Goal: Information Seeking & Learning: Learn about a topic

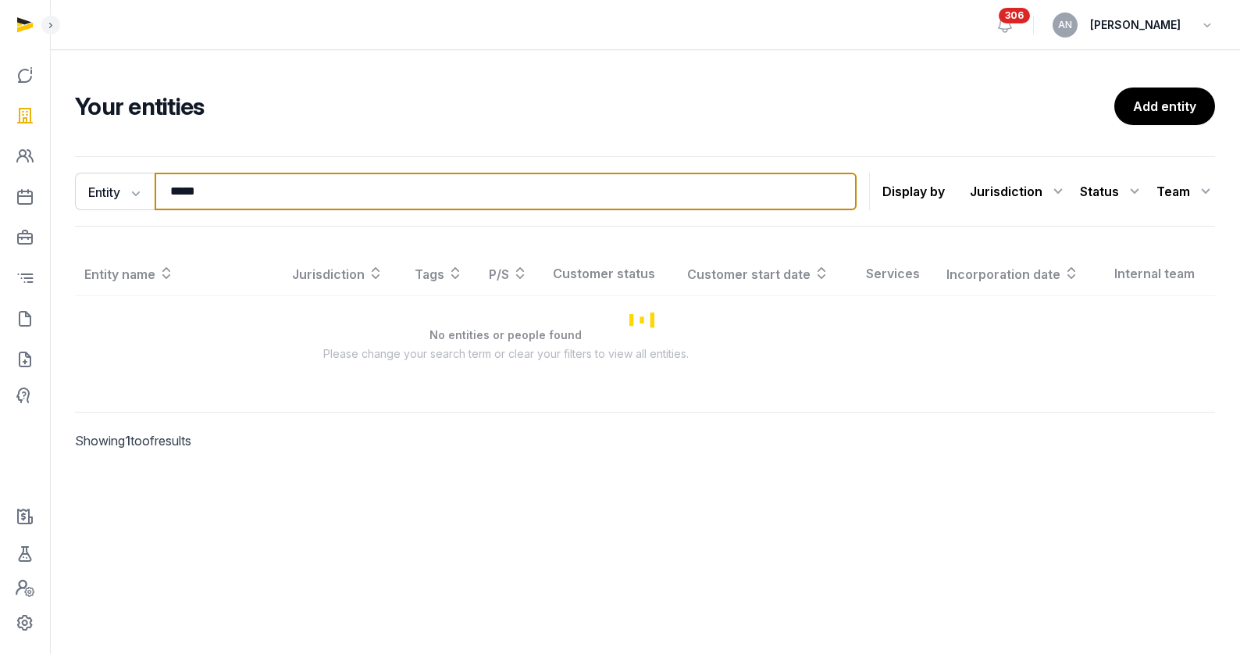
click at [357, 191] on input "*****" at bounding box center [506, 191] width 702 height 37
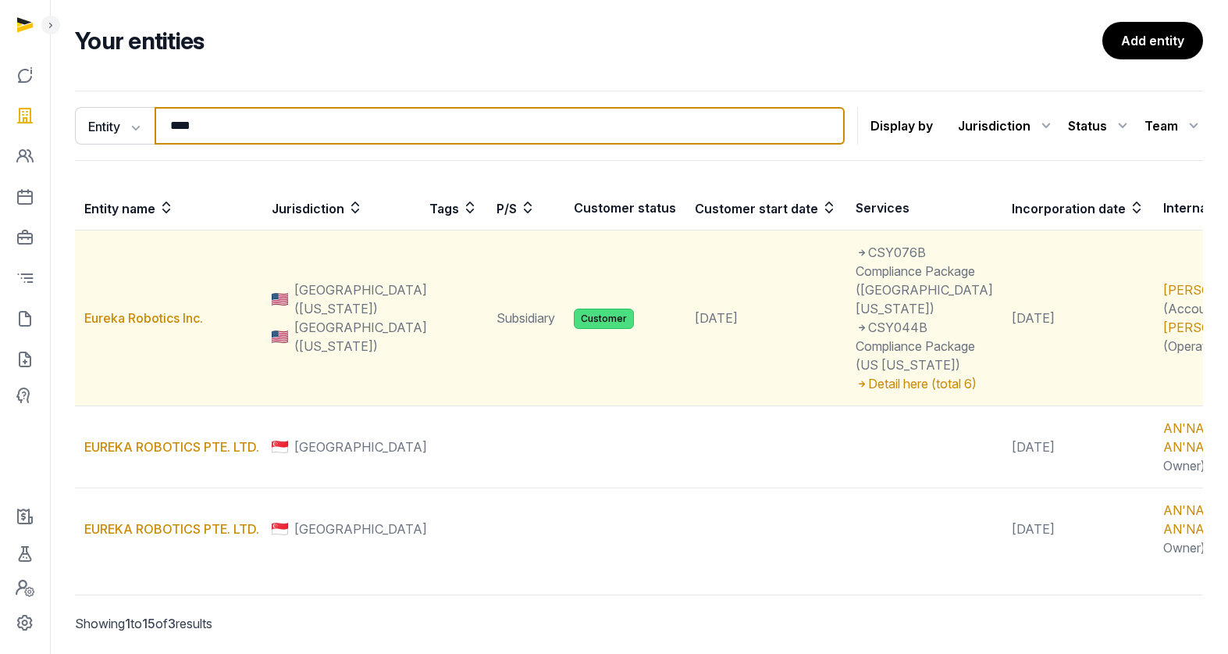
scroll to position [157, 0]
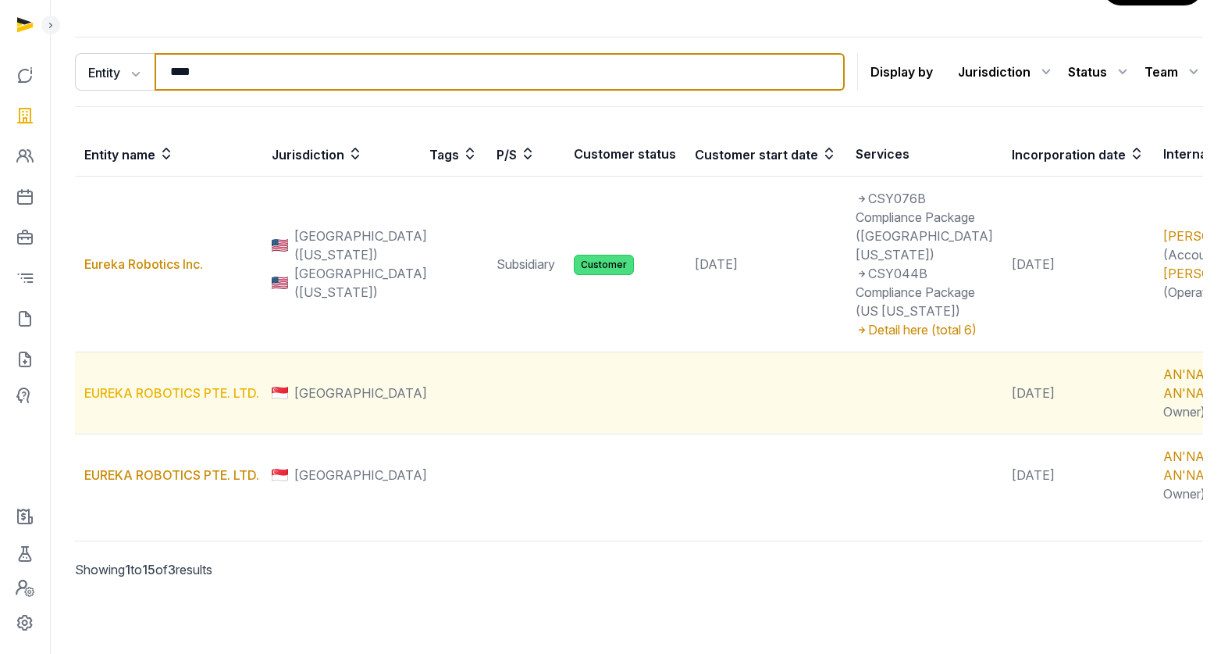
type input "****"
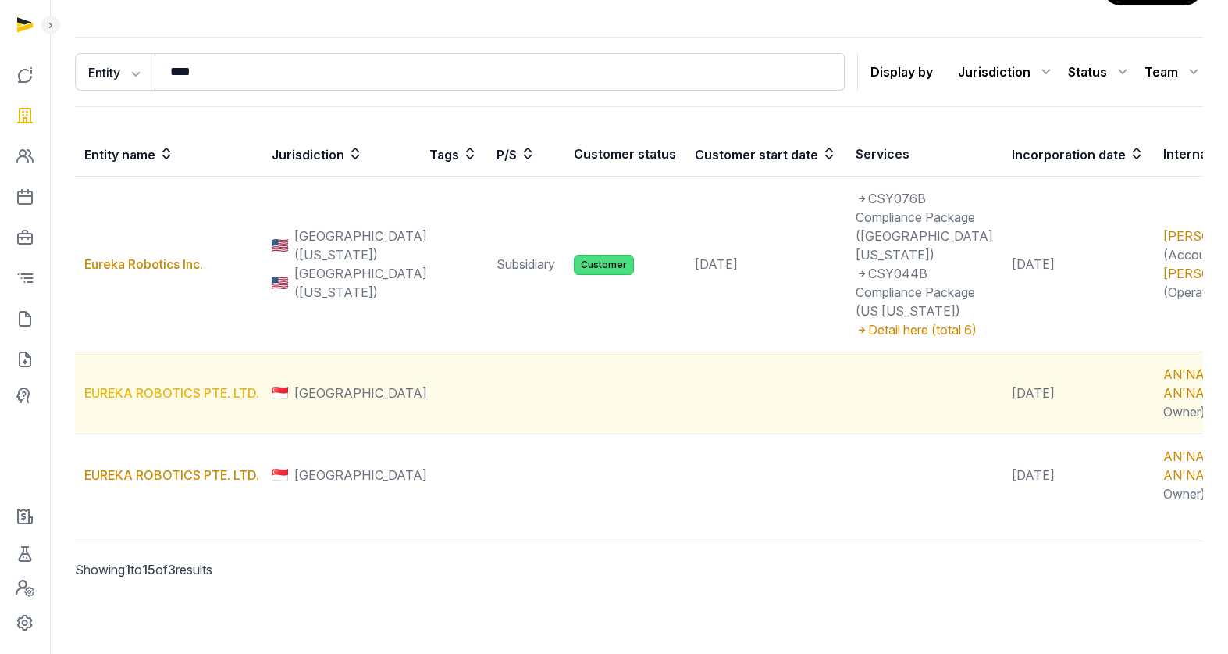
click at [157, 390] on link "EUREKA ROBOTICS PTE. LTD." at bounding box center [171, 393] width 175 height 16
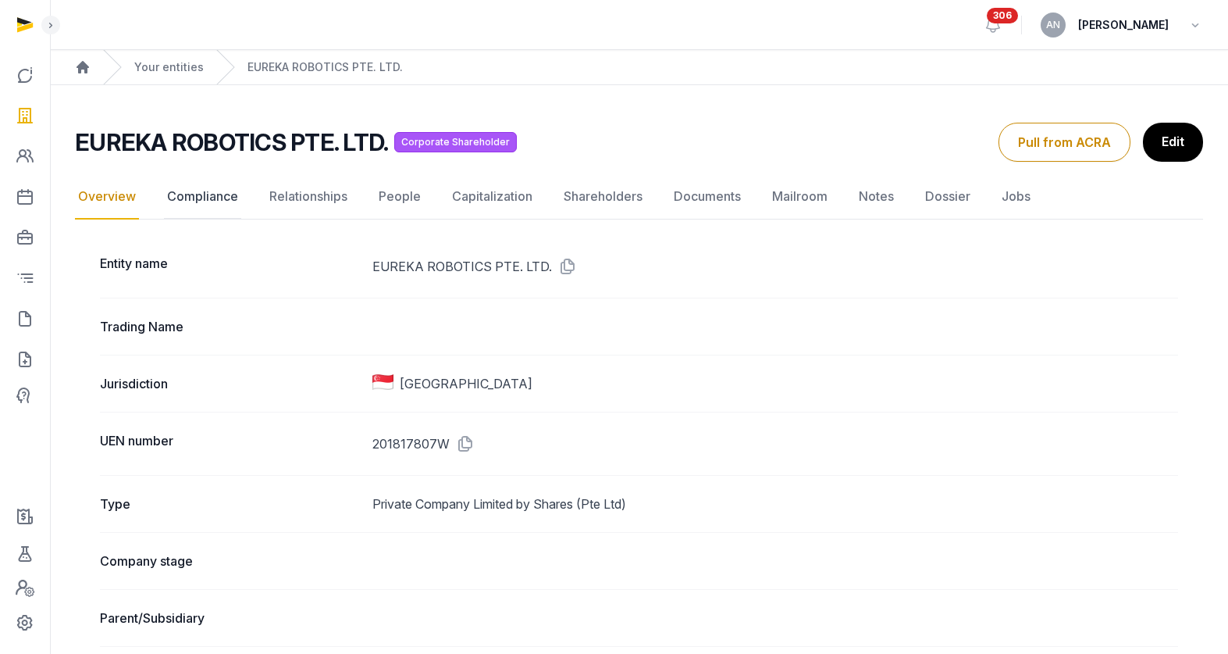
click at [221, 190] on link "Compliance" at bounding box center [202, 196] width 77 height 45
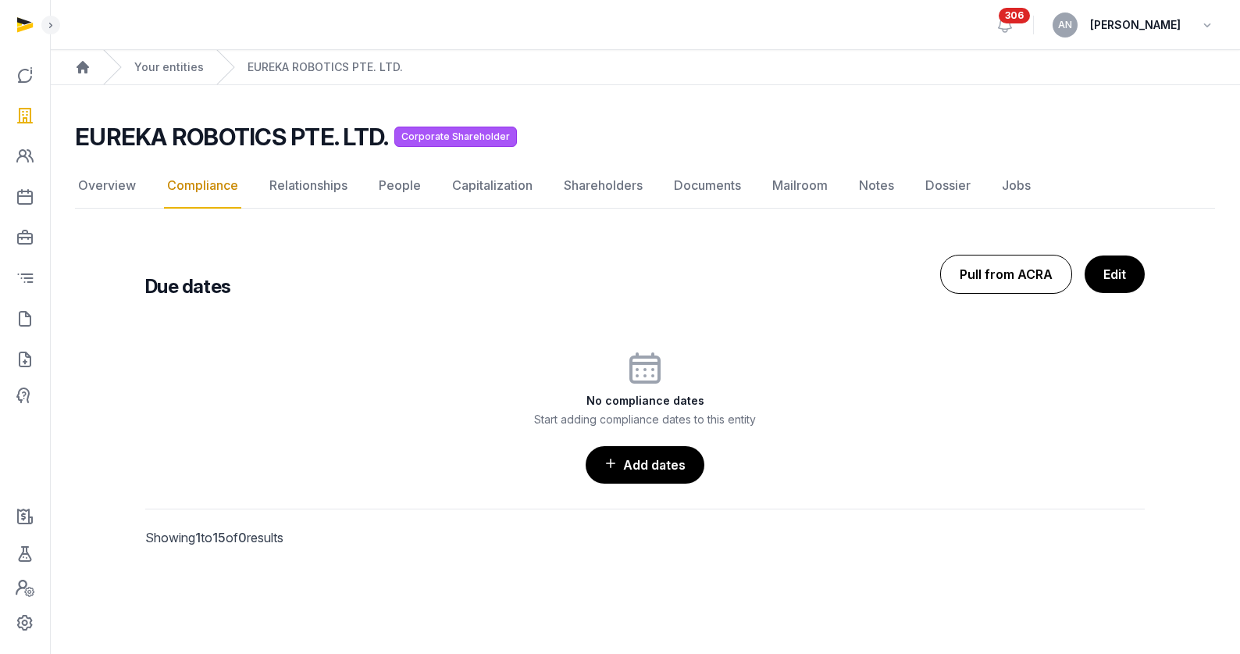
click at [987, 279] on button "Pull from ACRA" at bounding box center [1006, 274] width 132 height 39
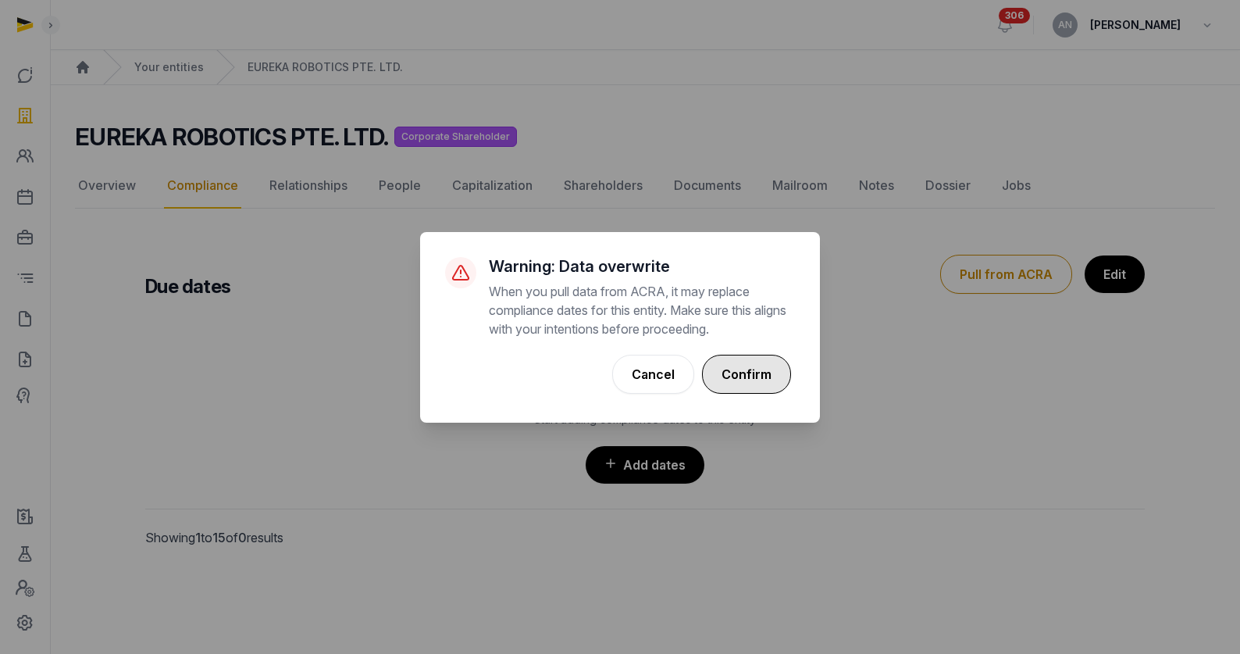
click at [751, 381] on button "Confirm" at bounding box center [746, 374] width 89 height 39
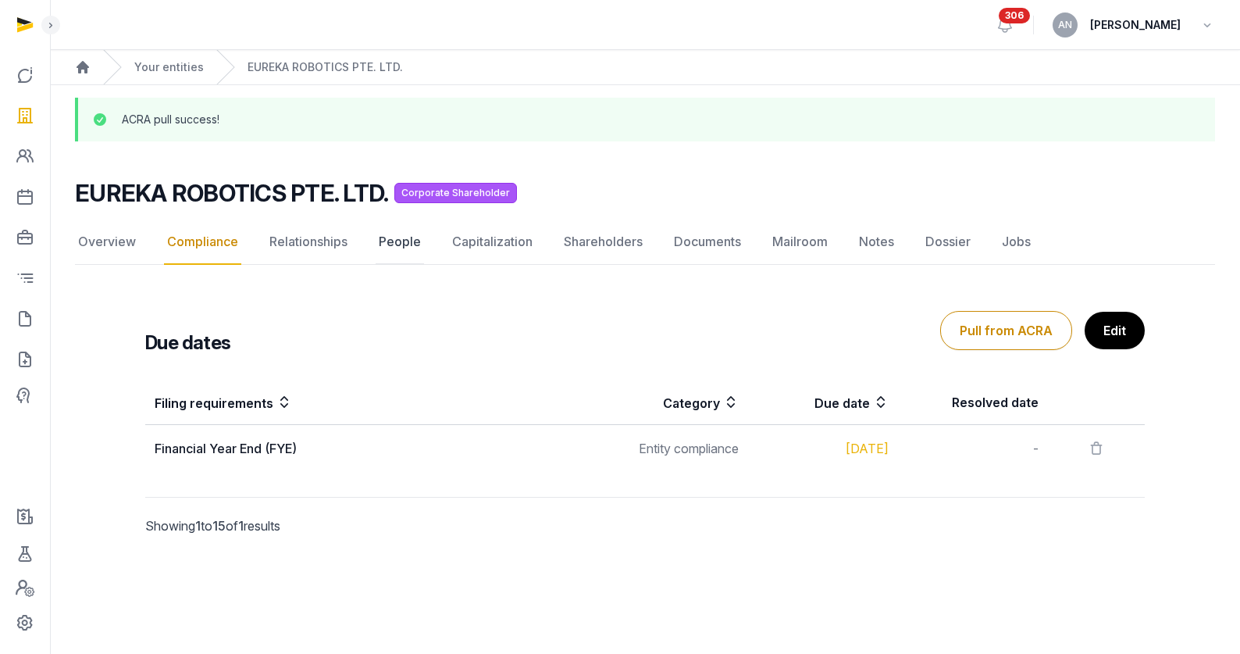
click at [408, 244] on link "People" at bounding box center [400, 241] width 48 height 45
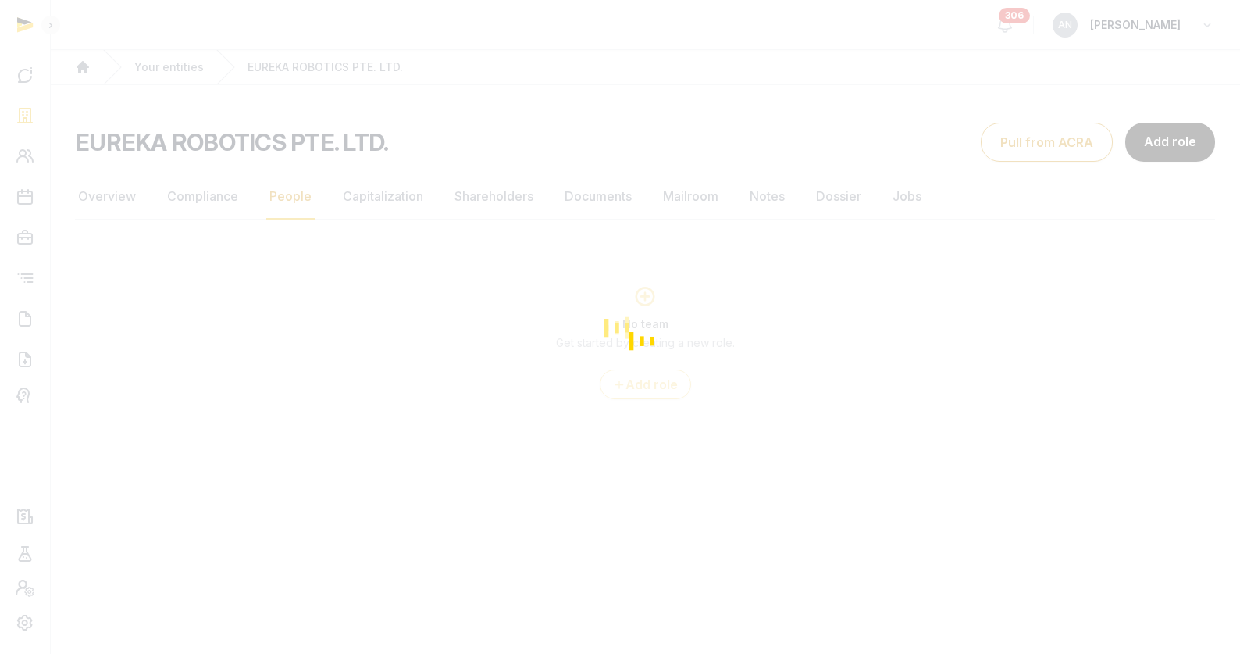
click at [220, 206] on div "Loading" at bounding box center [620, 327] width 1240 height 654
click at [219, 205] on div "Loading" at bounding box center [620, 327] width 1240 height 654
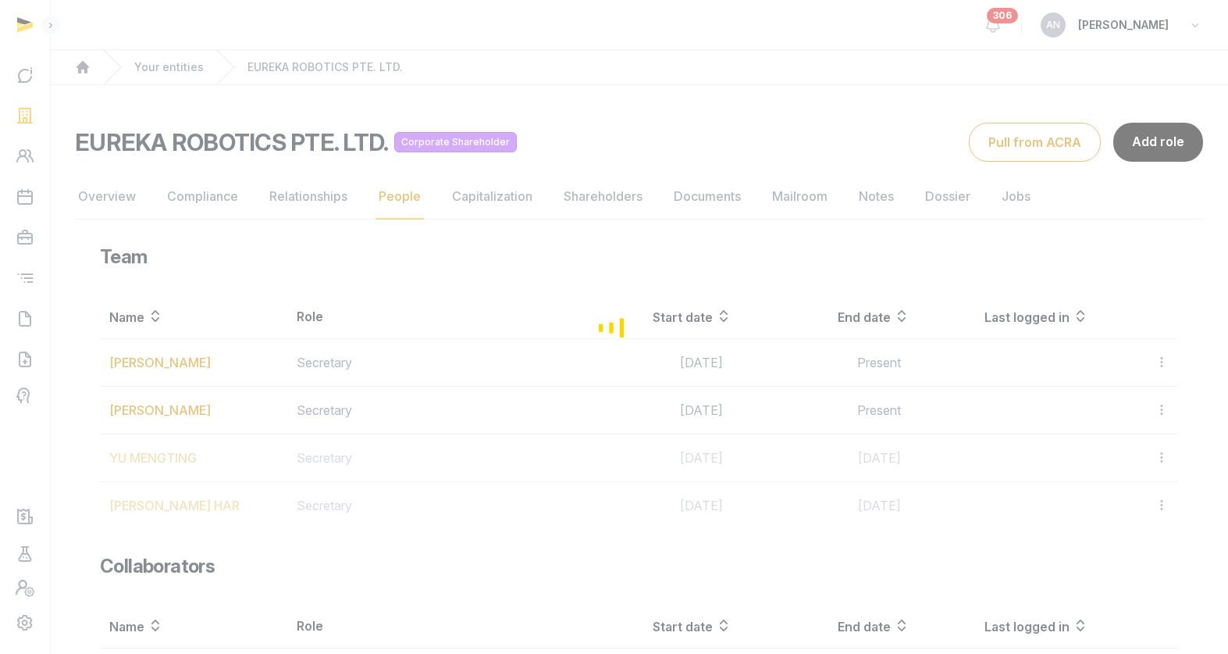
click at [219, 206] on div "Loading" at bounding box center [614, 327] width 1228 height 654
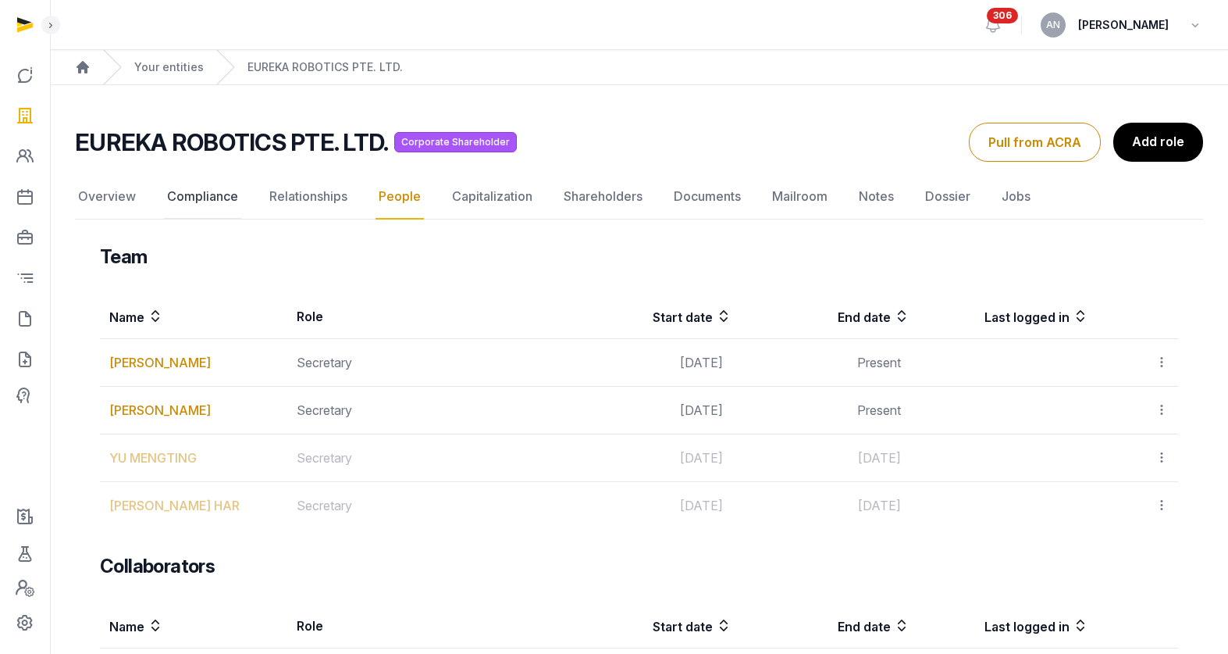
click at [217, 194] on link "Compliance" at bounding box center [202, 196] width 77 height 45
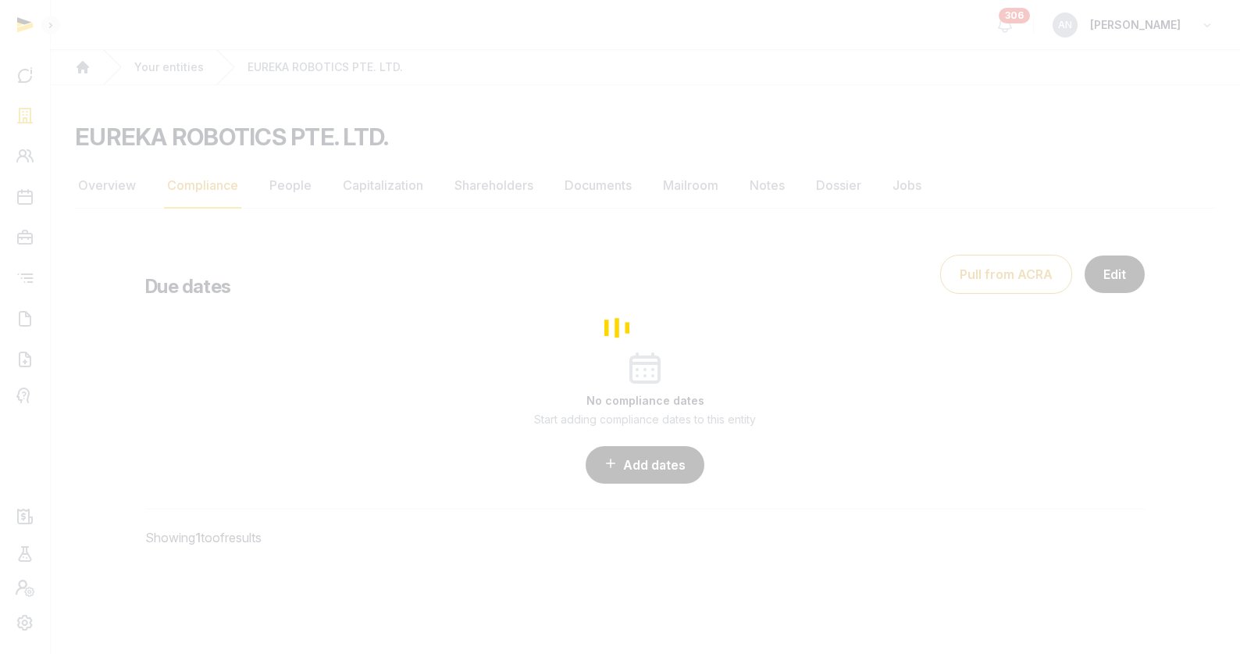
click at [1112, 283] on div "Loading" at bounding box center [620, 327] width 1240 height 654
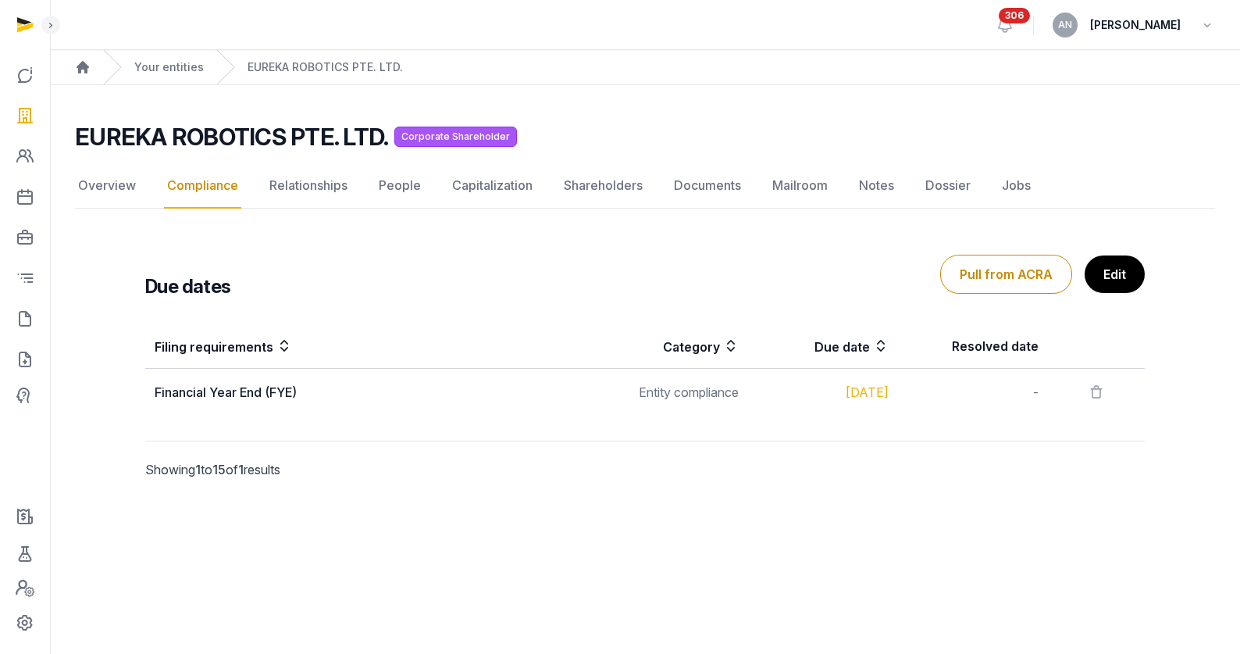
click at [1114, 283] on link "Edit" at bounding box center [1115, 273] width 60 height 37
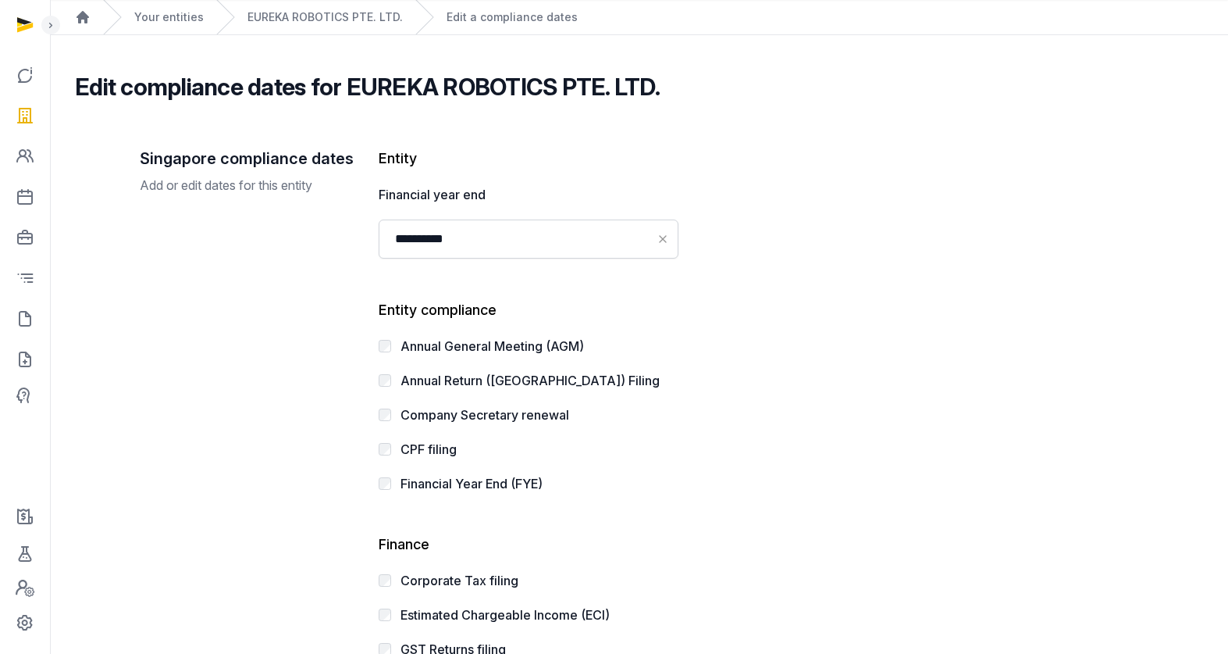
scroll to position [122, 0]
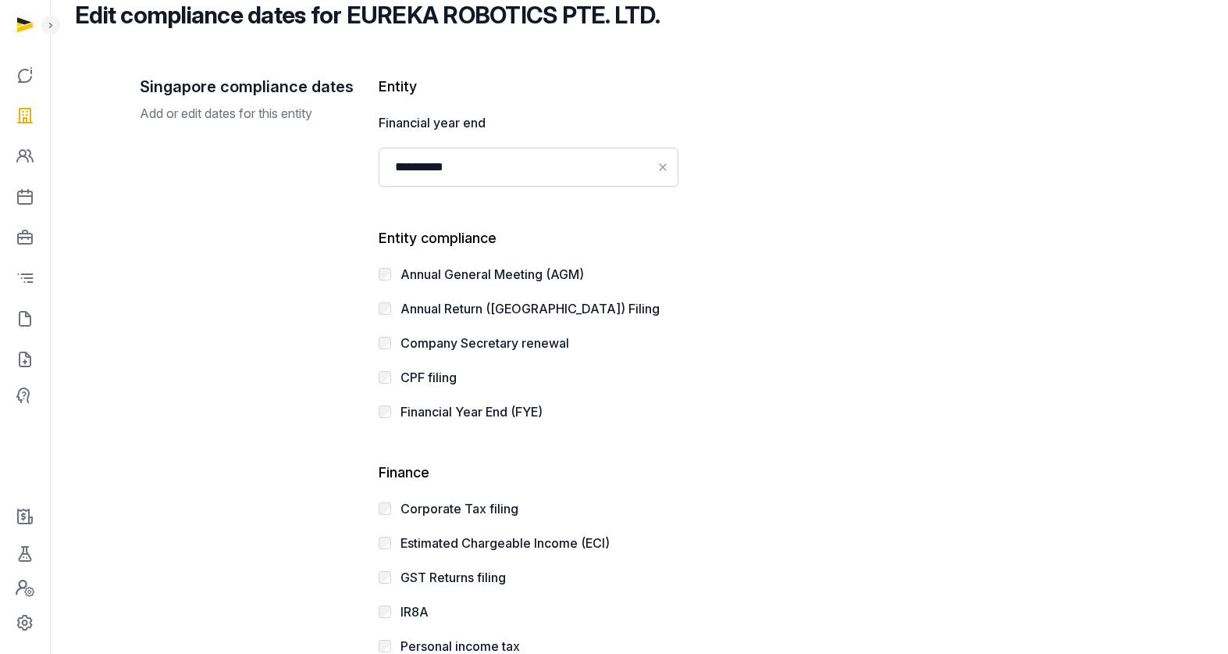
click at [372, 274] on div "**********" at bounding box center [605, 385] width 931 height 618
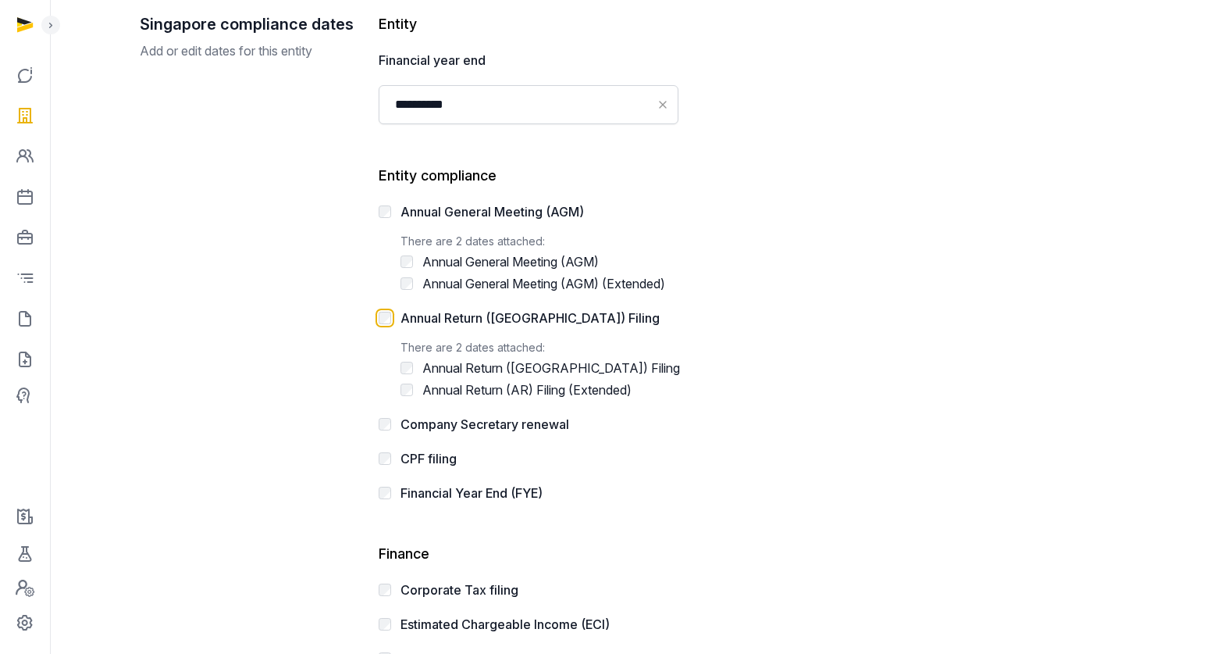
scroll to position [432, 0]
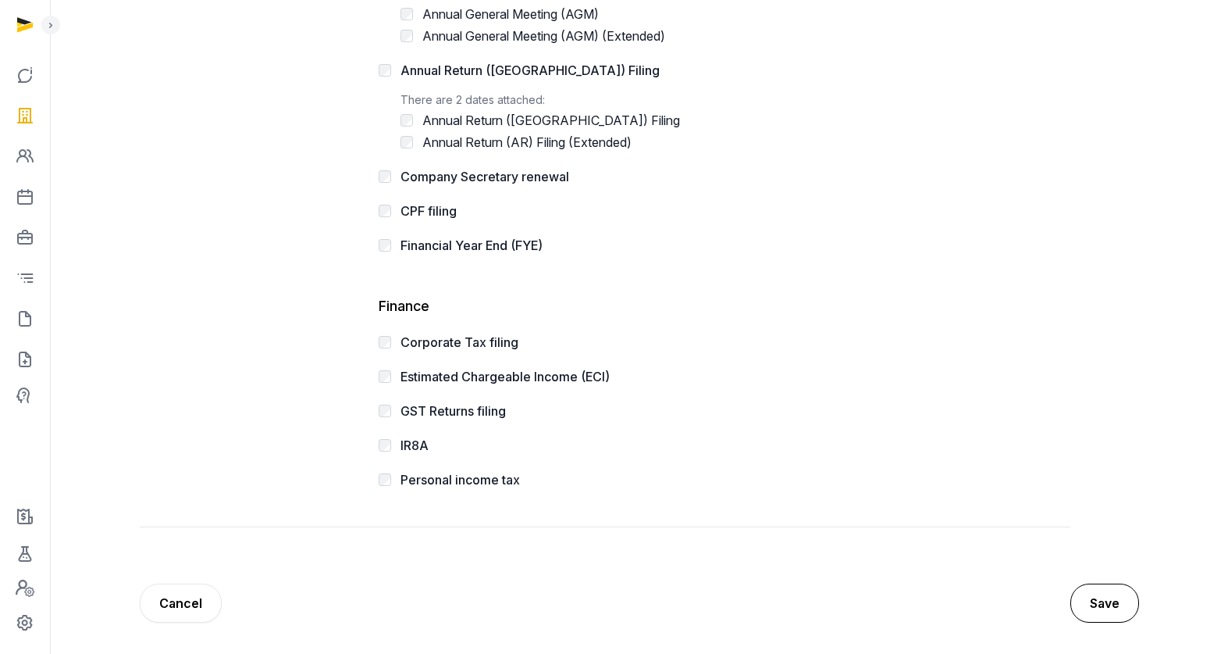
click at [1104, 602] on button "Save" at bounding box center [1105, 602] width 69 height 39
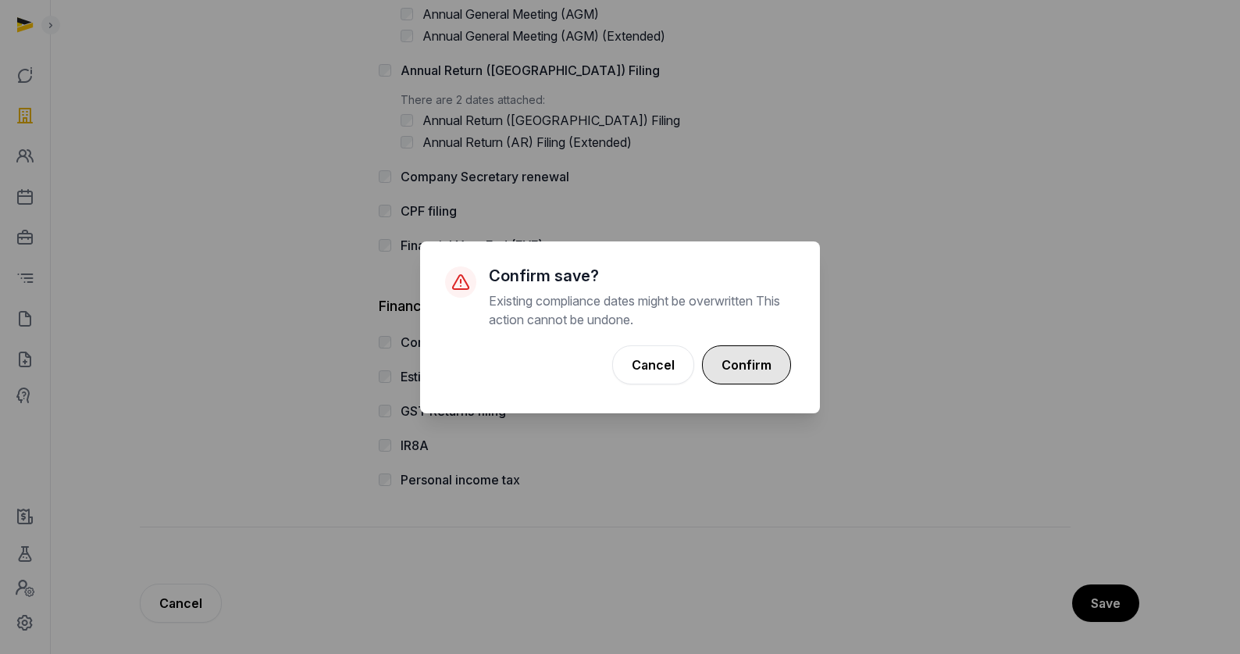
click at [747, 380] on button "Confirm" at bounding box center [746, 364] width 89 height 39
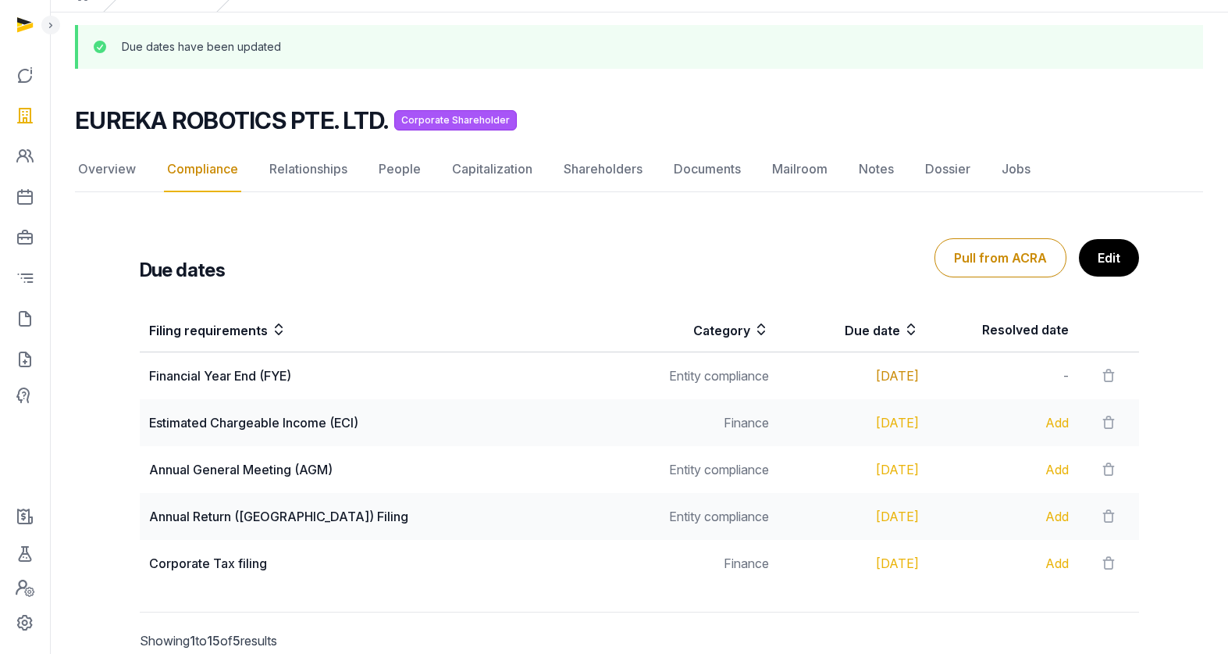
scroll to position [144, 0]
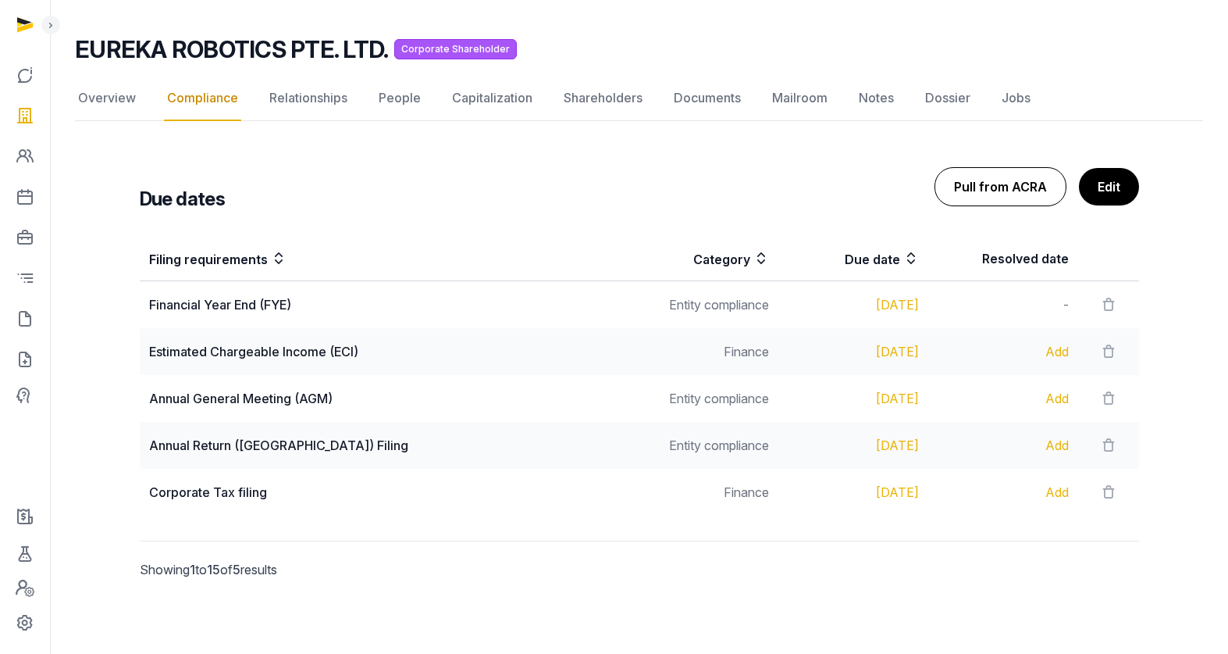
click at [1010, 180] on button "Pull from ACRA" at bounding box center [1001, 186] width 132 height 39
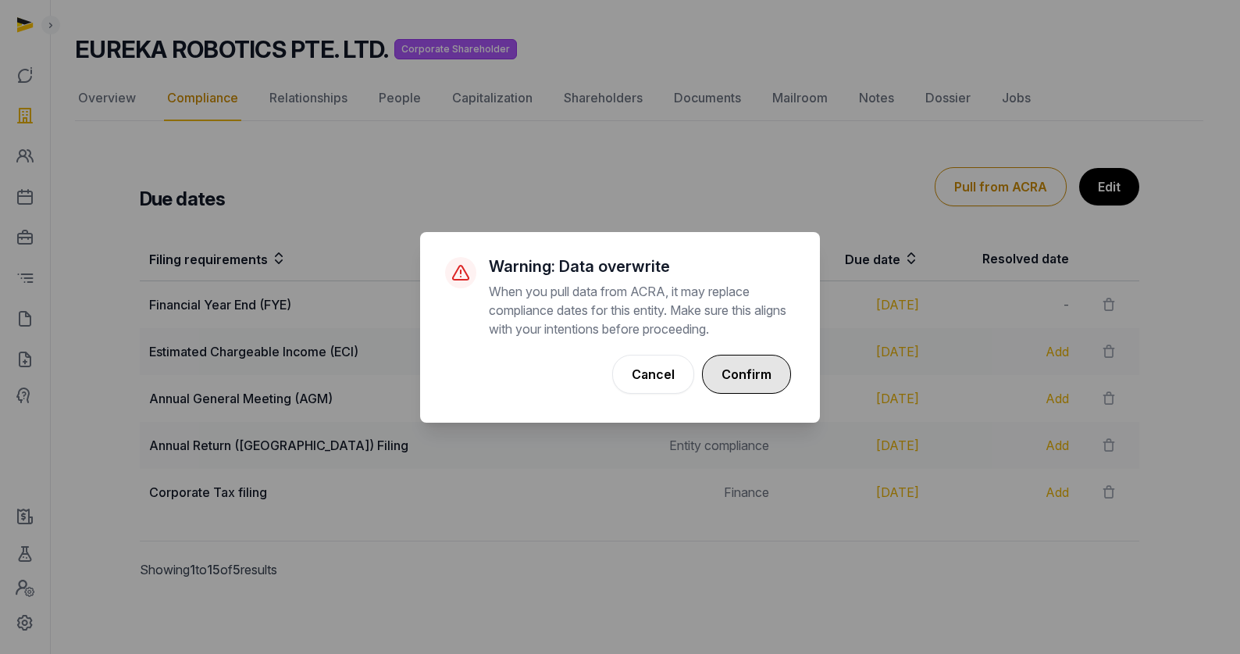
click at [743, 369] on button "Confirm" at bounding box center [746, 374] width 89 height 39
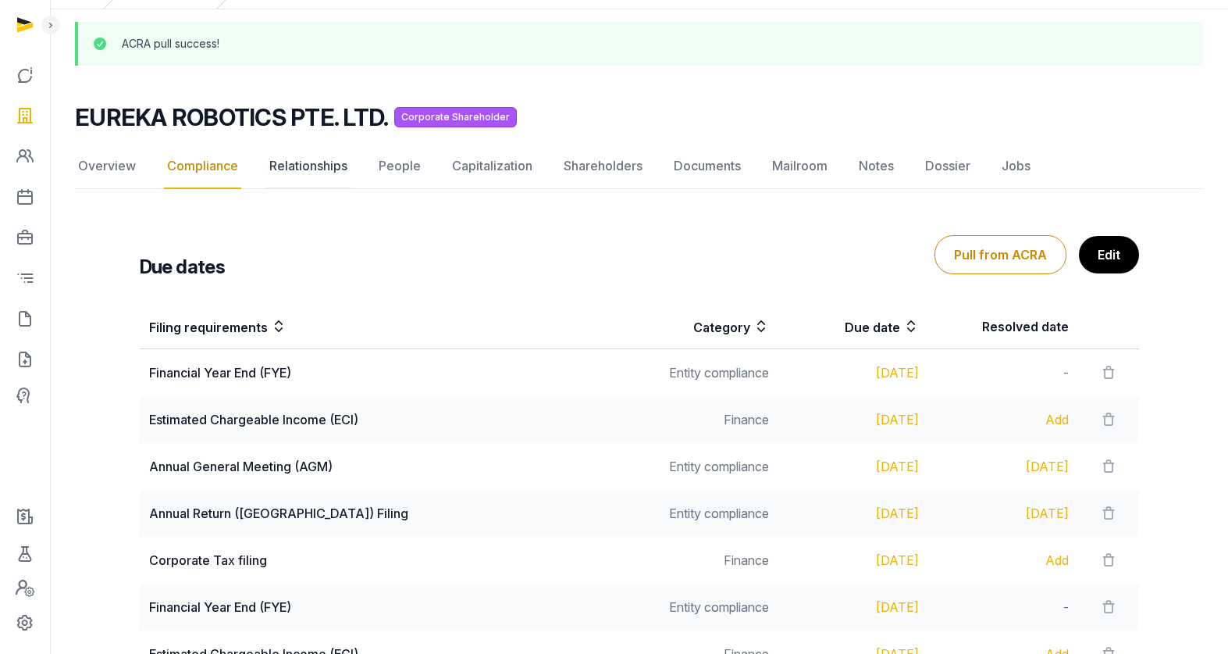
scroll to position [55, 0]
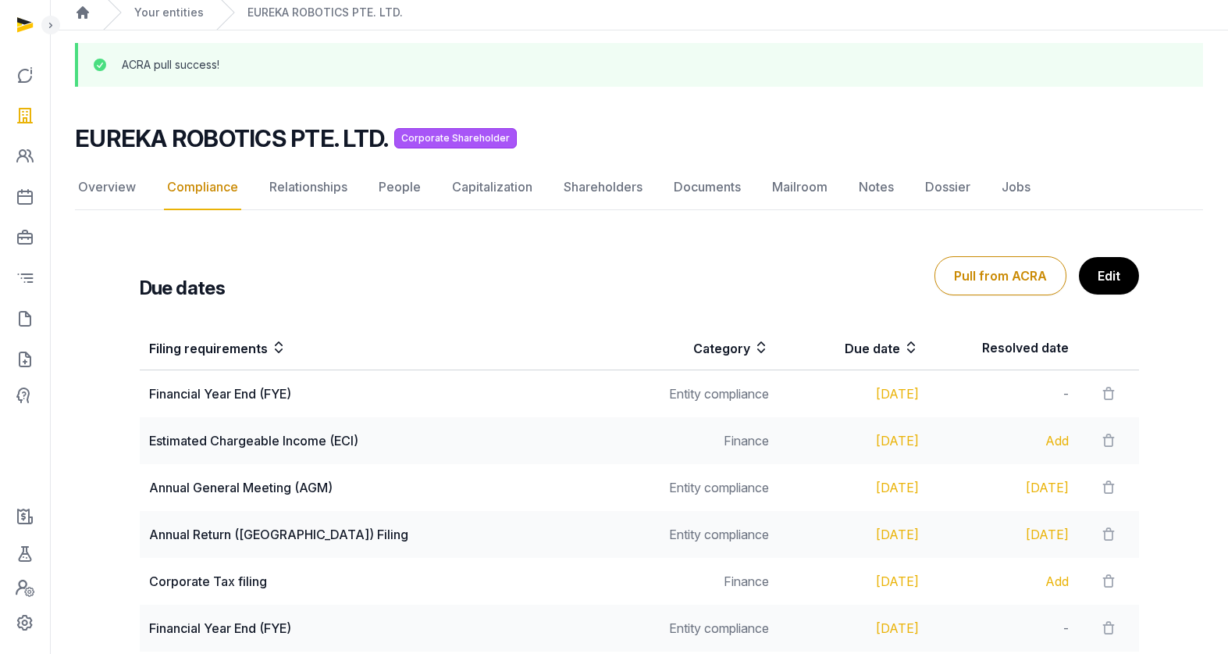
click at [434, 184] on nav "Overview Compliance Relationships People Capitalization Shareholders Documents …" at bounding box center [639, 187] width 1128 height 45
click at [401, 185] on link "People" at bounding box center [400, 187] width 48 height 45
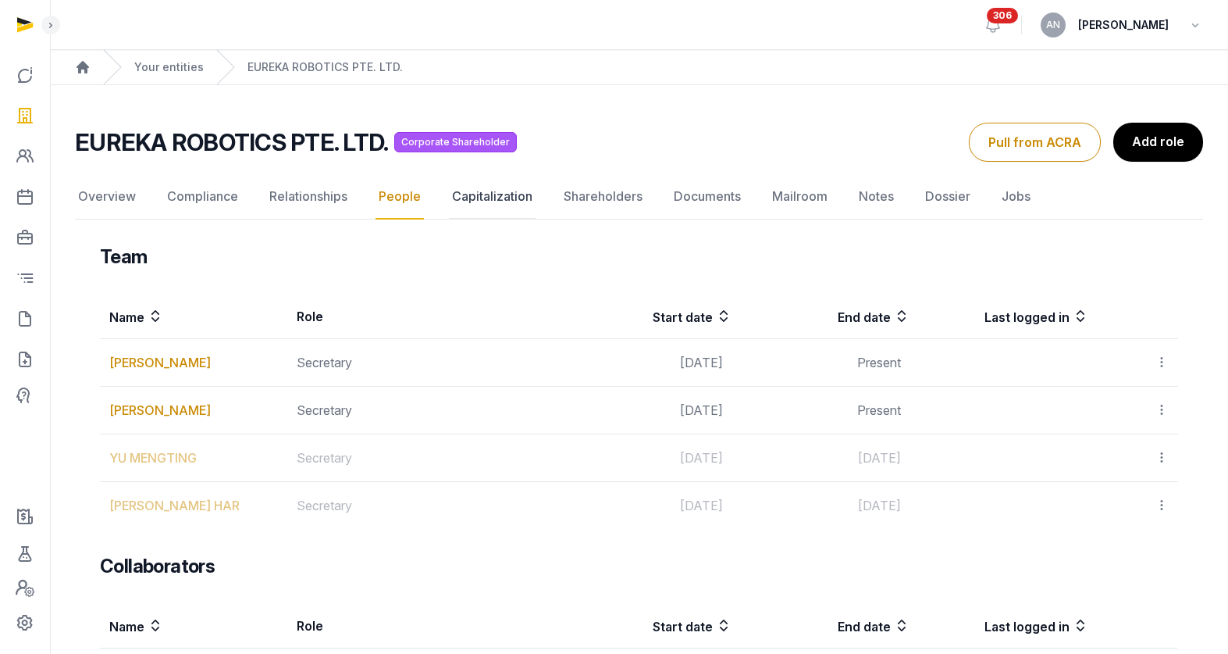
click at [491, 205] on link "Capitalization" at bounding box center [492, 196] width 87 height 45
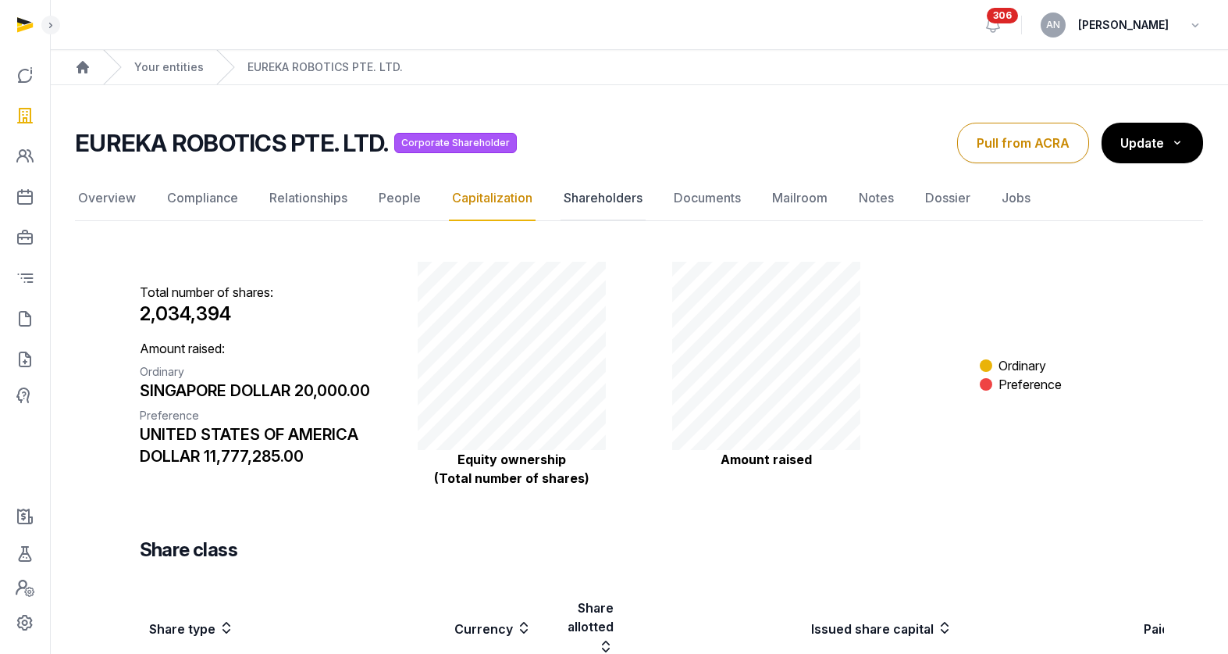
click at [615, 194] on link "Shareholders" at bounding box center [603, 198] width 85 height 45
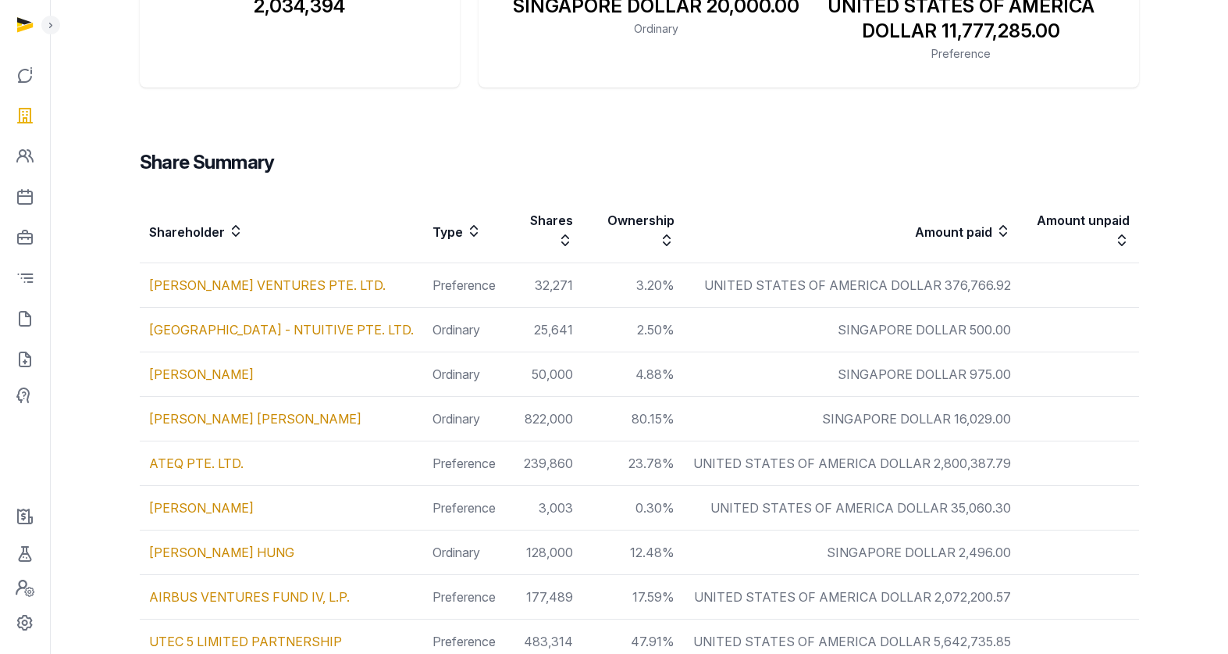
scroll to position [529, 0]
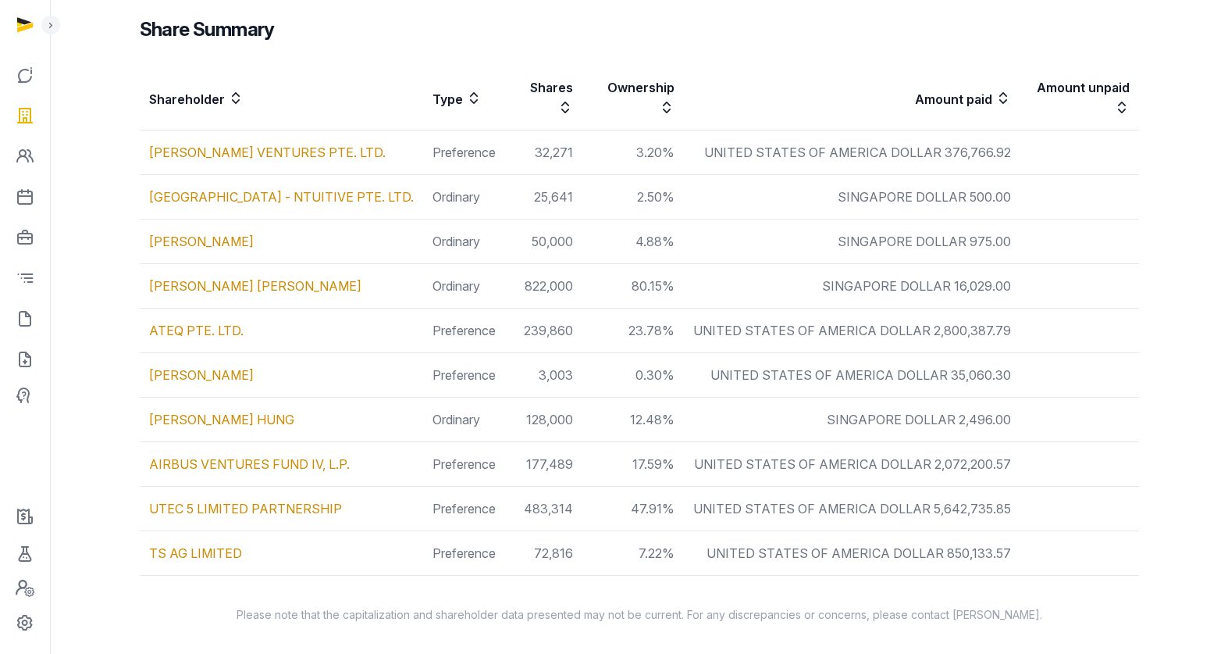
click at [505, 413] on td "Ordinary" at bounding box center [464, 419] width 82 height 45
click at [505, 412] on td "Ordinary" at bounding box center [464, 419] width 82 height 45
click at [505, 323] on td "Preference" at bounding box center [464, 330] width 82 height 45
click at [505, 355] on td "Preference" at bounding box center [464, 375] width 82 height 45
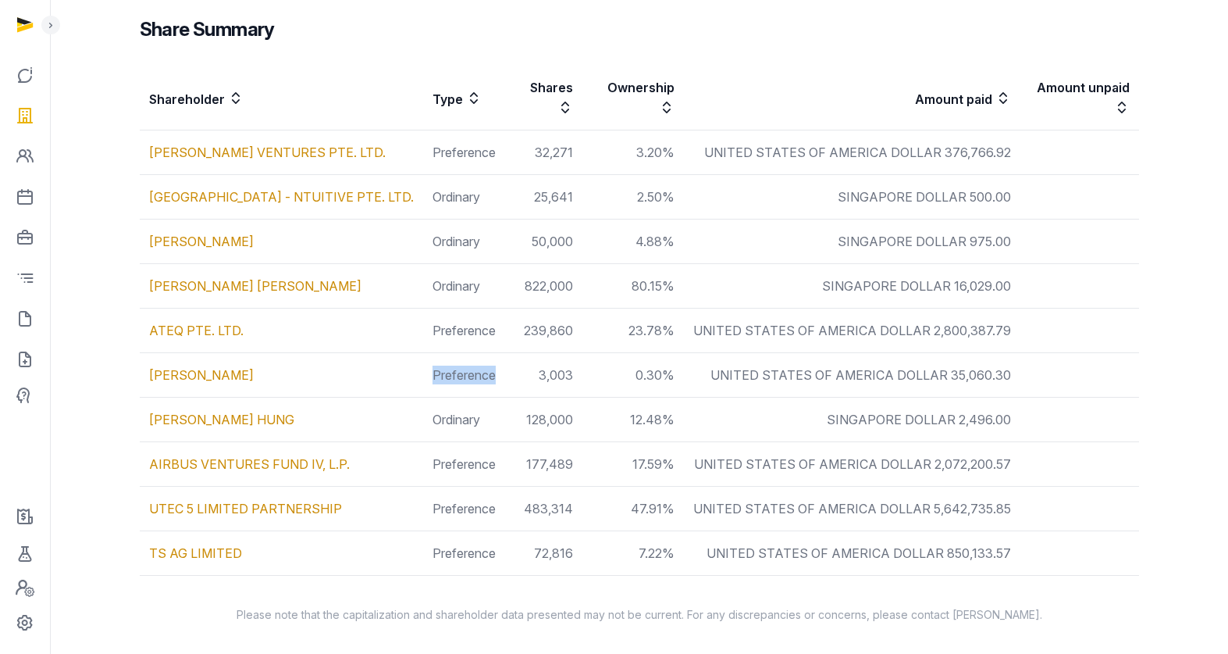
click at [505, 355] on td "Preference" at bounding box center [464, 375] width 82 height 45
click at [505, 409] on td "Ordinary" at bounding box center [464, 419] width 82 height 45
click at [505, 454] on td "Preference" at bounding box center [464, 464] width 82 height 45
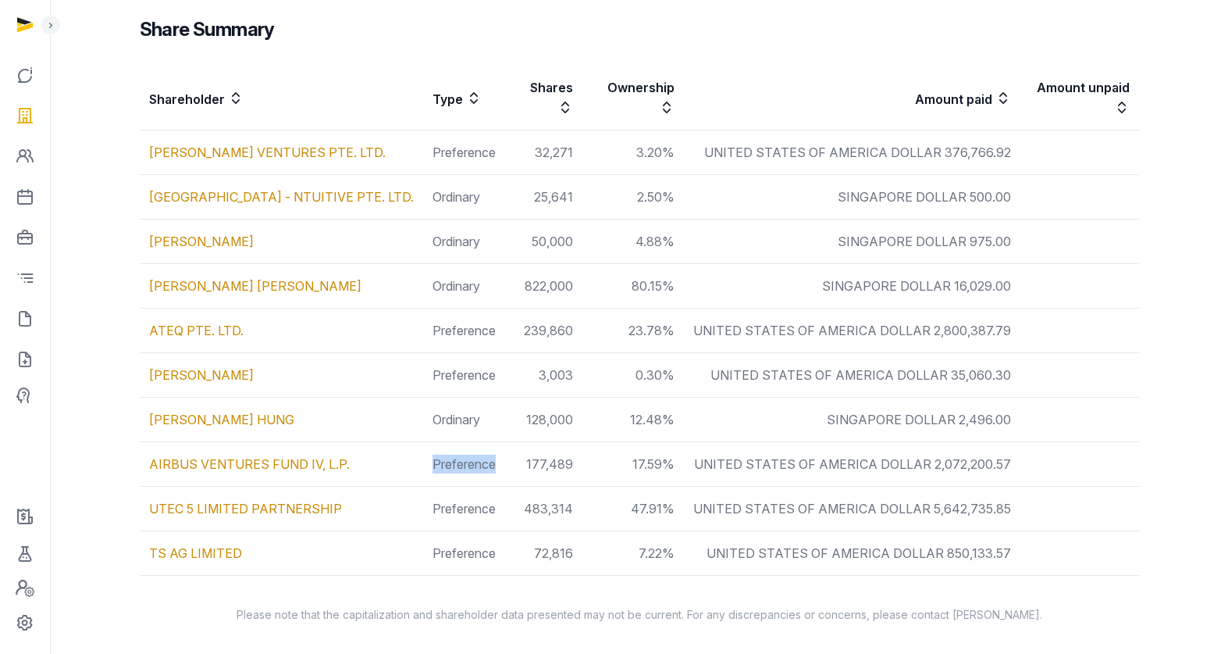
click at [505, 454] on td "Preference" at bounding box center [464, 464] width 82 height 45
click at [505, 493] on td "Preference" at bounding box center [464, 508] width 82 height 45
click at [505, 539] on td "Preference" at bounding box center [464, 553] width 82 height 45
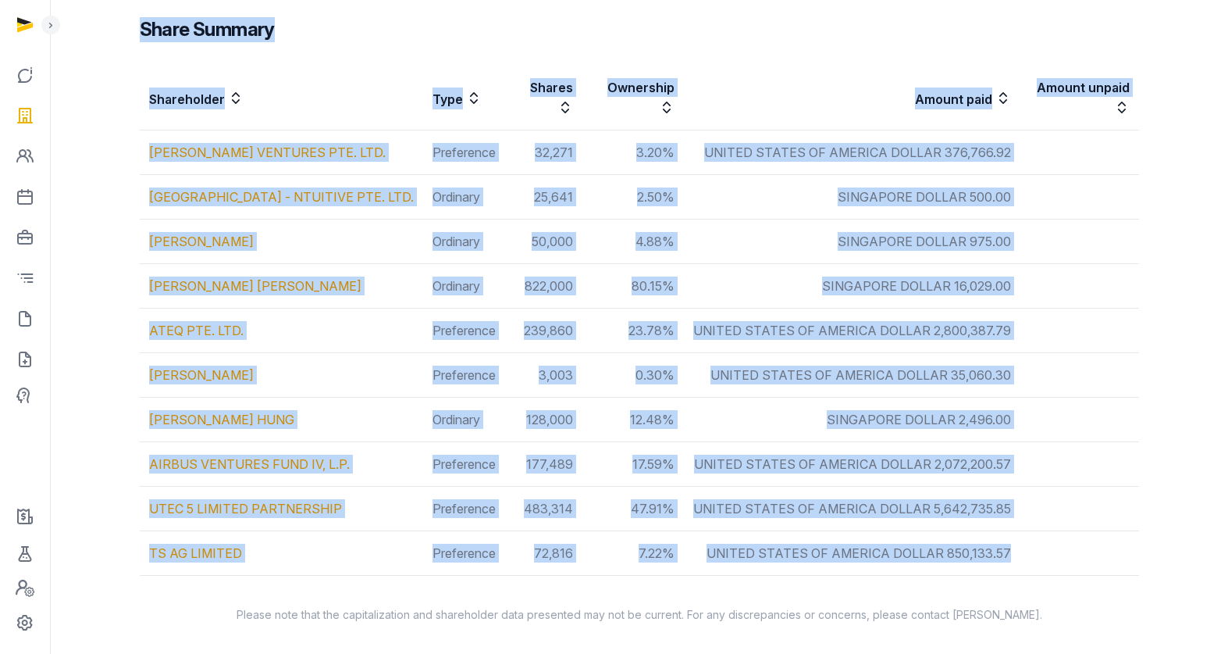
drag, startPoint x: 137, startPoint y: 137, endPoint x: 1035, endPoint y: 126, distance: 898.1
click at [1095, 561] on div "Share Summary Shareholder Type Shares Ownership Amount paid Amount unpaid [PERS…" at bounding box center [640, 284] width 1050 height 596
copy div "Share Summary Shareholder Type Shares Ownership Amount paid Amount unpaid [PERS…"
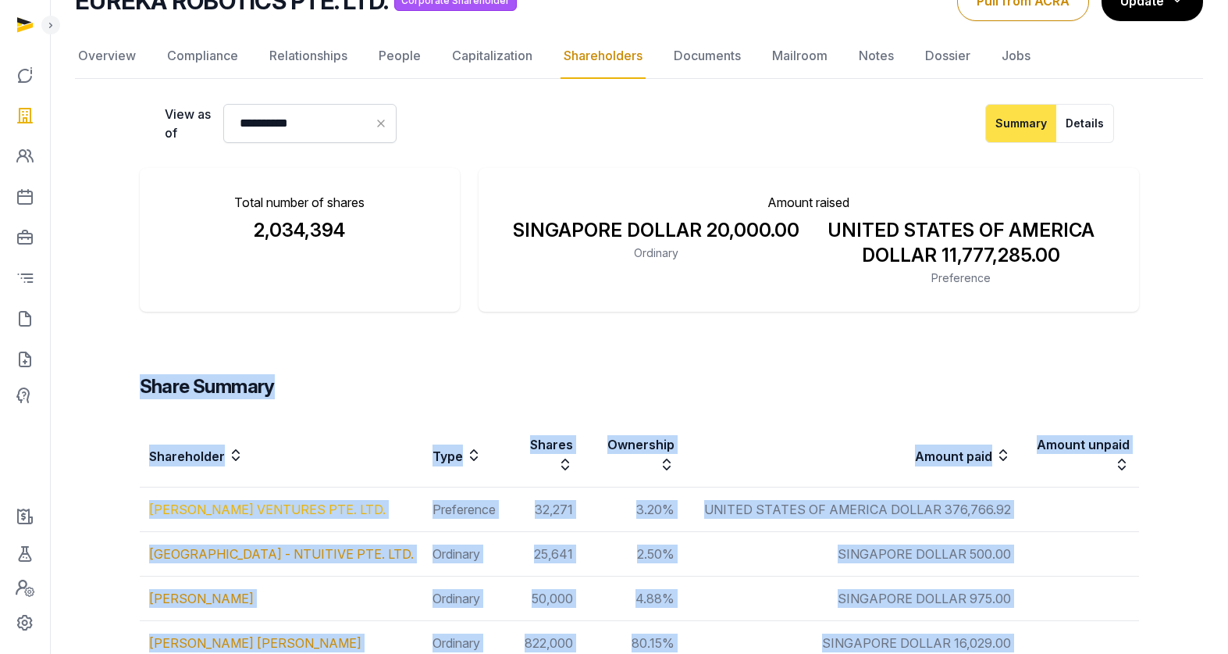
scroll to position [16, 0]
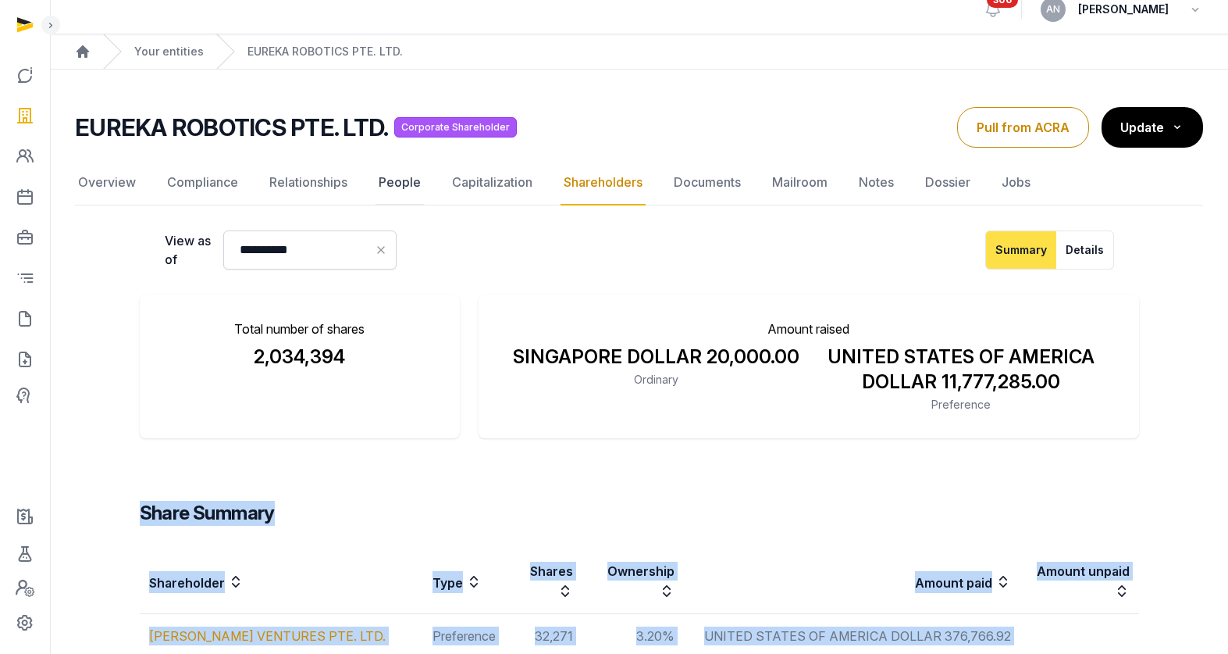
click at [381, 185] on link "People" at bounding box center [400, 182] width 48 height 45
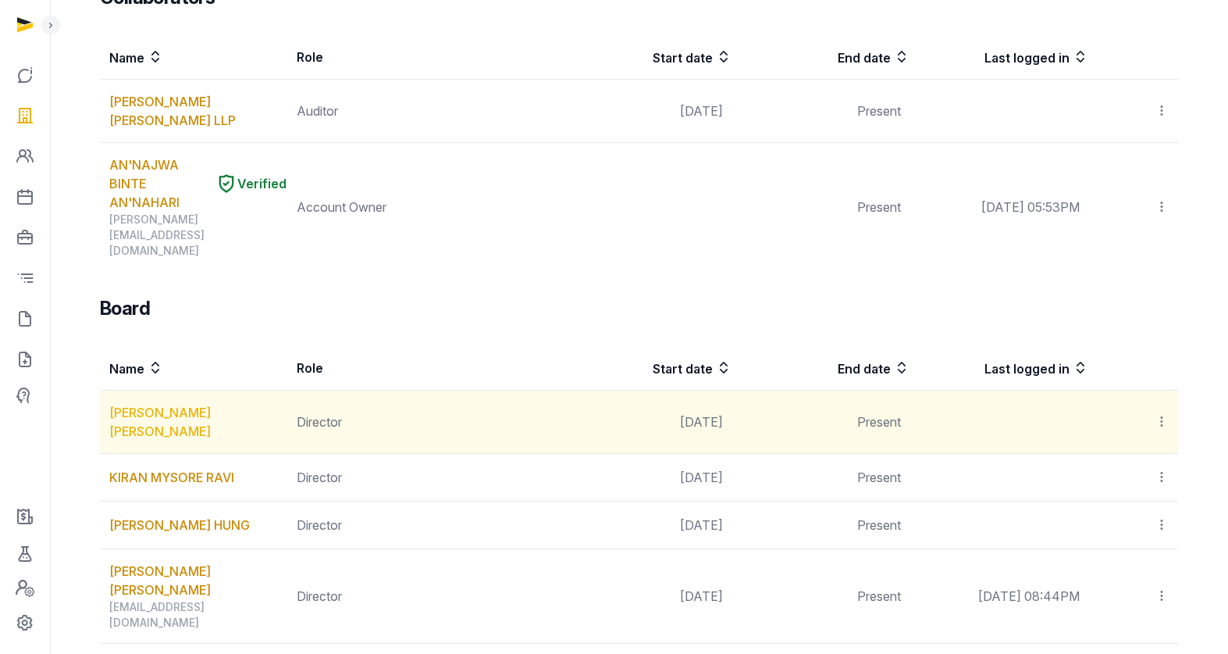
scroll to position [654, 0]
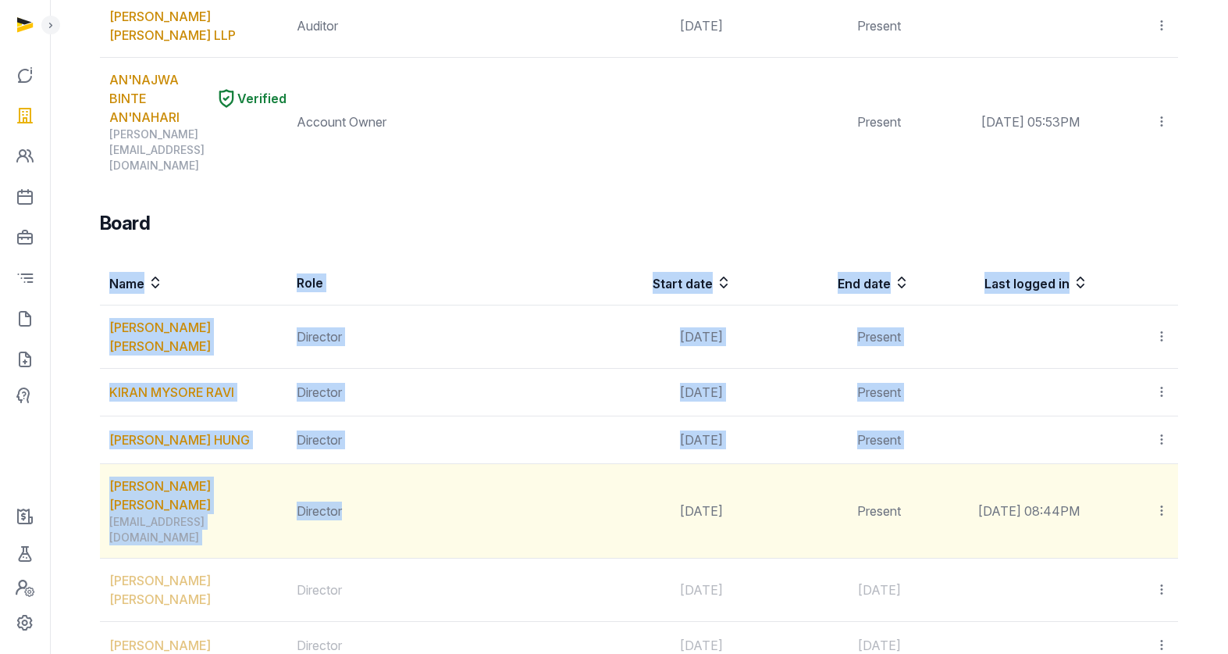
drag, startPoint x: 97, startPoint y: 285, endPoint x: 429, endPoint y: 469, distance: 379.6
click at [429, 469] on div "Team Name Role Start date End date Last logged in [PERSON_NAME] Secretary [DATE…" at bounding box center [639, 482] width 1128 height 1782
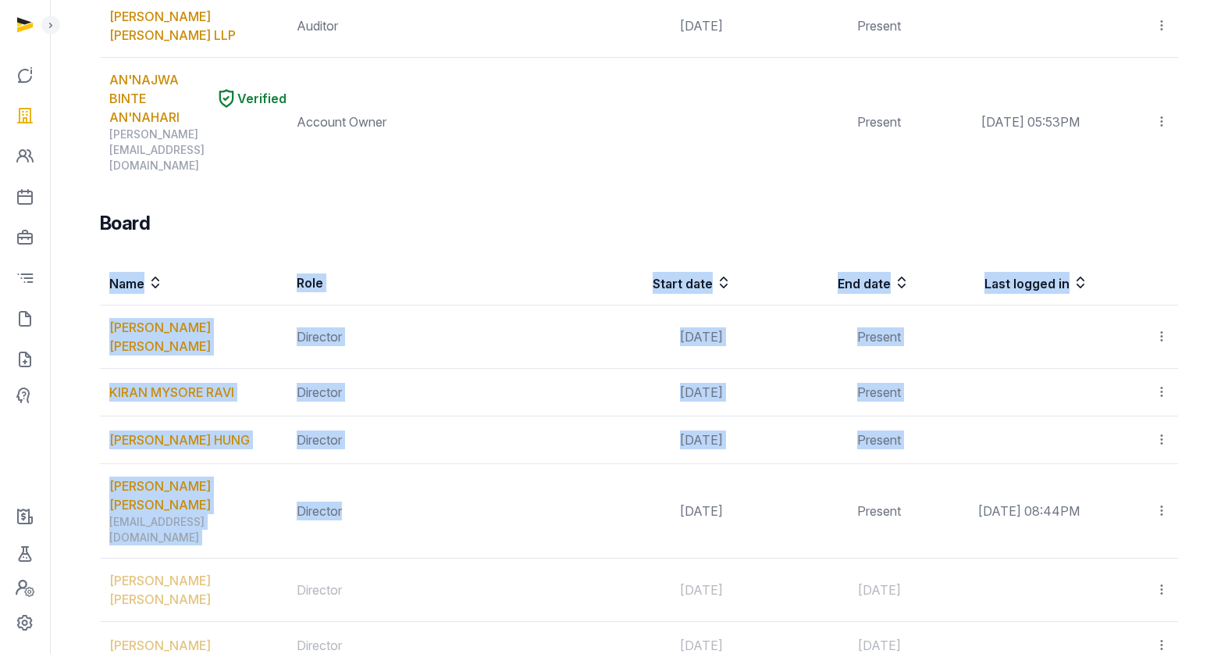
copy table "Name Role Start date End date Last logged in [PERSON_NAME] [PERSON_NAME] Direct…"
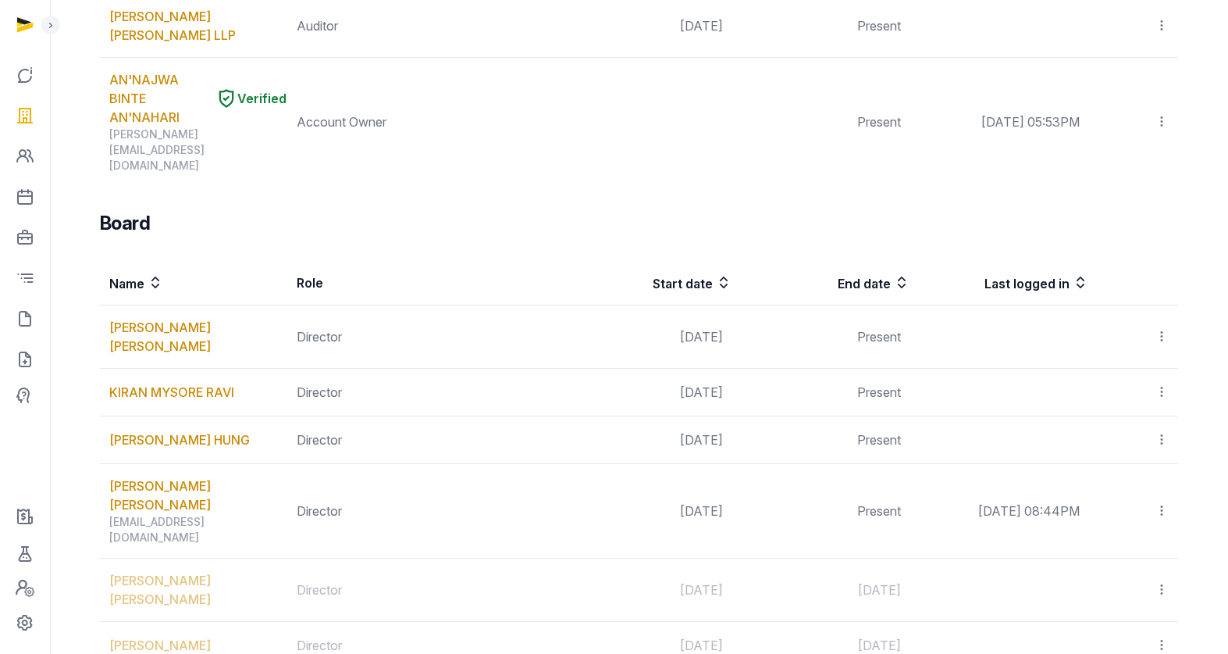
click at [601, 167] on div "Team Name Role Start date End date Last logged in [PERSON_NAME] Secretary [DATE…" at bounding box center [639, 482] width 1078 height 1782
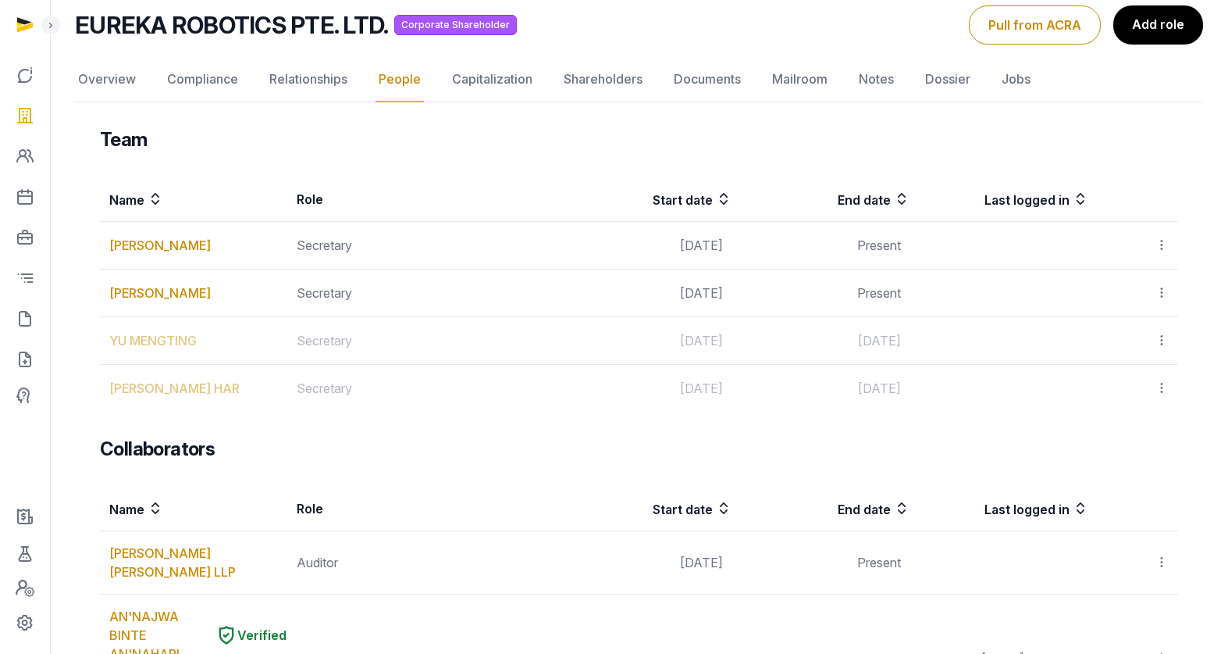
scroll to position [0, 0]
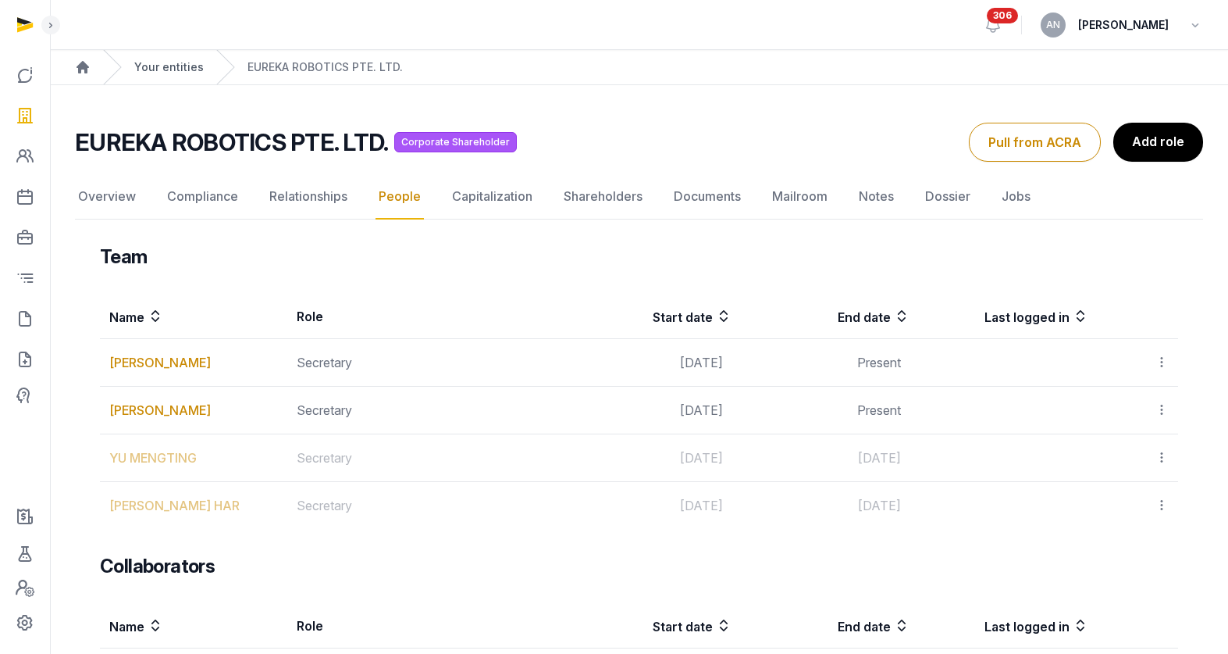
click at [188, 72] on link "Your entities" at bounding box center [168, 67] width 69 height 16
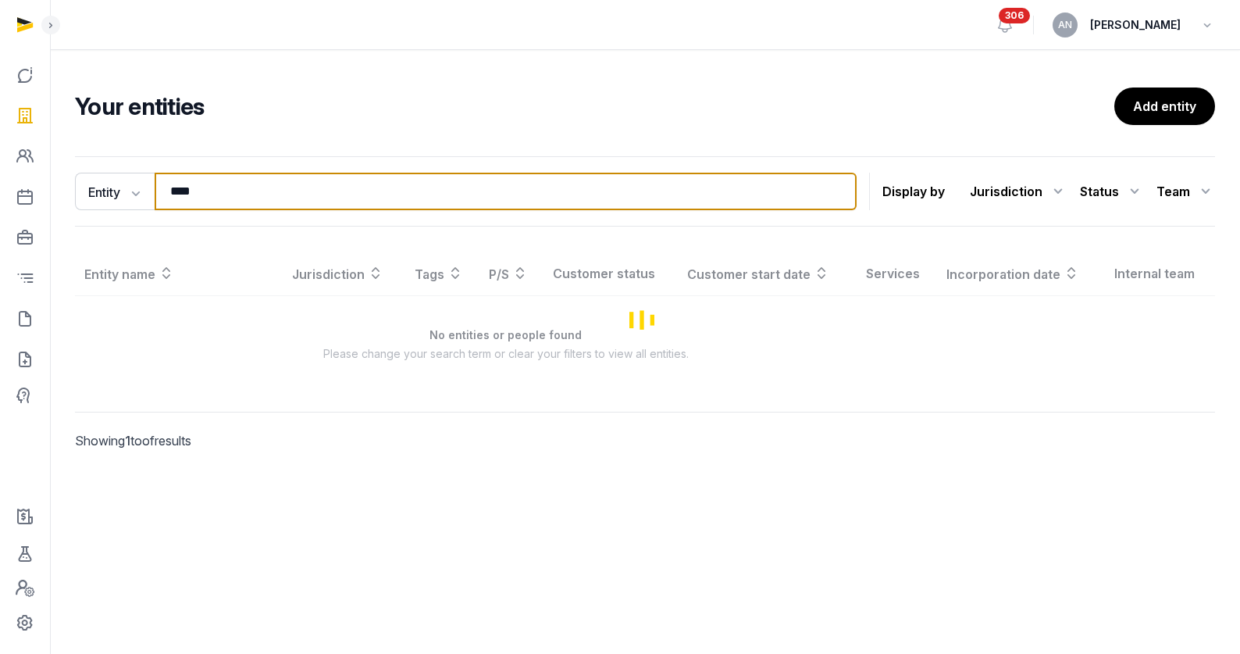
click at [293, 194] on input "****" at bounding box center [506, 191] width 702 height 37
paste input "*****"
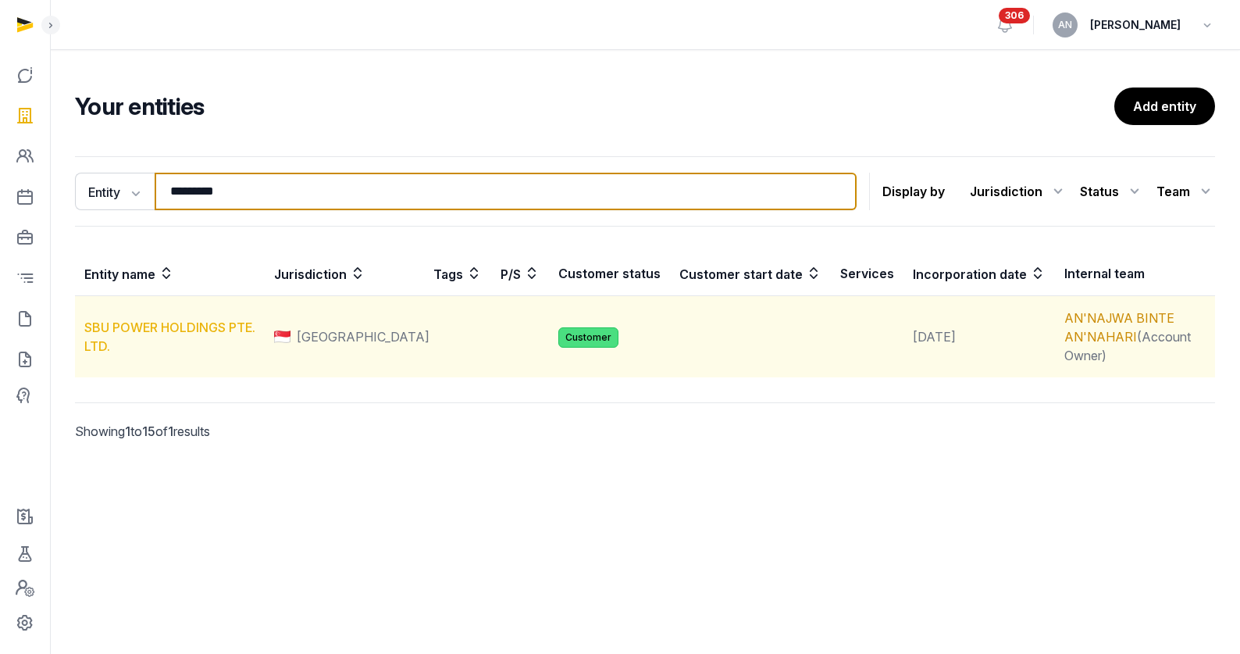
type input "*********"
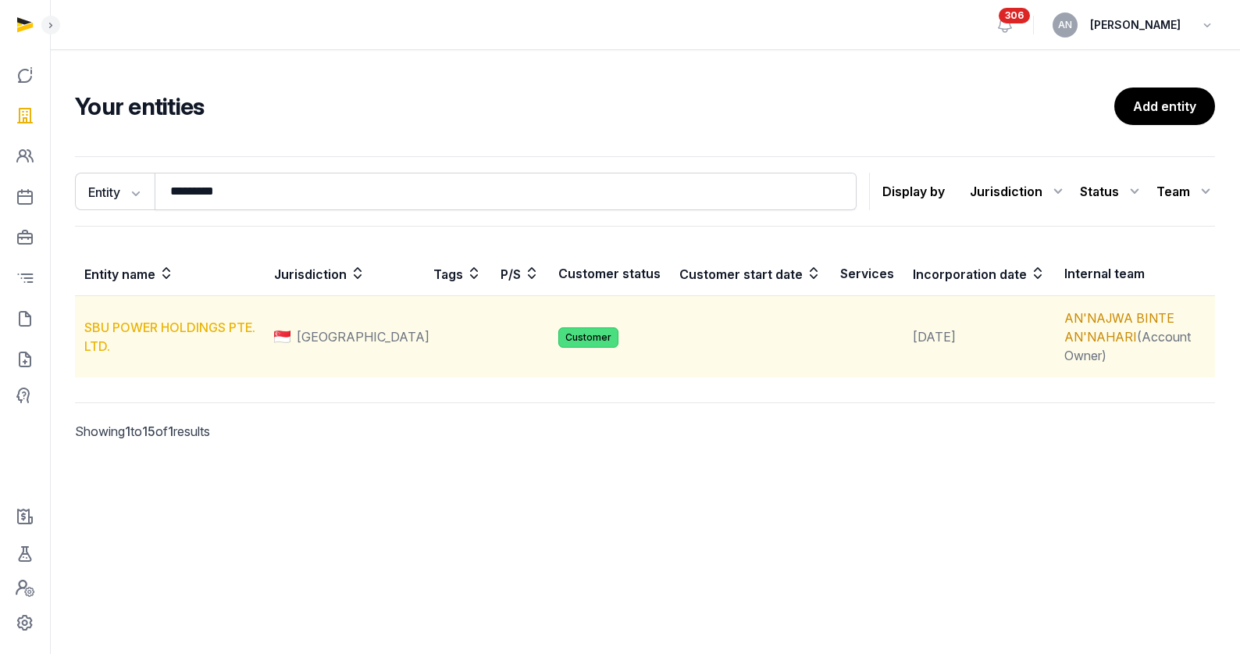
click at [215, 322] on link "SBU POWER HOLDINGS PTE. LTD." at bounding box center [169, 336] width 171 height 34
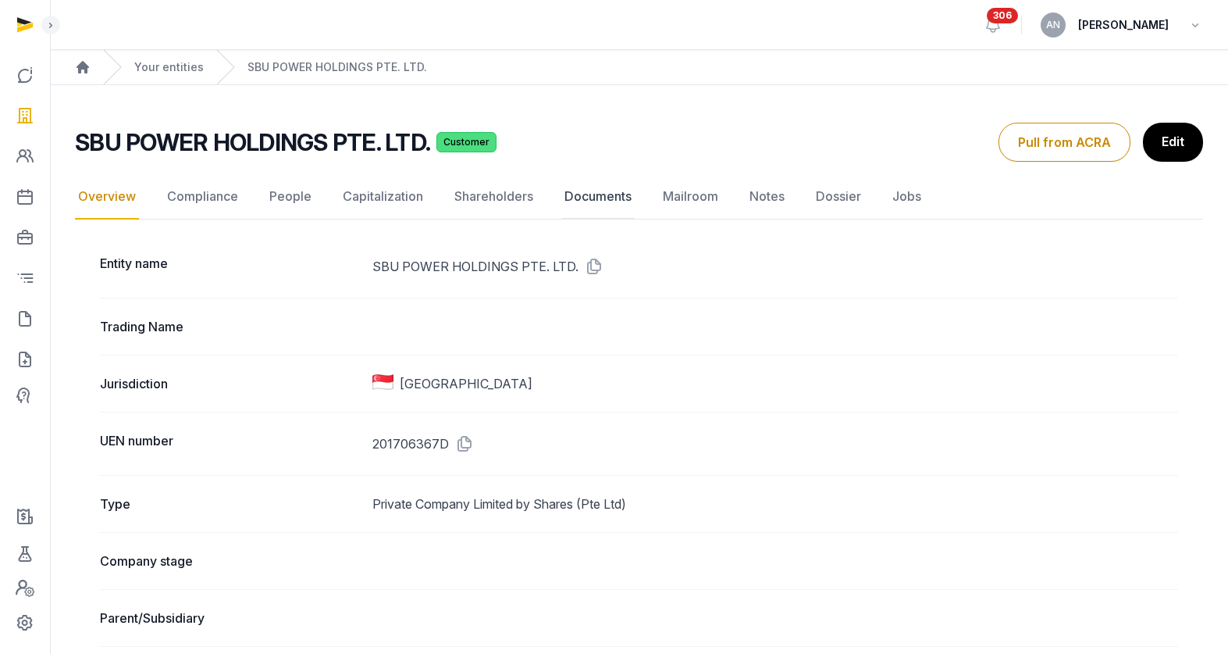
click at [593, 201] on link "Documents" at bounding box center [597, 196] width 73 height 45
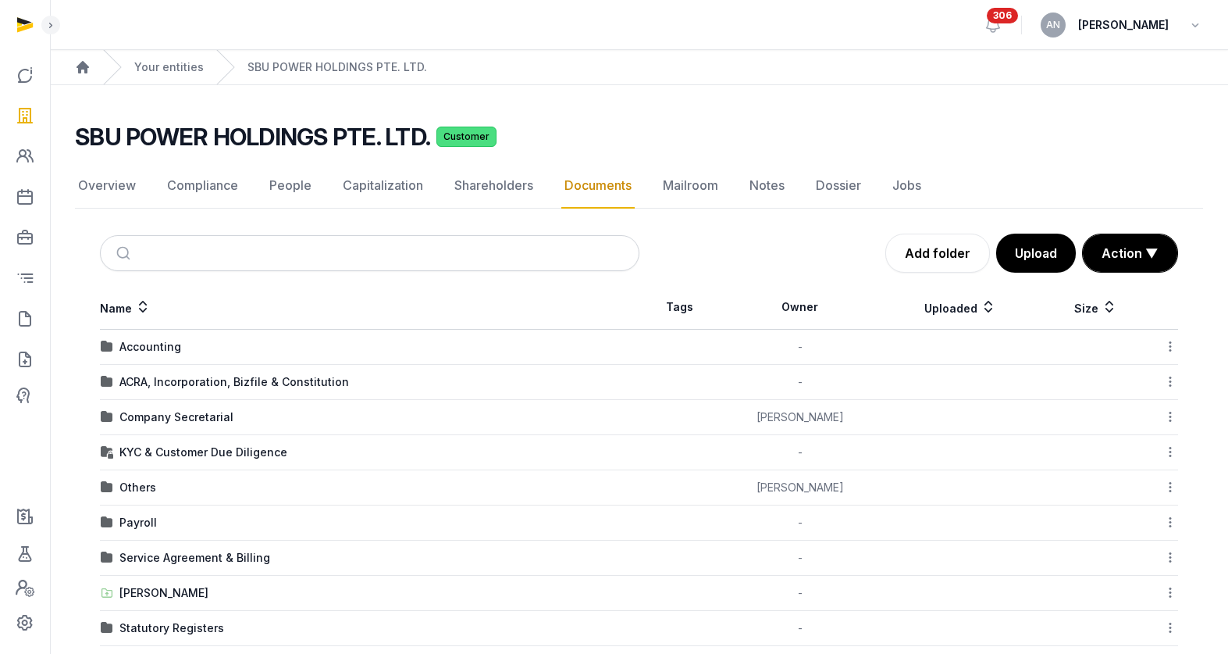
click at [158, 416] on div "Company Secretarial" at bounding box center [176, 417] width 114 height 16
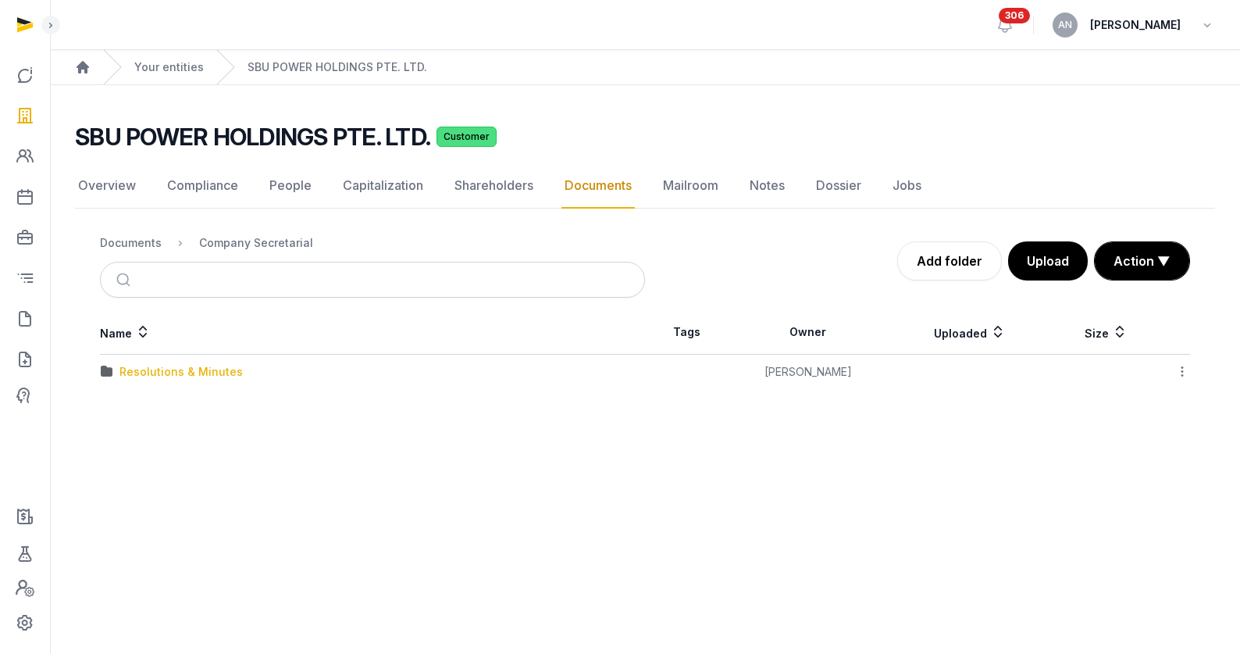
click at [153, 378] on div "Resolutions & Minutes" at bounding box center [180, 372] width 123 height 16
click at [124, 447] on div "2025" at bounding box center [132, 442] width 27 height 16
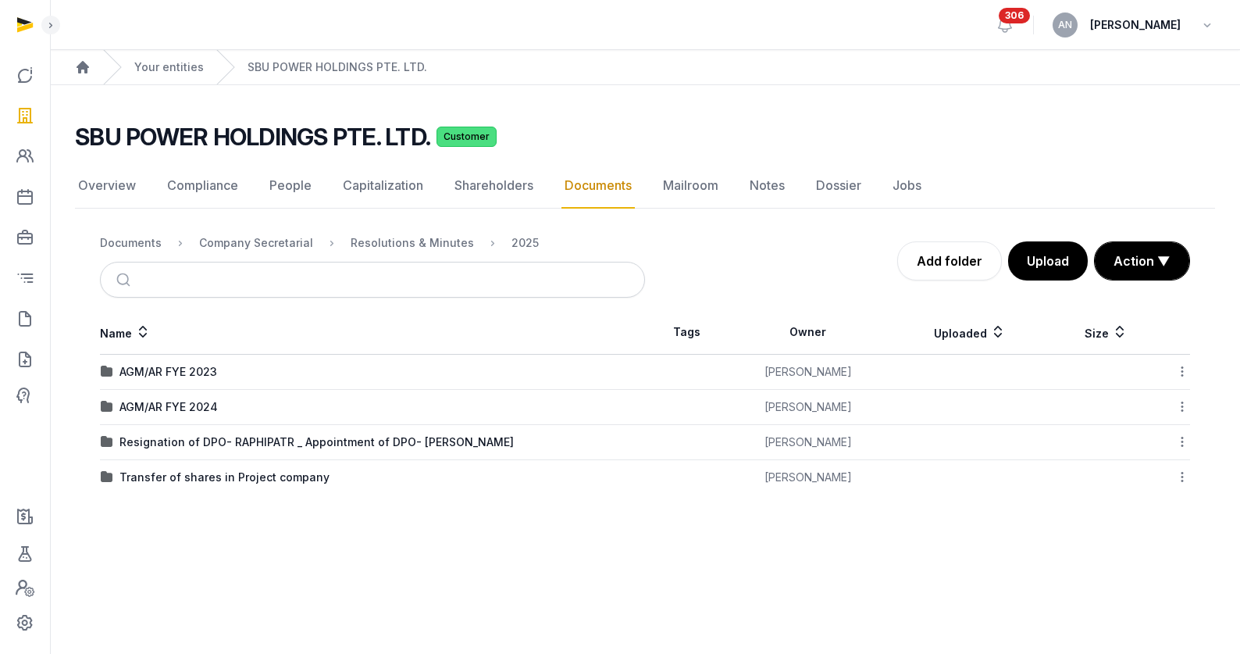
drag, startPoint x: 191, startPoint y: 404, endPoint x: 203, endPoint y: 420, distance: 19.5
click at [191, 405] on div "AGM/AR FYE 2024" at bounding box center [168, 407] width 98 height 16
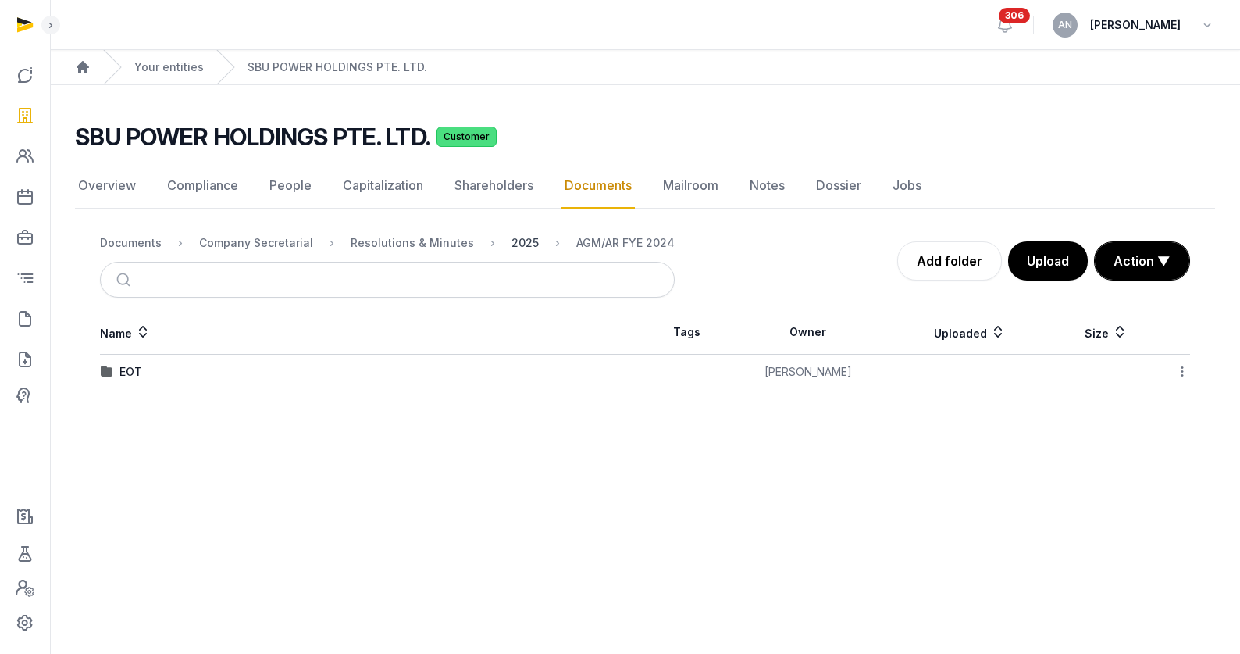
click at [511, 244] on div "2025" at bounding box center [524, 243] width 27 height 16
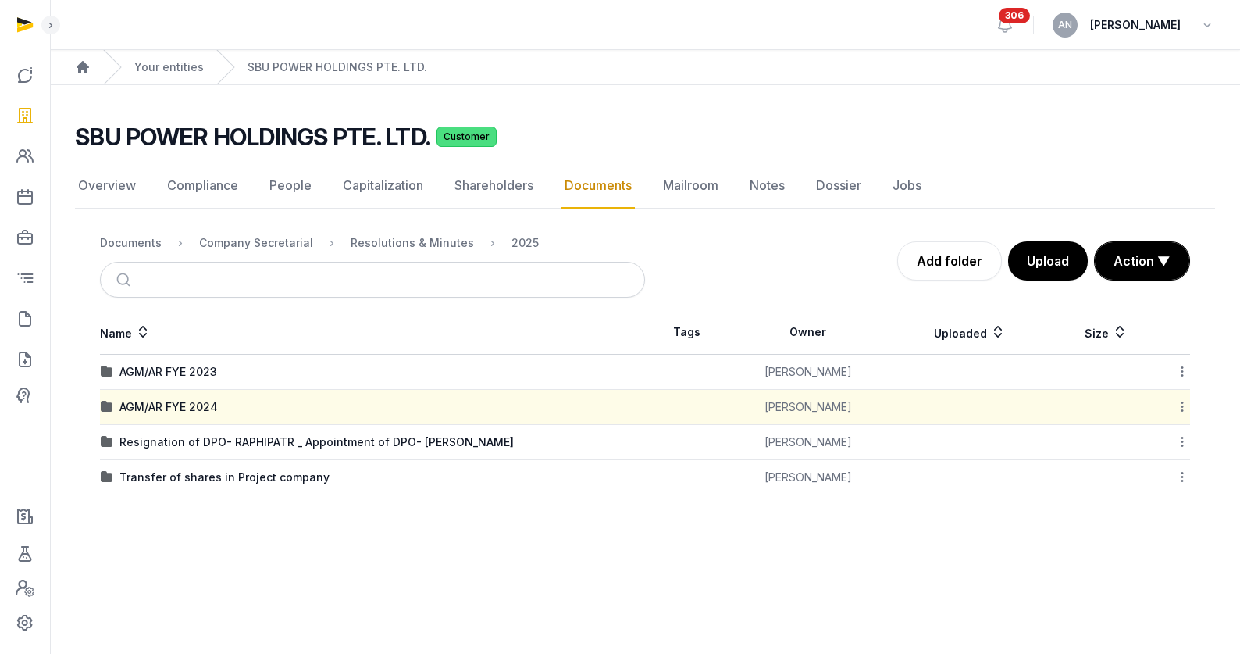
click at [193, 445] on div "Resignation of DPO- RAPHIPATR _ Appointment of DPO- [PERSON_NAME]" at bounding box center [316, 442] width 394 height 16
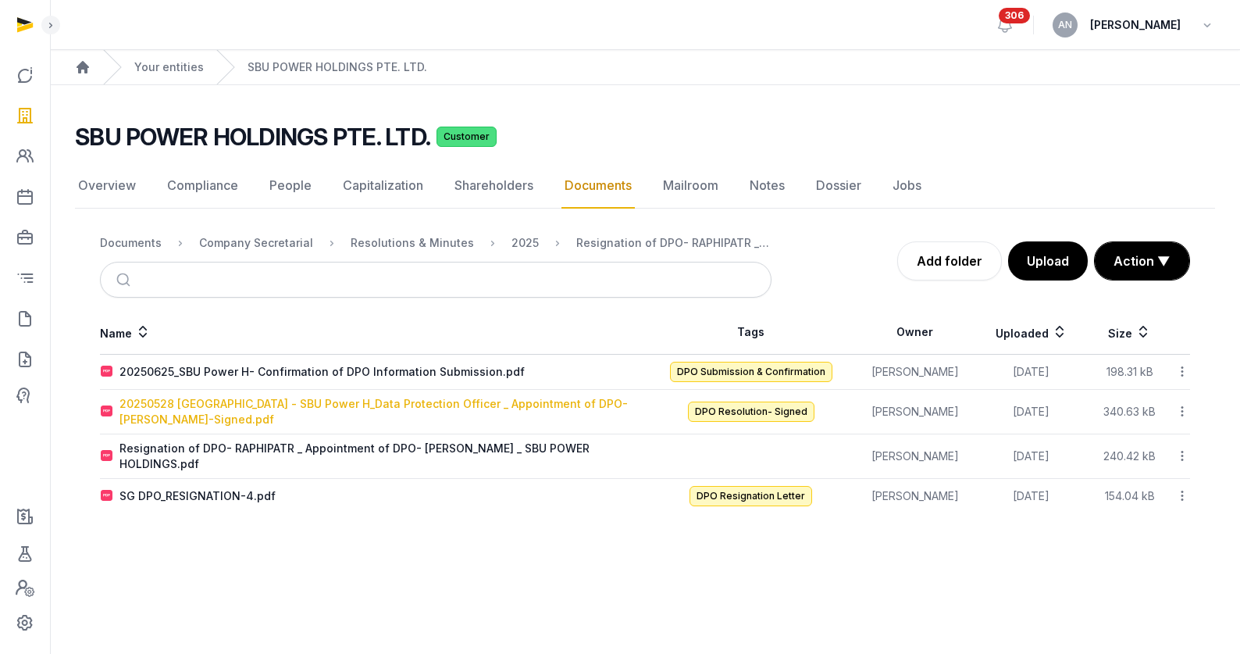
click at [174, 414] on div "20250528 [GEOGRAPHIC_DATA] - SBU Power H_Data Protection Officer _ Appointment …" at bounding box center [381, 411] width 525 height 31
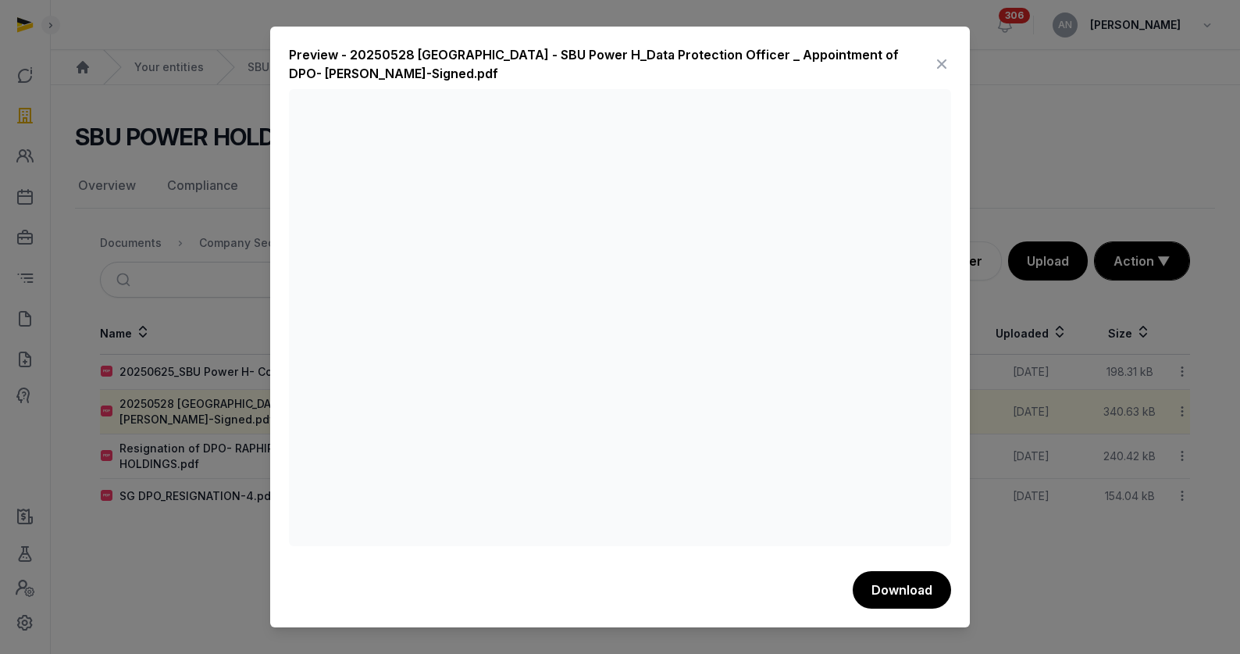
click at [940, 68] on icon at bounding box center [941, 64] width 19 height 25
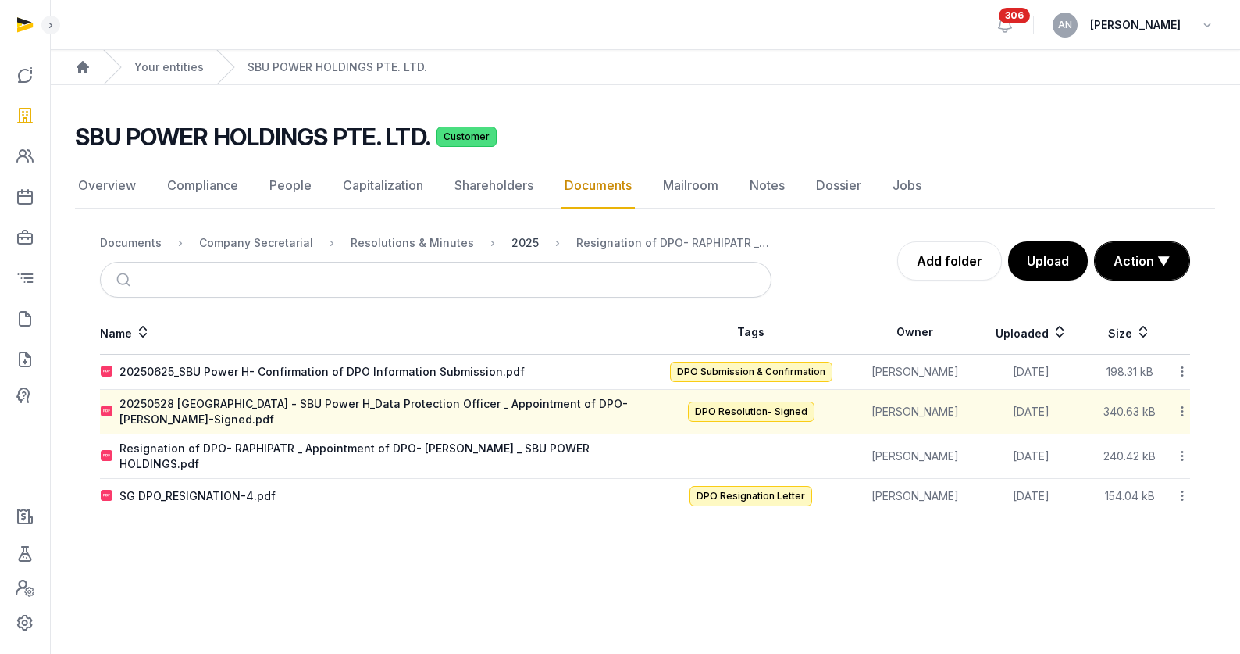
click at [521, 241] on div "2025" at bounding box center [524, 243] width 27 height 16
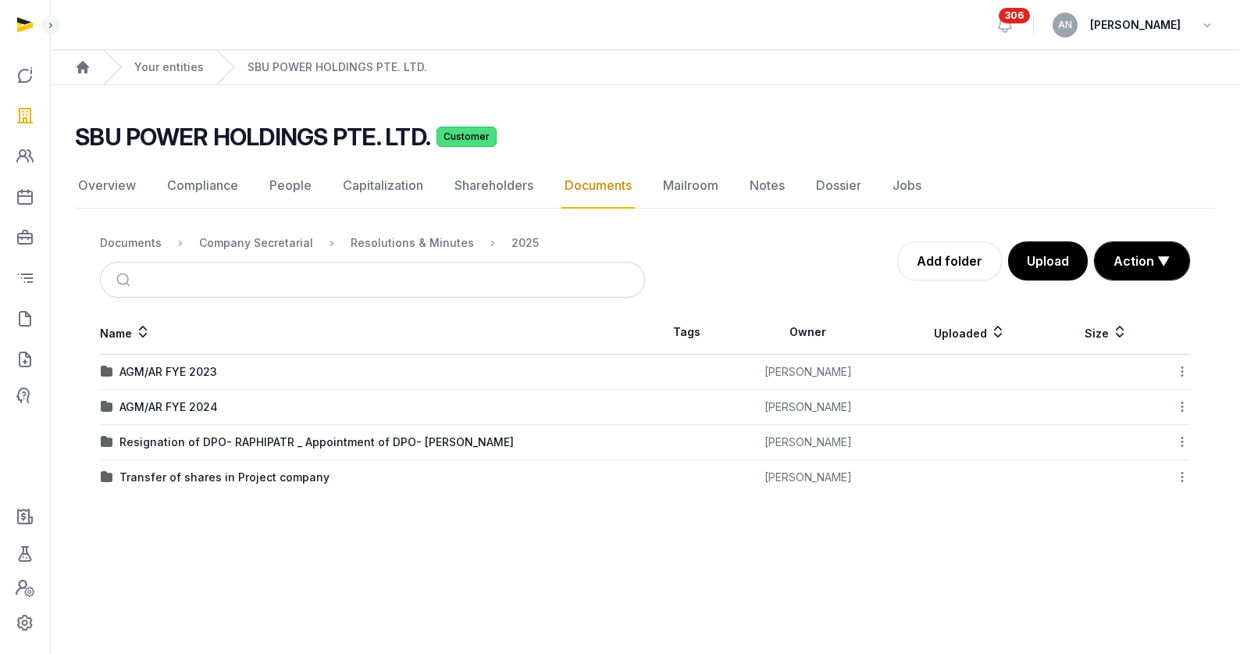
click at [191, 479] on div "Transfer of shares in Project company" at bounding box center [224, 477] width 210 height 16
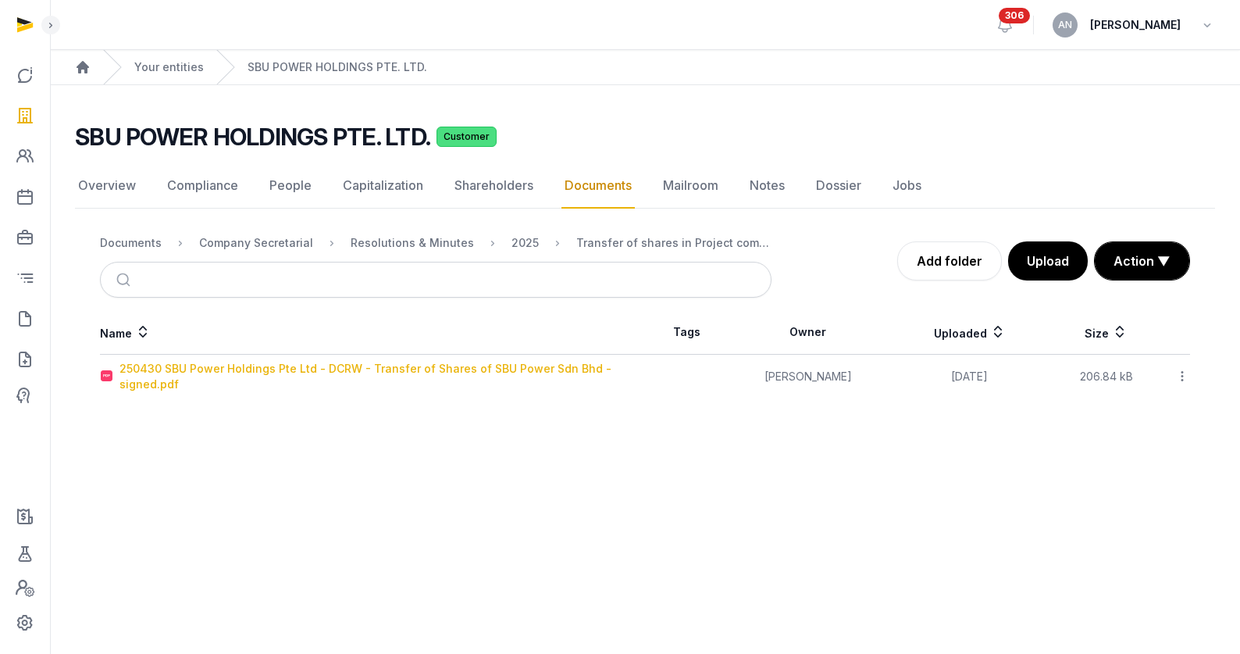
click at [340, 370] on div "250430 SBU Power Holdings Pte Ltd - DCRW - Transfer of Shares of SBU Power Sdn …" at bounding box center [381, 376] width 525 height 31
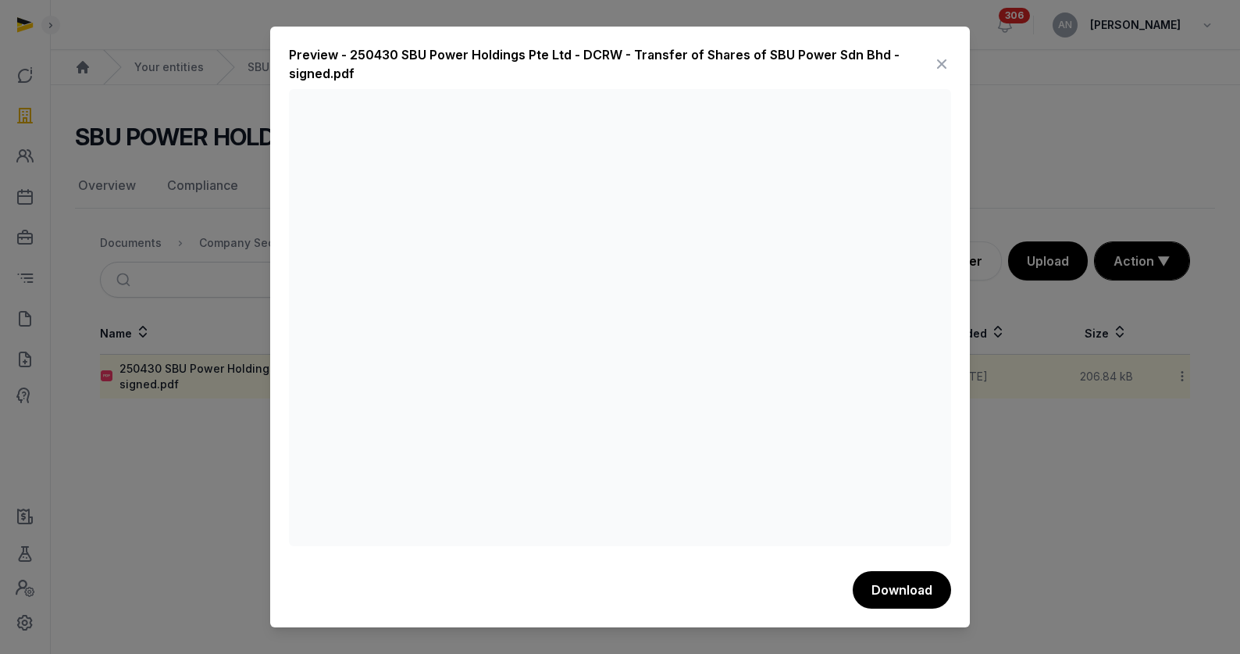
click at [963, 58] on div "Preview - 250430 SBU Power Holdings Pte Ltd - DCRW - Transfer of Shares of SBU …" at bounding box center [620, 327] width 700 height 601
click at [932, 58] on icon at bounding box center [941, 64] width 19 height 25
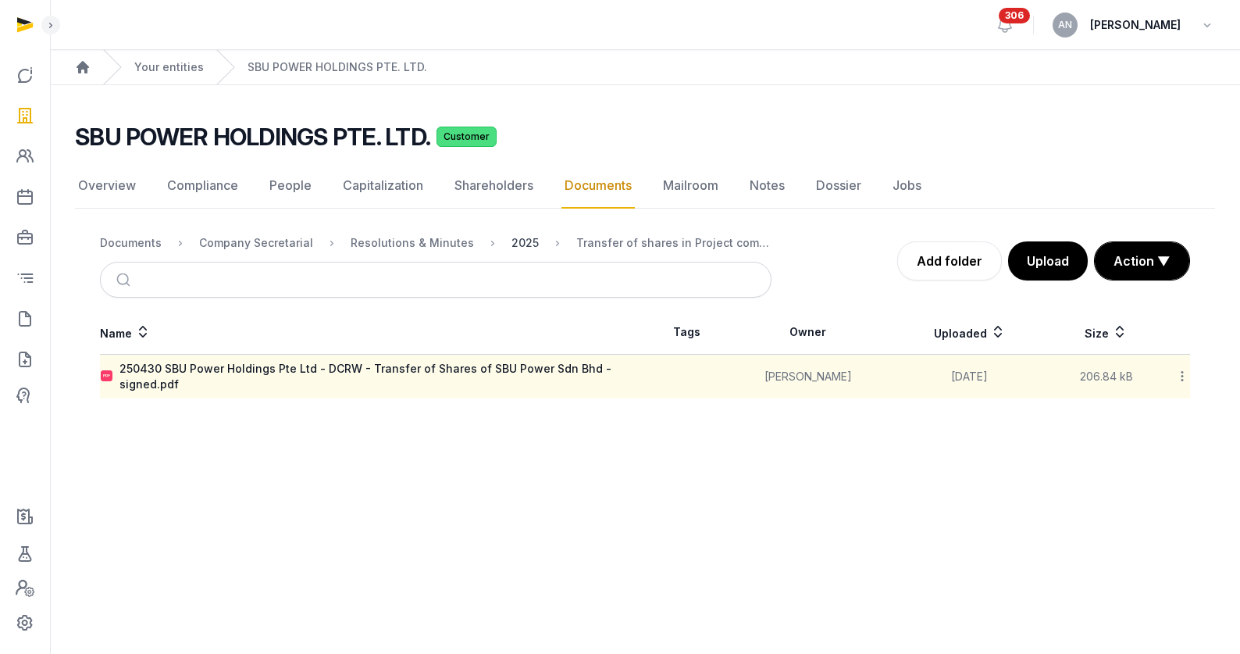
click at [511, 245] on div "2025" at bounding box center [524, 243] width 27 height 16
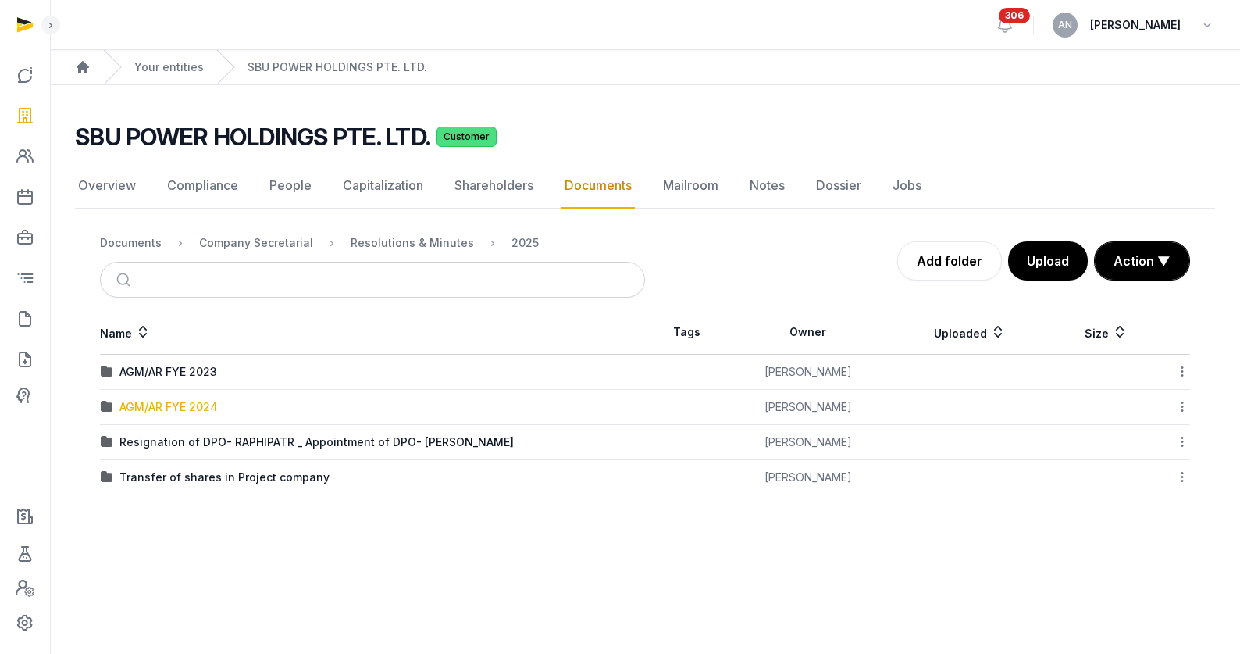
click at [144, 412] on div "AGM/AR FYE 2024" at bounding box center [168, 407] width 98 height 16
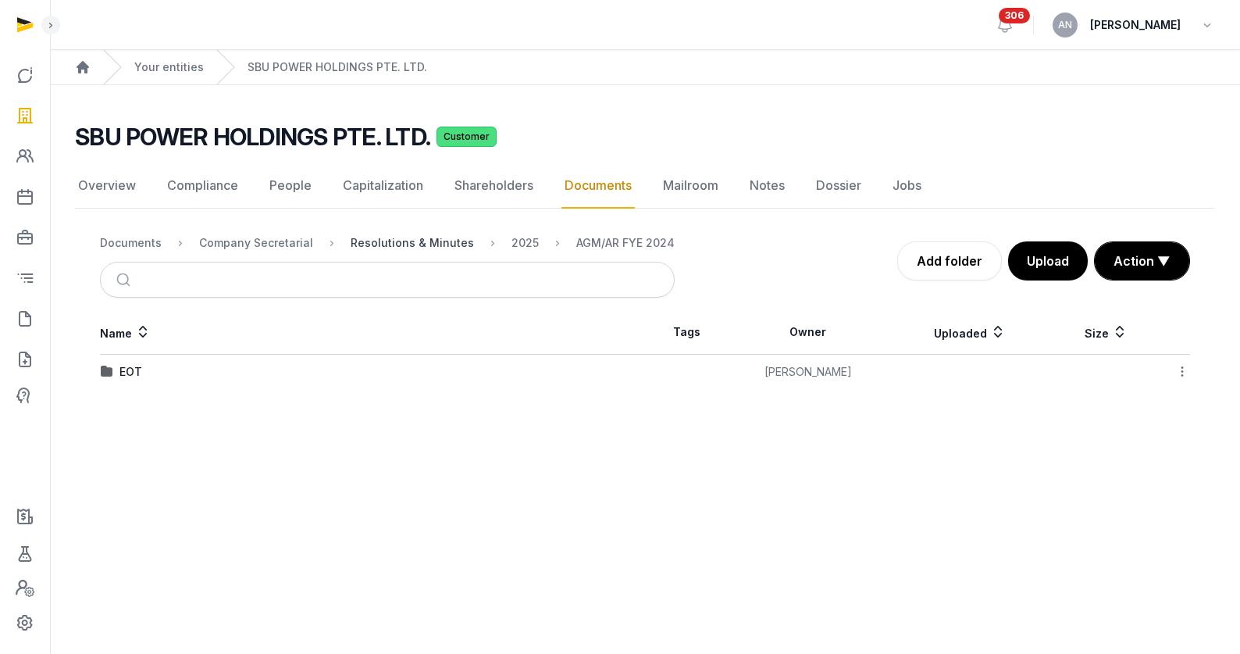
click at [408, 244] on div "Resolutions & Minutes" at bounding box center [412, 243] width 123 height 16
click at [282, 244] on div "Company Secretarial" at bounding box center [256, 243] width 114 height 16
click at [142, 368] on div "Resolutions & Minutes" at bounding box center [180, 372] width 123 height 16
click at [138, 241] on div "Documents" at bounding box center [131, 243] width 62 height 16
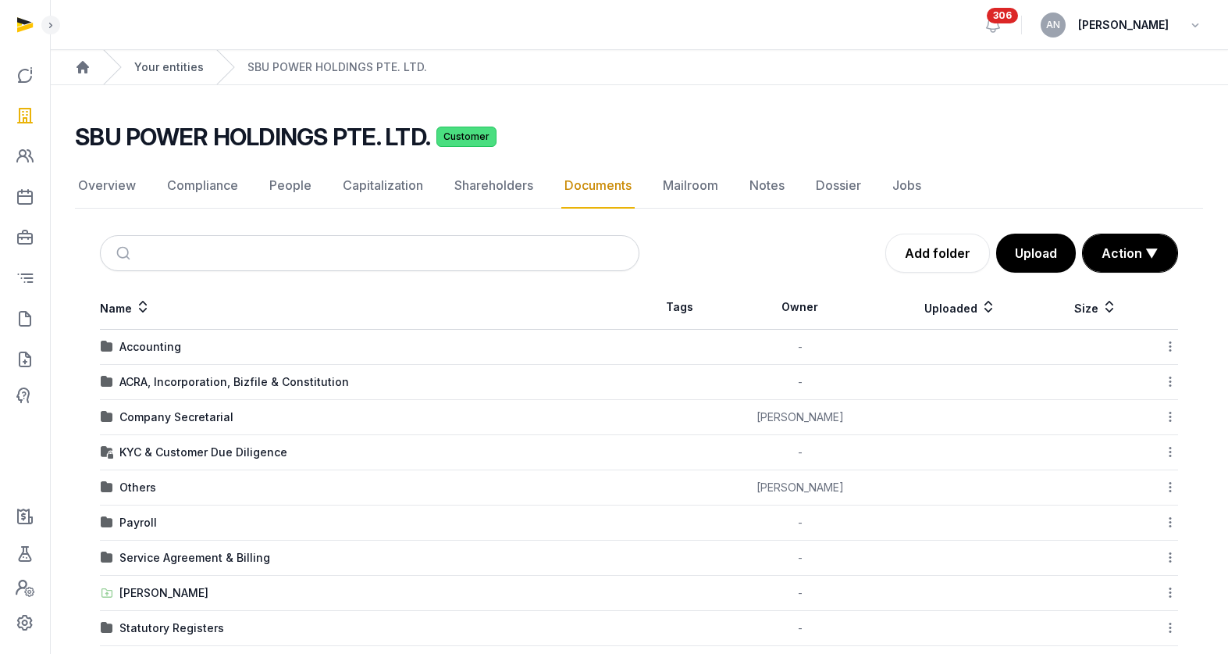
click at [155, 71] on link "Your entities" at bounding box center [168, 67] width 69 height 16
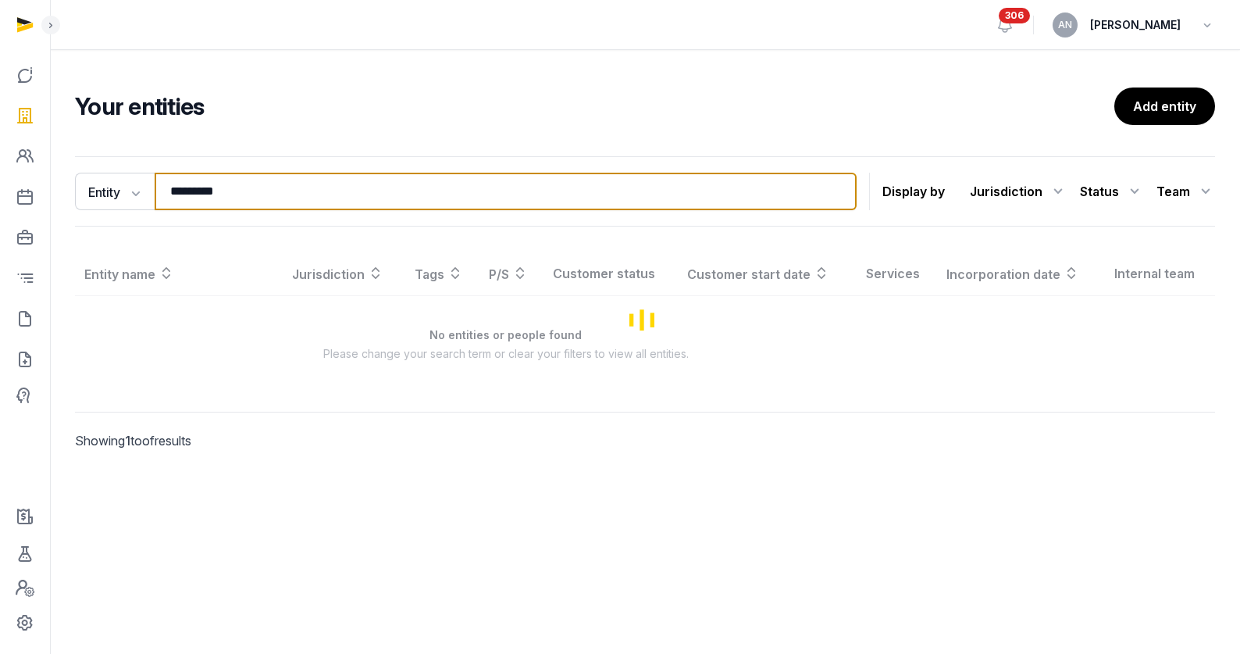
click at [217, 189] on input "*********" at bounding box center [506, 191] width 702 height 37
click at [217, 188] on input "*********" at bounding box center [506, 191] width 702 height 37
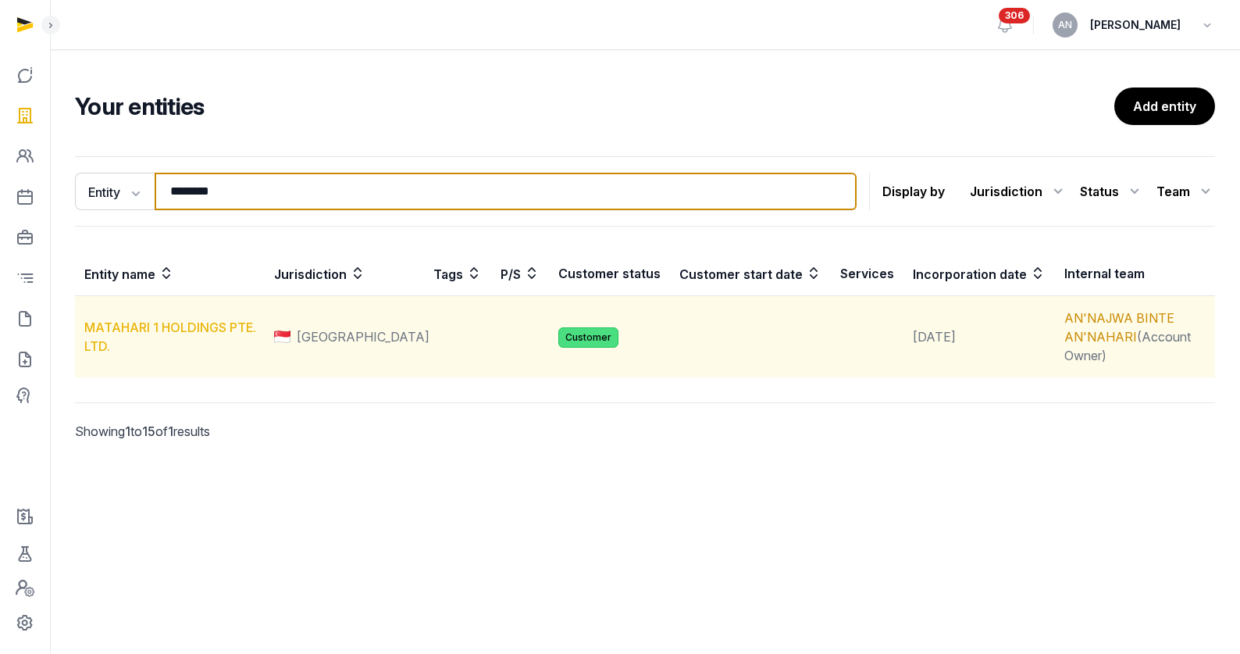
type input "********"
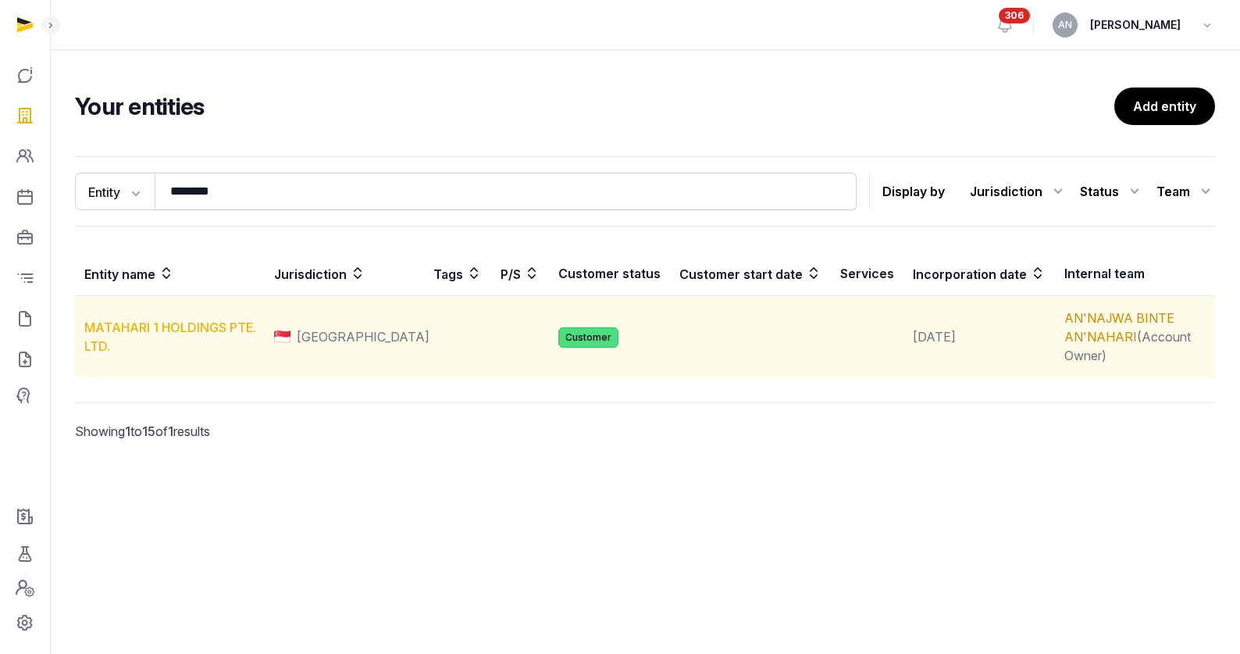
click at [140, 320] on link "MATAHARI 1 HOLDINGS PTE. LTD." at bounding box center [170, 336] width 172 height 34
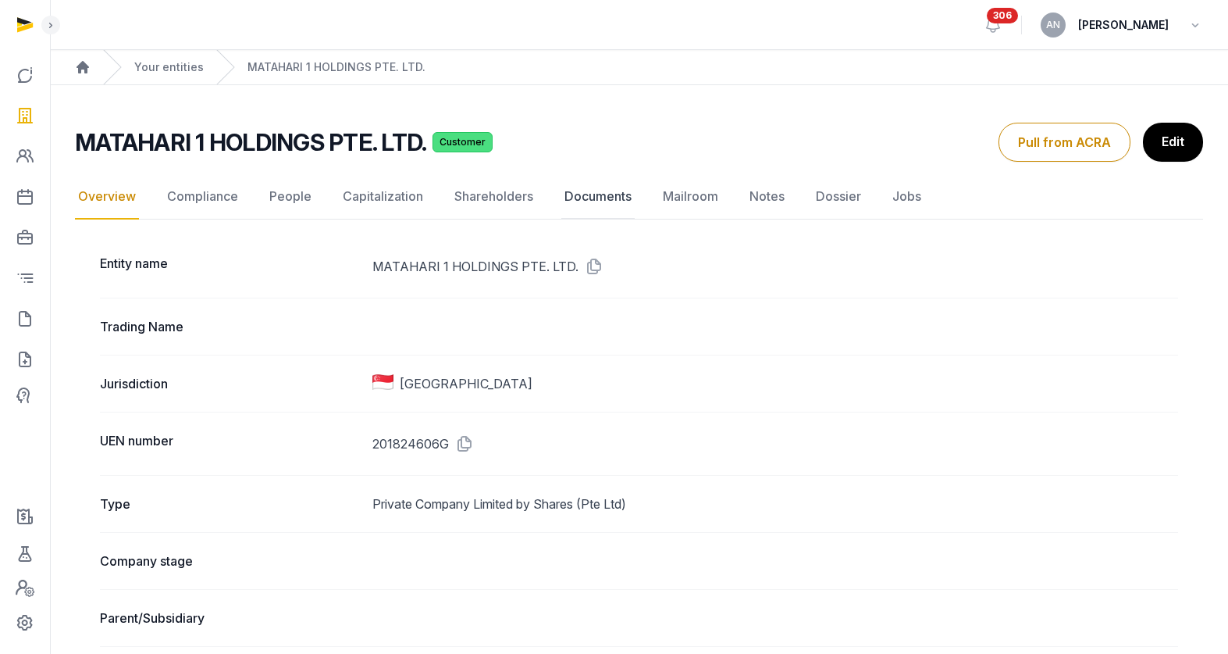
click at [581, 201] on link "Documents" at bounding box center [597, 196] width 73 height 45
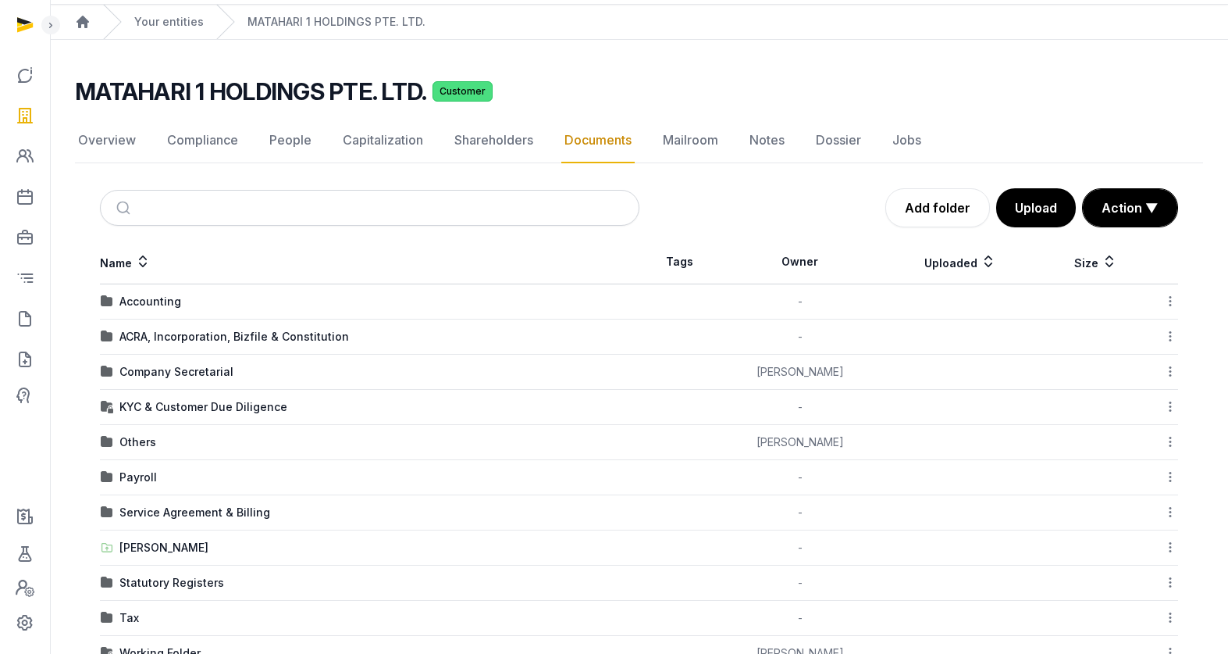
scroll to position [93, 0]
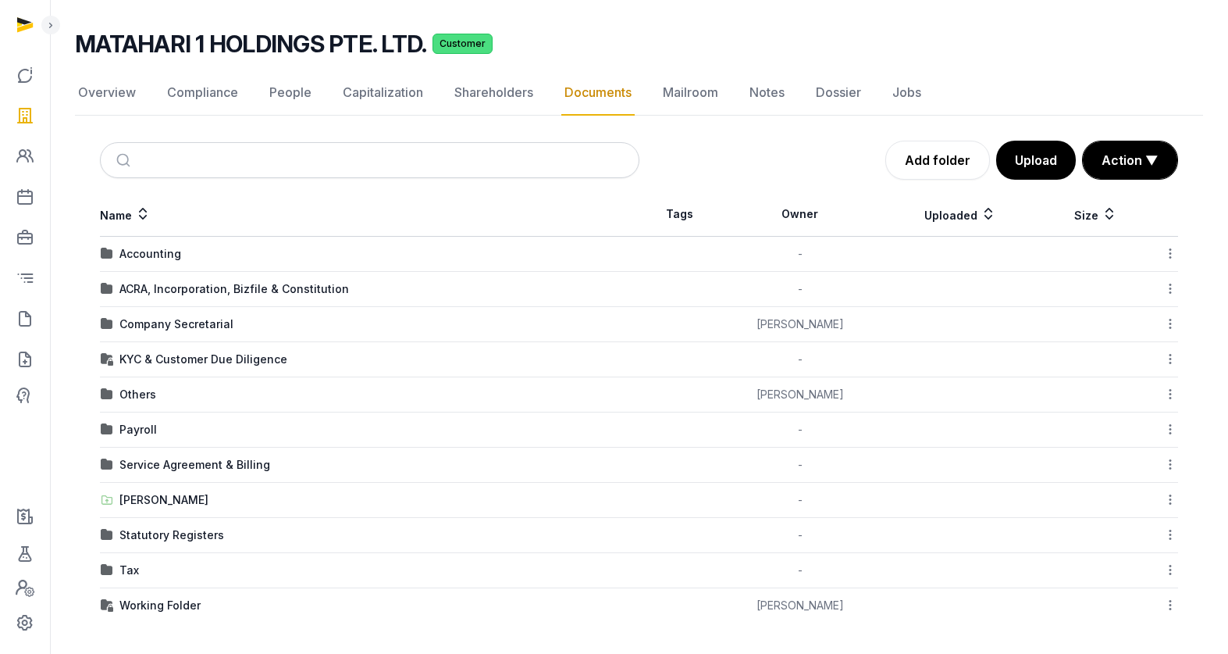
click at [217, 319] on div "Company Secretarial" at bounding box center [176, 324] width 114 height 16
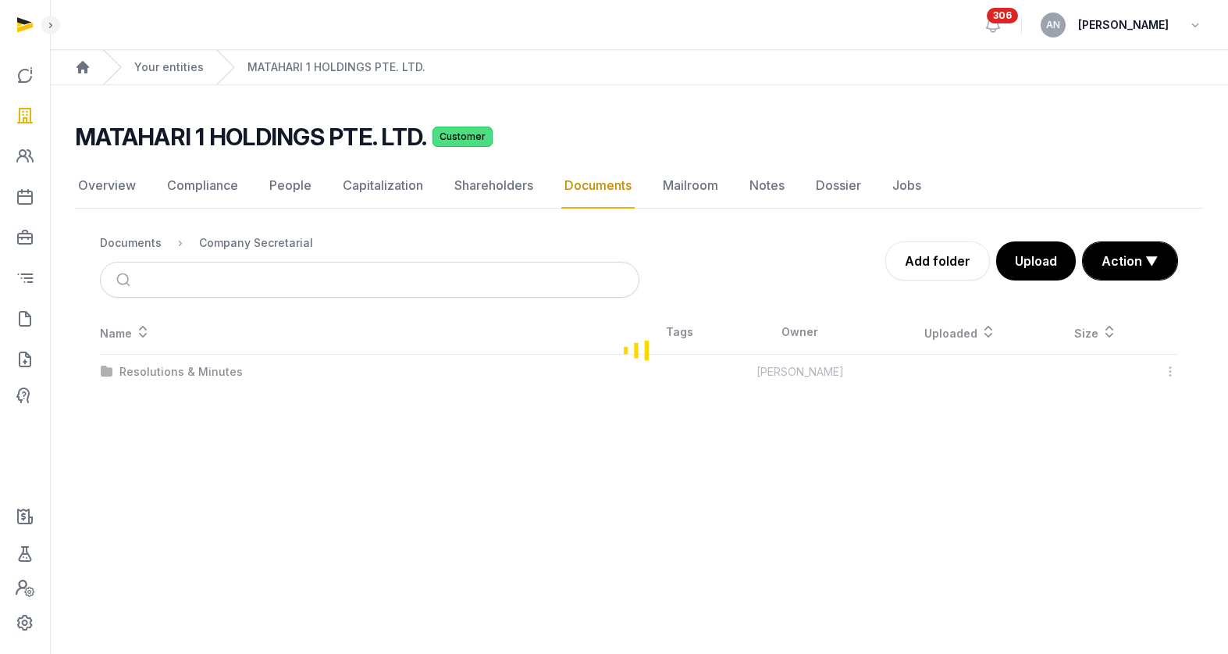
scroll to position [0, 0]
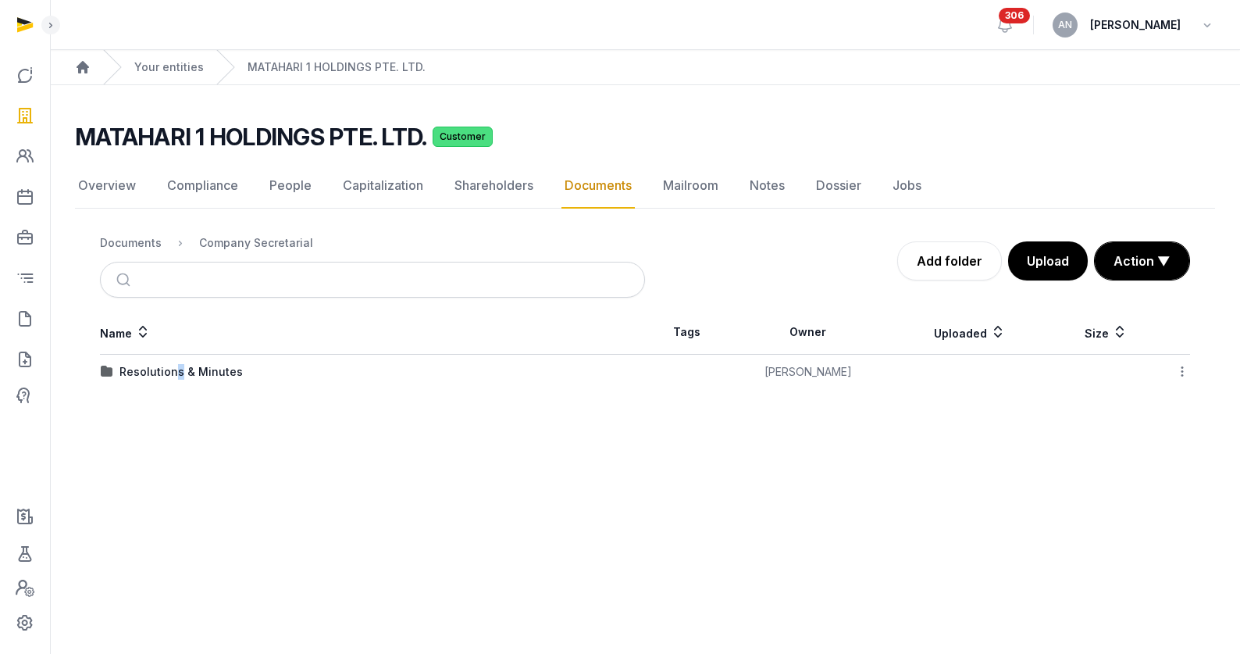
click at [177, 367] on div "Resolutions & Minutes" at bounding box center [180, 372] width 123 height 16
click at [143, 447] on div "2025" at bounding box center [132, 442] width 27 height 16
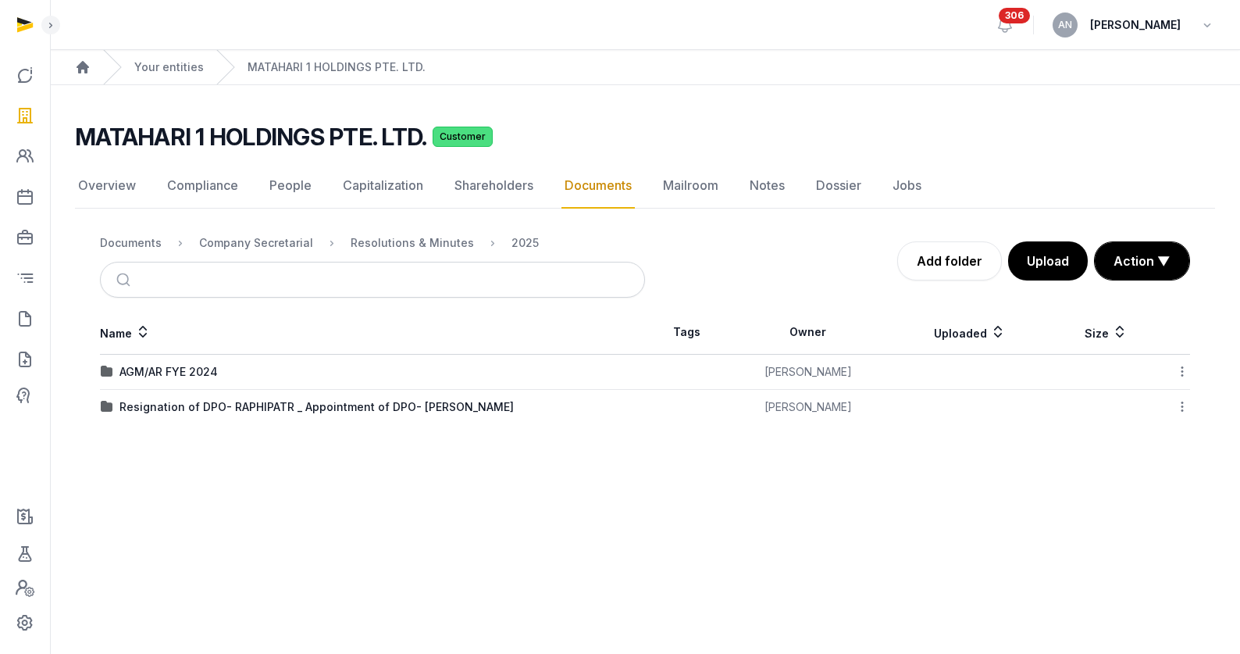
click at [236, 412] on div "Resignation of DPO- RAPHIPATR _ Appointment of DPO- [PERSON_NAME]" at bounding box center [316, 407] width 394 height 16
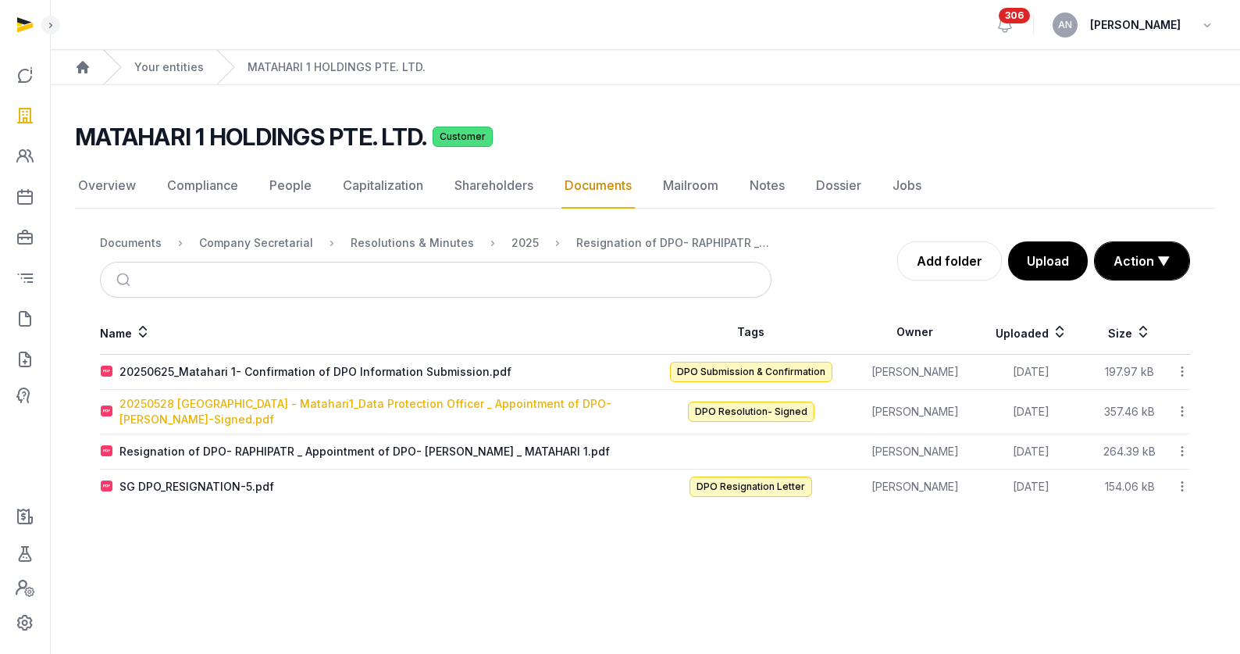
click at [206, 413] on div "20250528 [GEOGRAPHIC_DATA] - Matahari1_Data Protection Officer _ Appointment of…" at bounding box center [381, 411] width 525 height 31
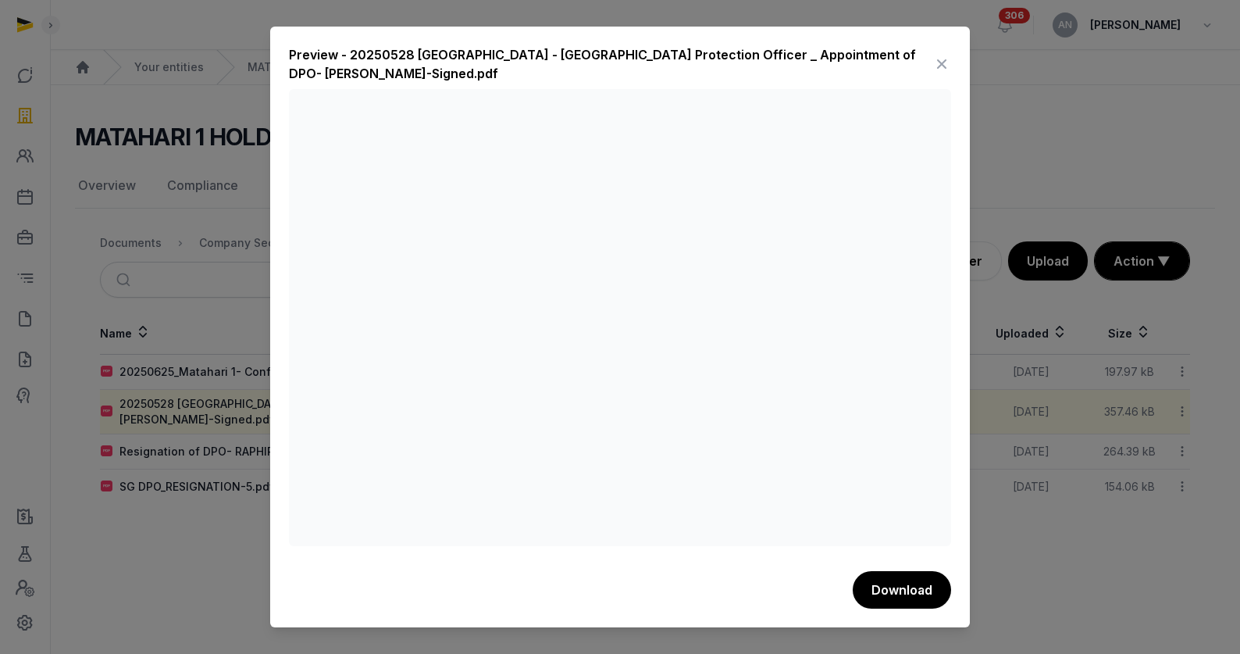
click at [943, 64] on icon at bounding box center [941, 64] width 19 height 25
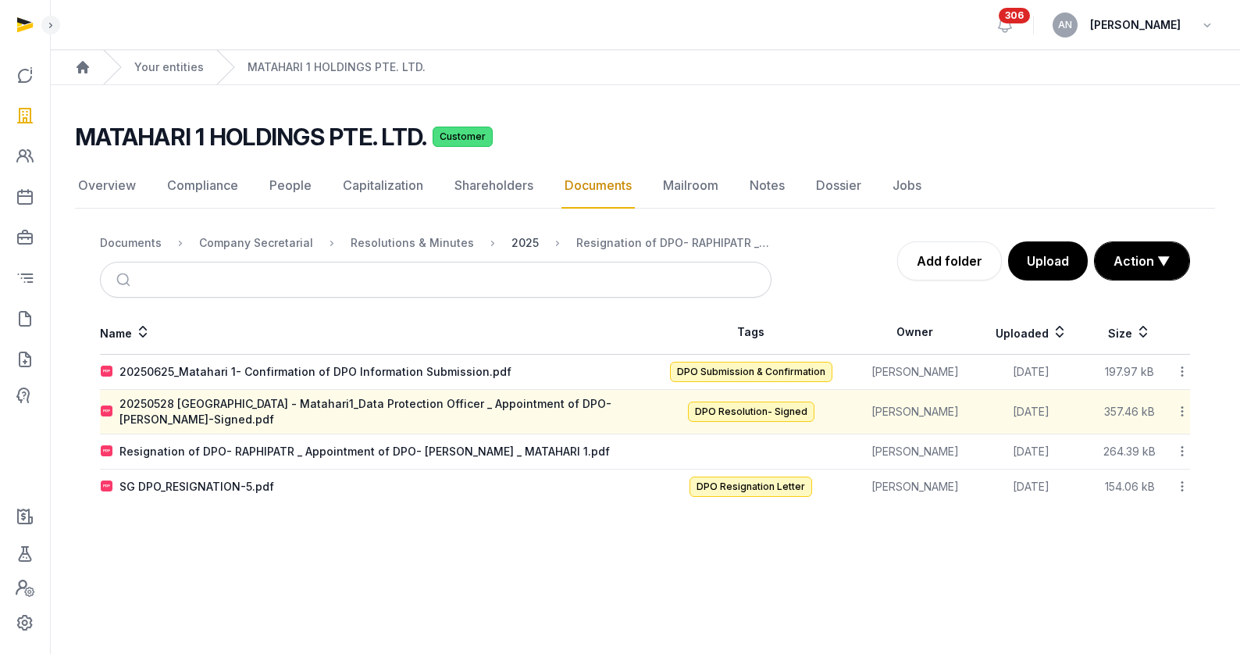
click at [511, 240] on div "2025" at bounding box center [524, 243] width 27 height 16
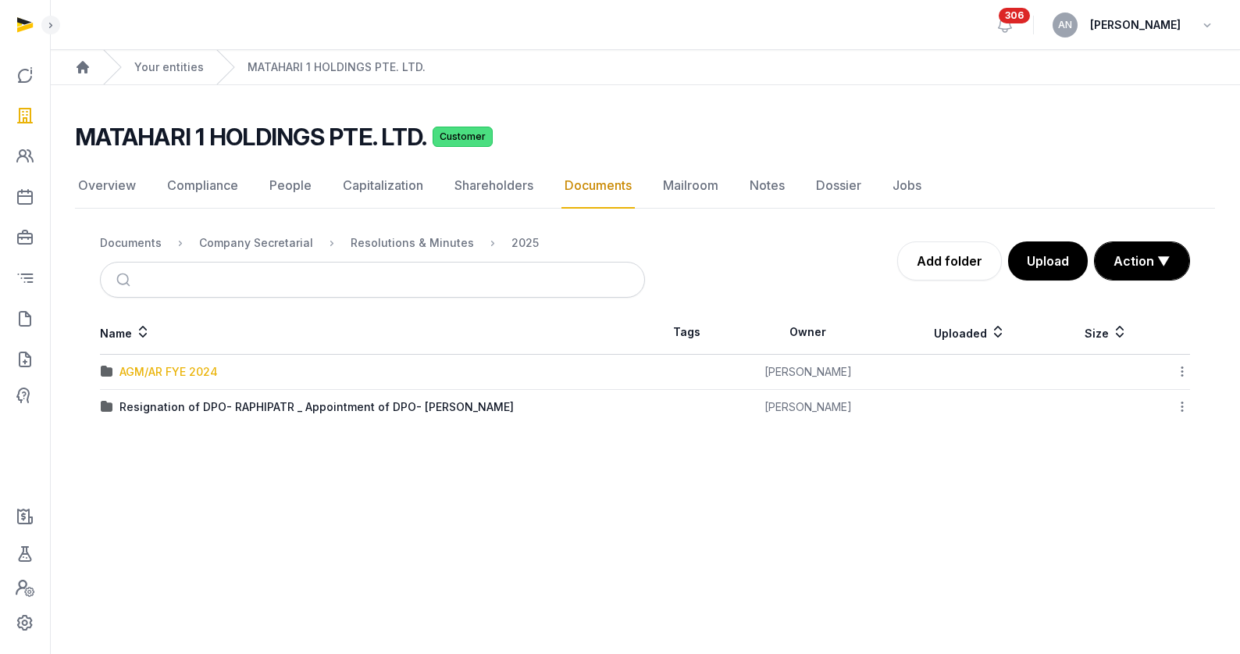
click at [175, 374] on div "AGM/AR FYE 2024" at bounding box center [168, 372] width 98 height 16
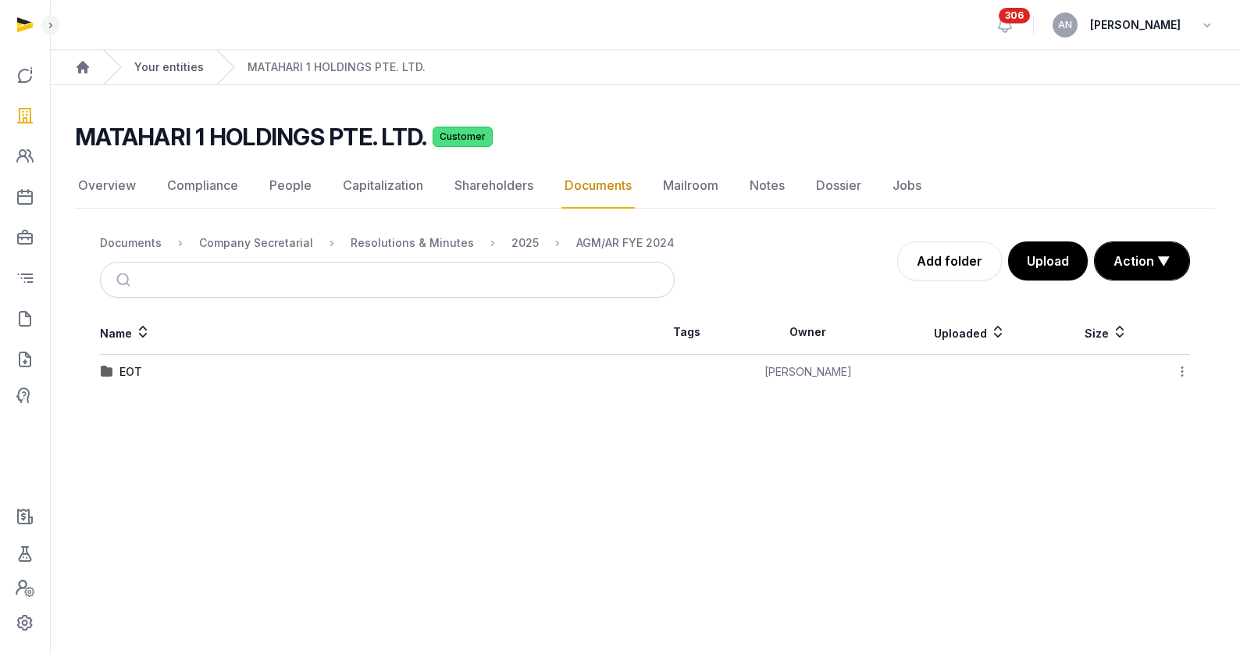
click at [152, 64] on link "Your entities" at bounding box center [168, 67] width 69 height 16
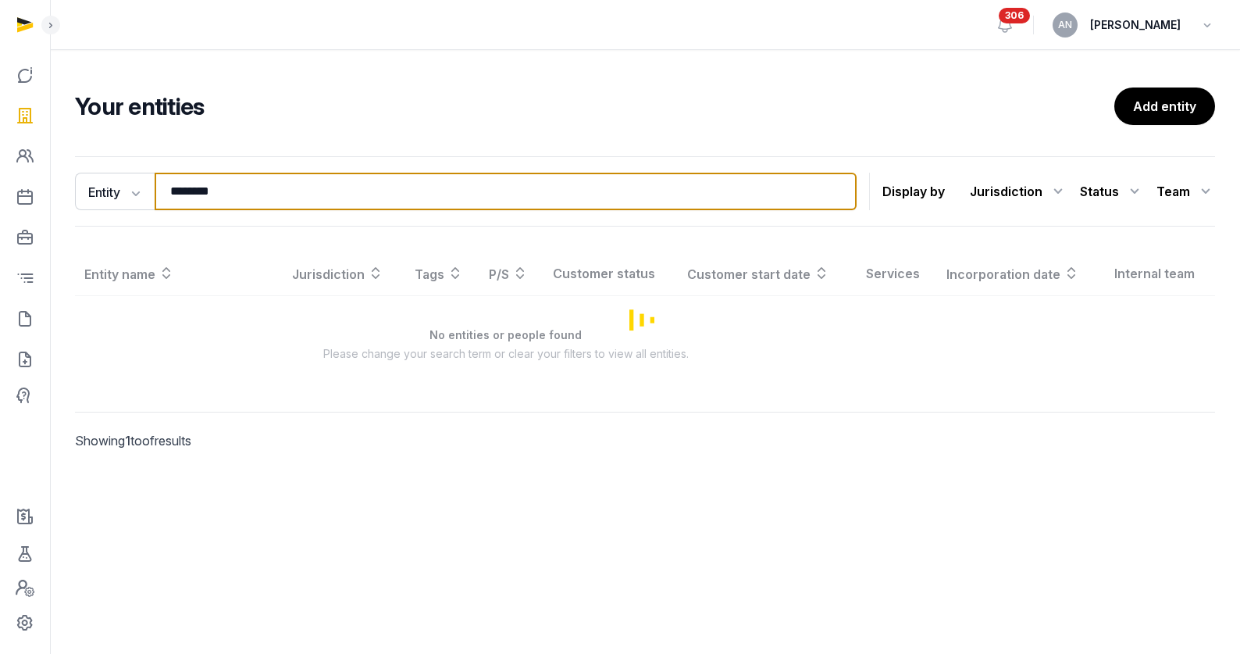
click at [223, 196] on input "********" at bounding box center [506, 191] width 702 height 37
paste input "**********"
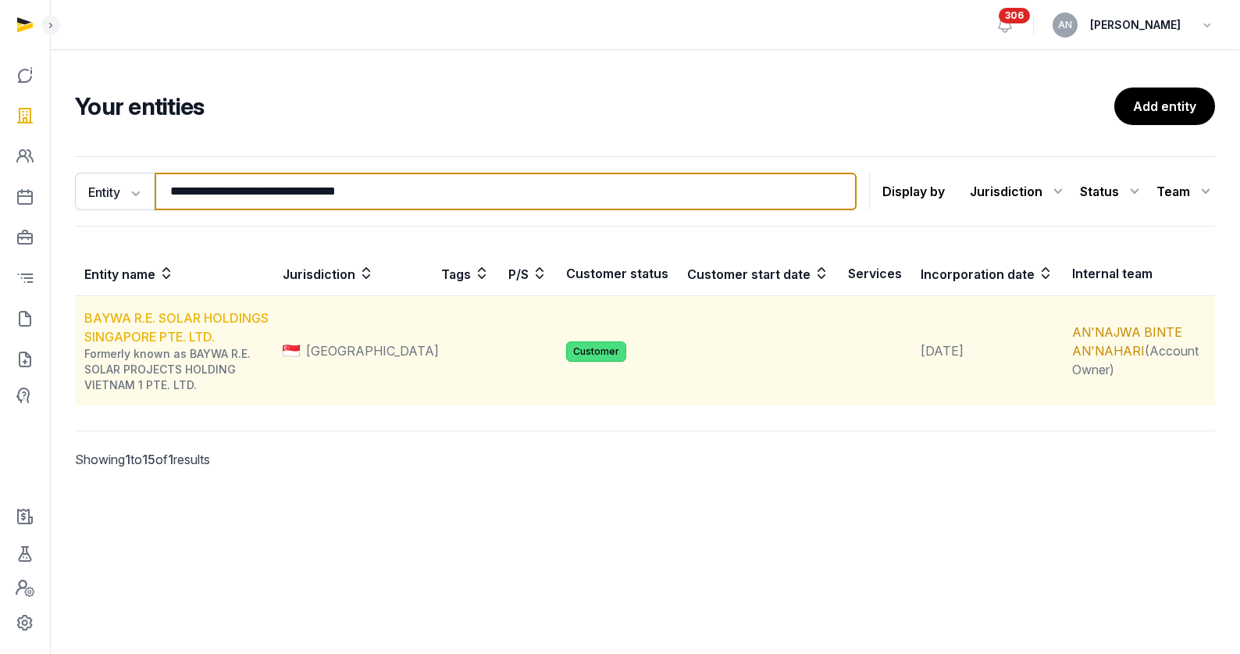
type input "**********"
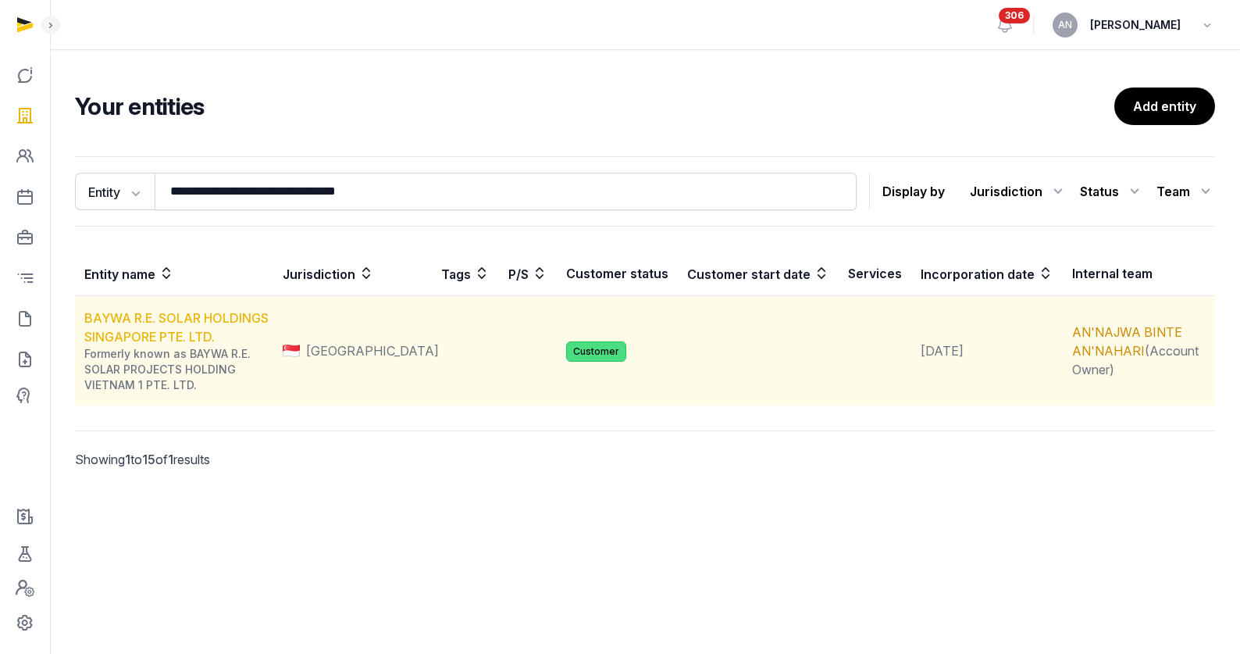
click at [204, 319] on link "BAYWA R.E. SOLAR HOLDINGS SINGAPORE PTE. LTD." at bounding box center [176, 327] width 184 height 34
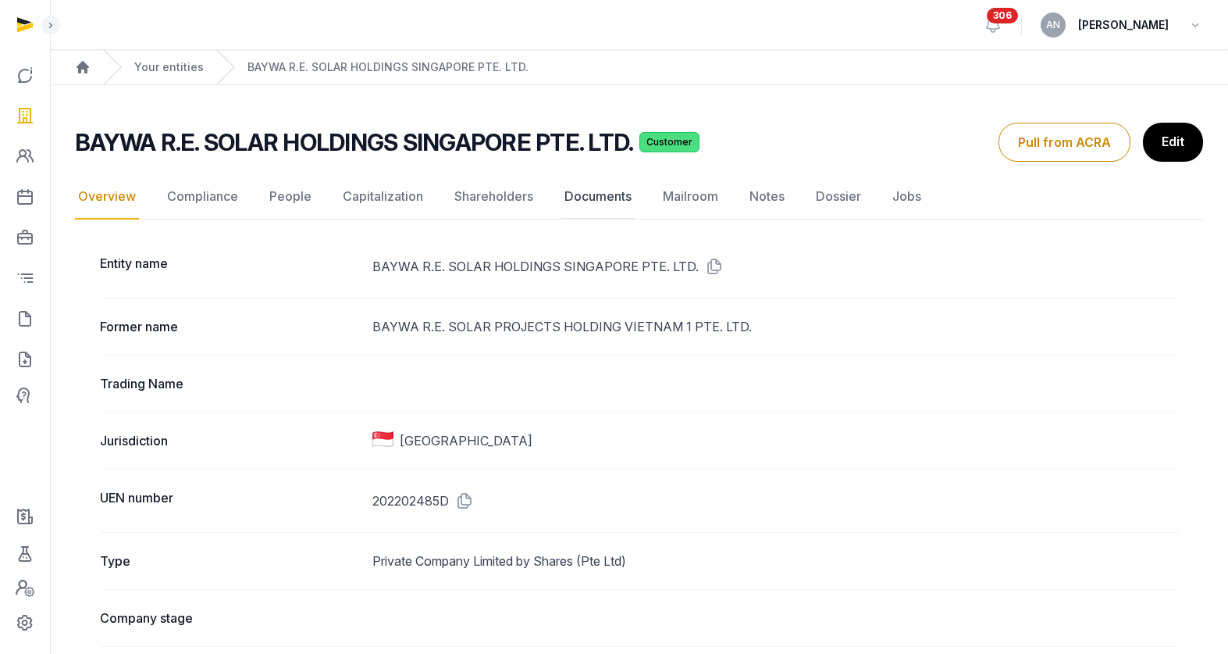
click at [625, 191] on link "Documents" at bounding box center [597, 196] width 73 height 45
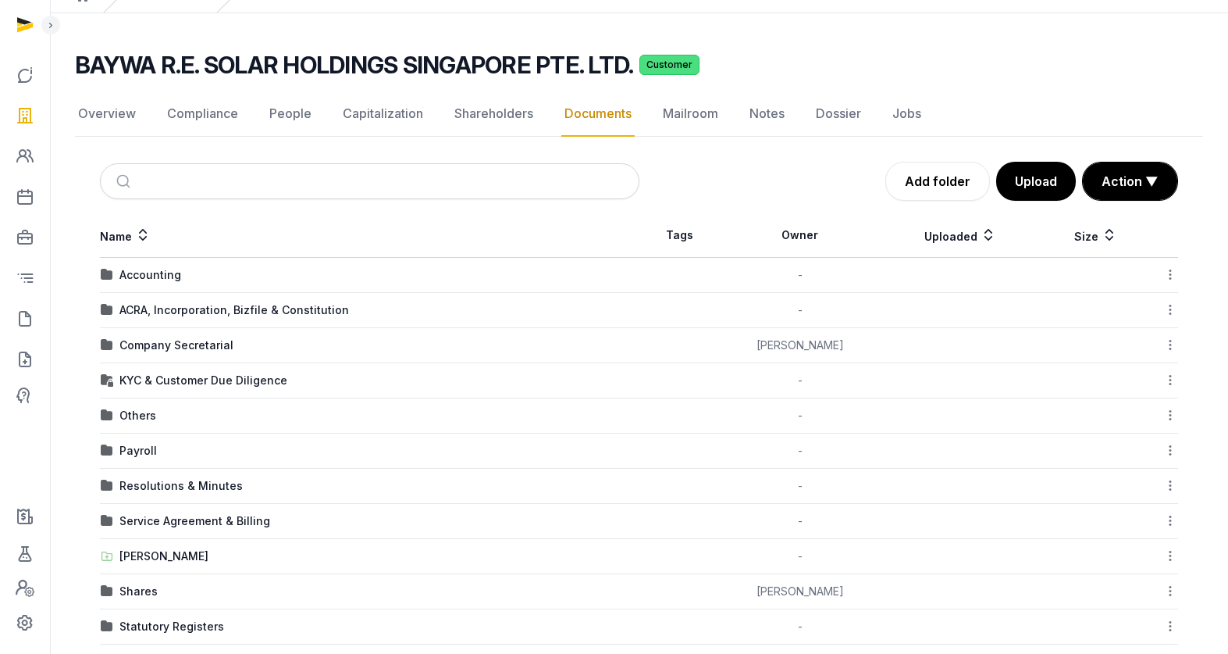
scroll to position [137, 0]
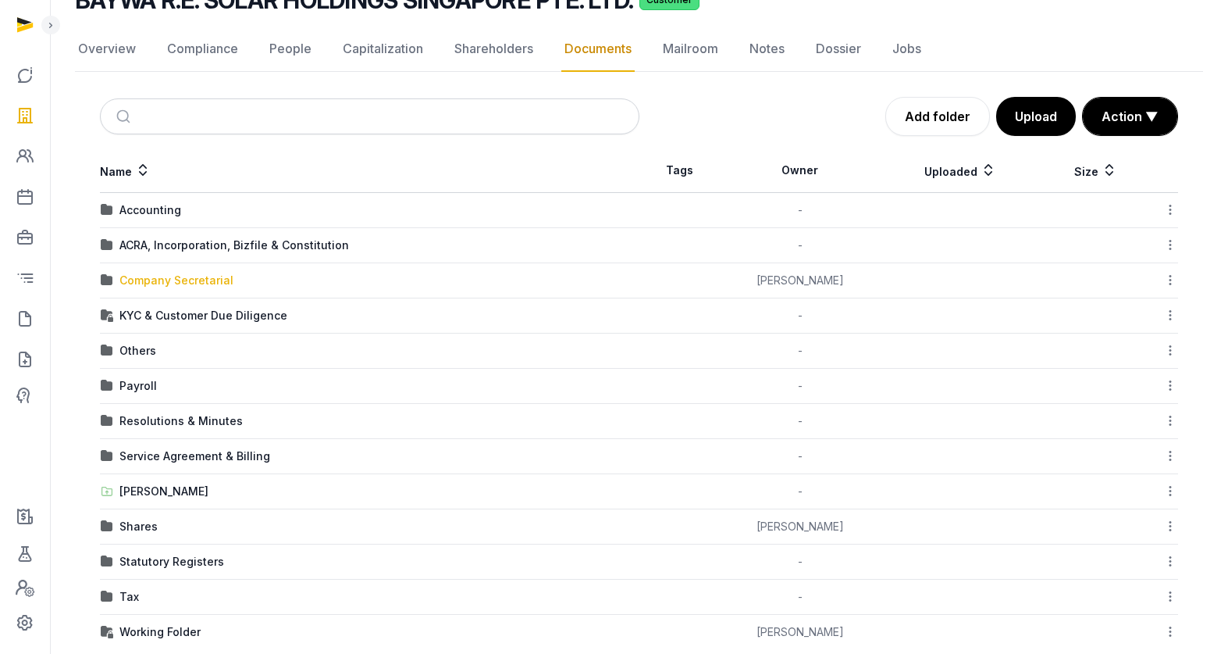
click at [176, 283] on div "Company Secretarial" at bounding box center [176, 281] width 114 height 16
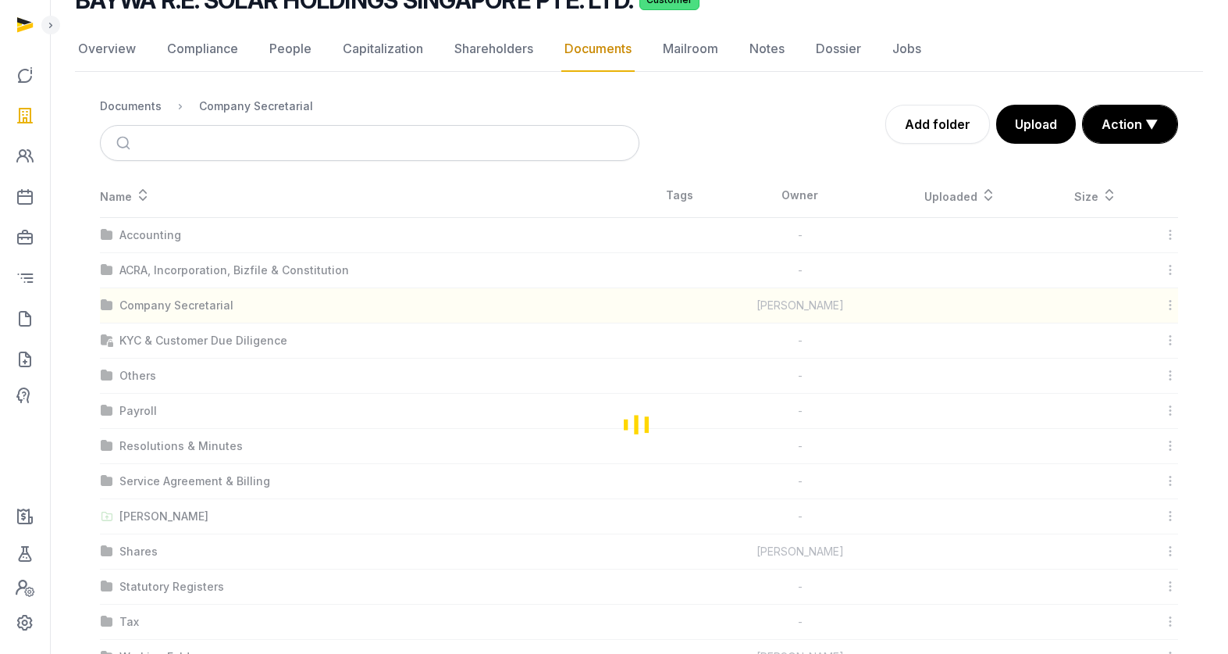
scroll to position [0, 0]
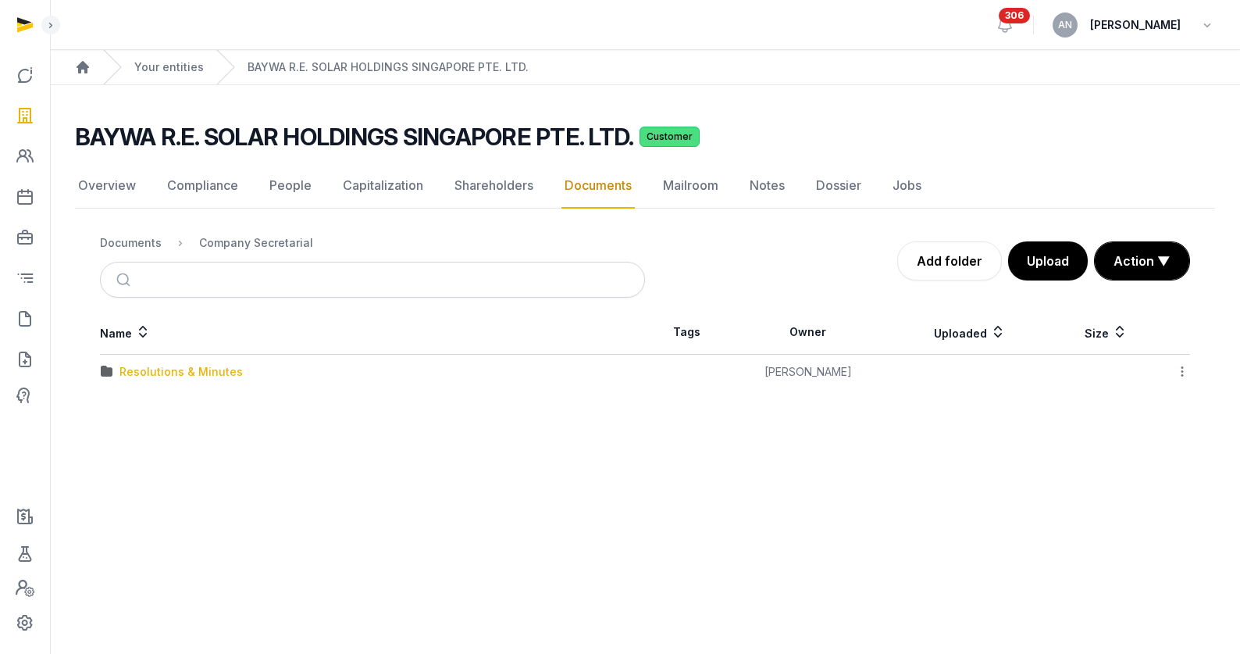
click at [144, 377] on div "Resolutions & Minutes" at bounding box center [180, 372] width 123 height 16
click at [126, 402] on div "2025" at bounding box center [132, 407] width 27 height 16
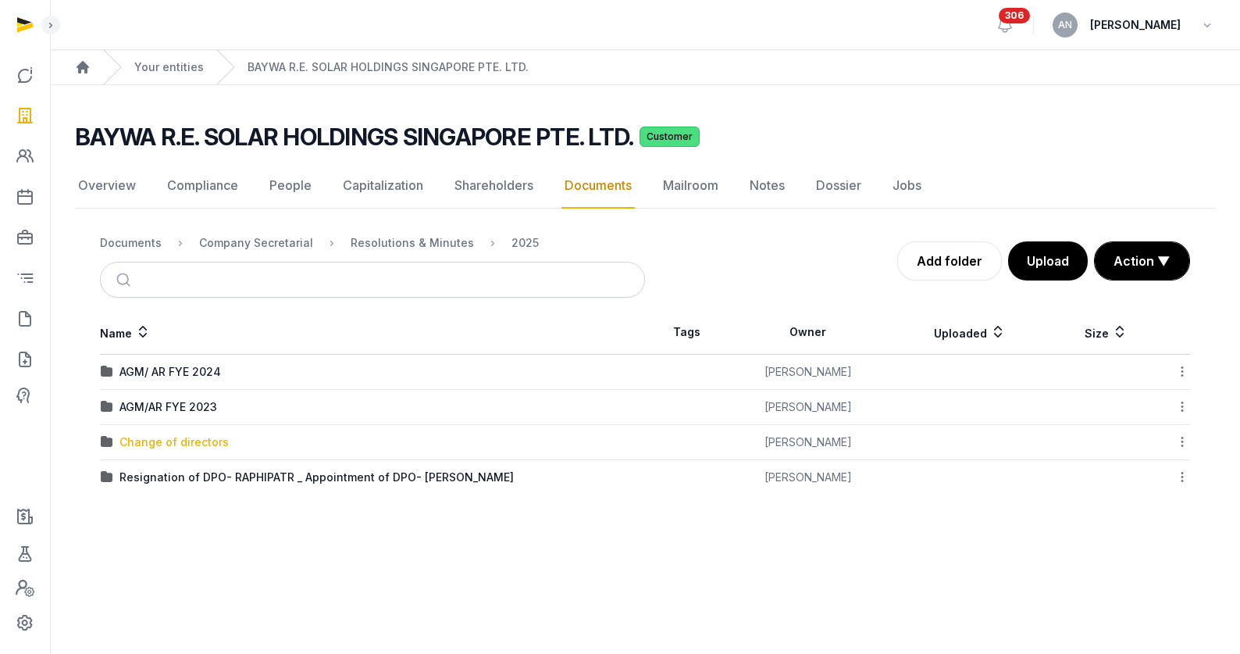
click at [151, 444] on div "Change of directors" at bounding box center [173, 442] width 109 height 16
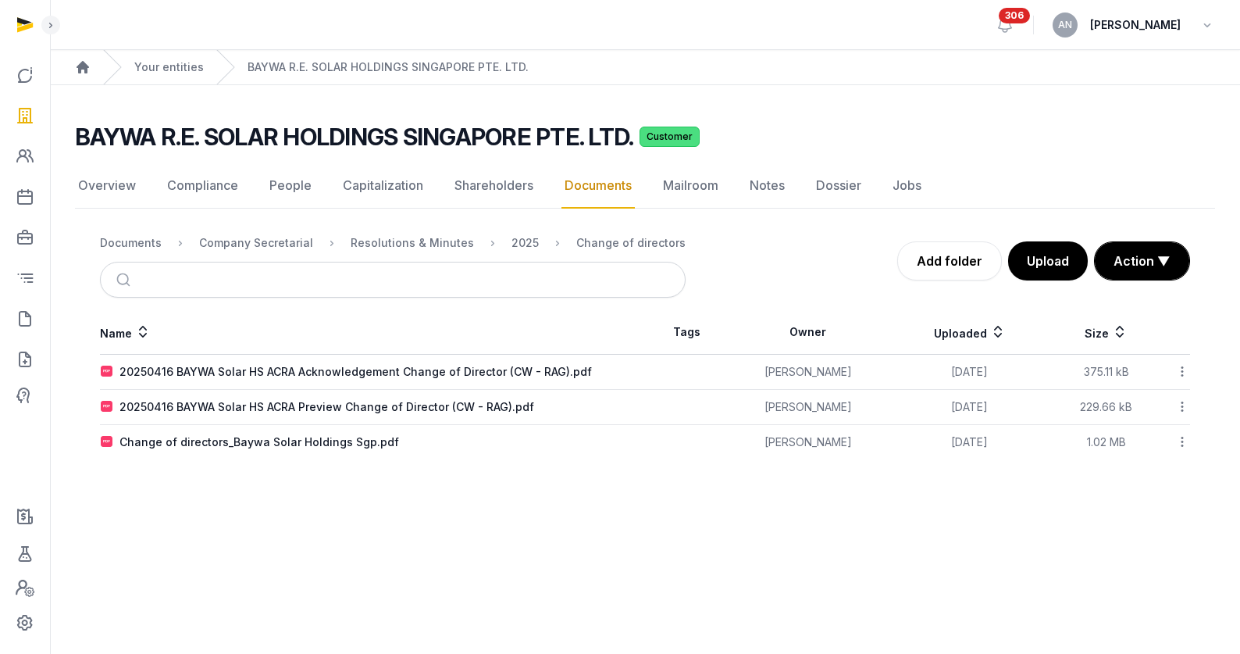
click at [401, 374] on div "20250416 BAYWA Solar HS ACRA Acknowledgement Change of Director (CW - RAG).pdf" at bounding box center [355, 372] width 472 height 16
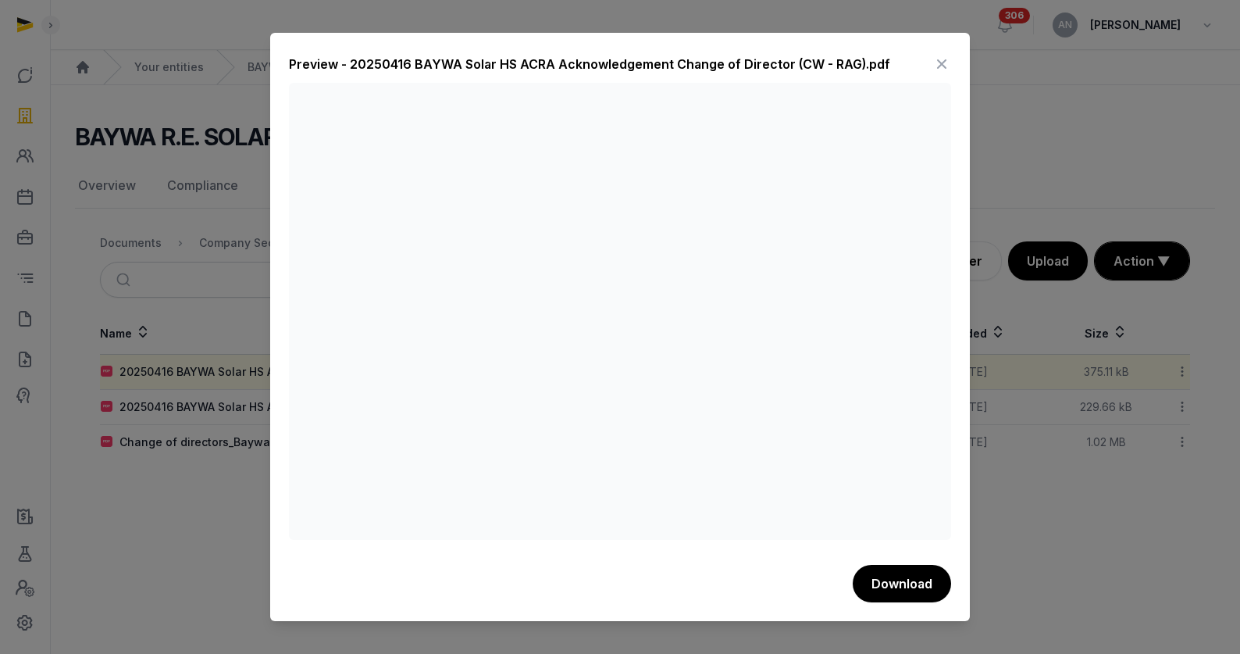
click at [940, 66] on icon at bounding box center [941, 64] width 19 height 25
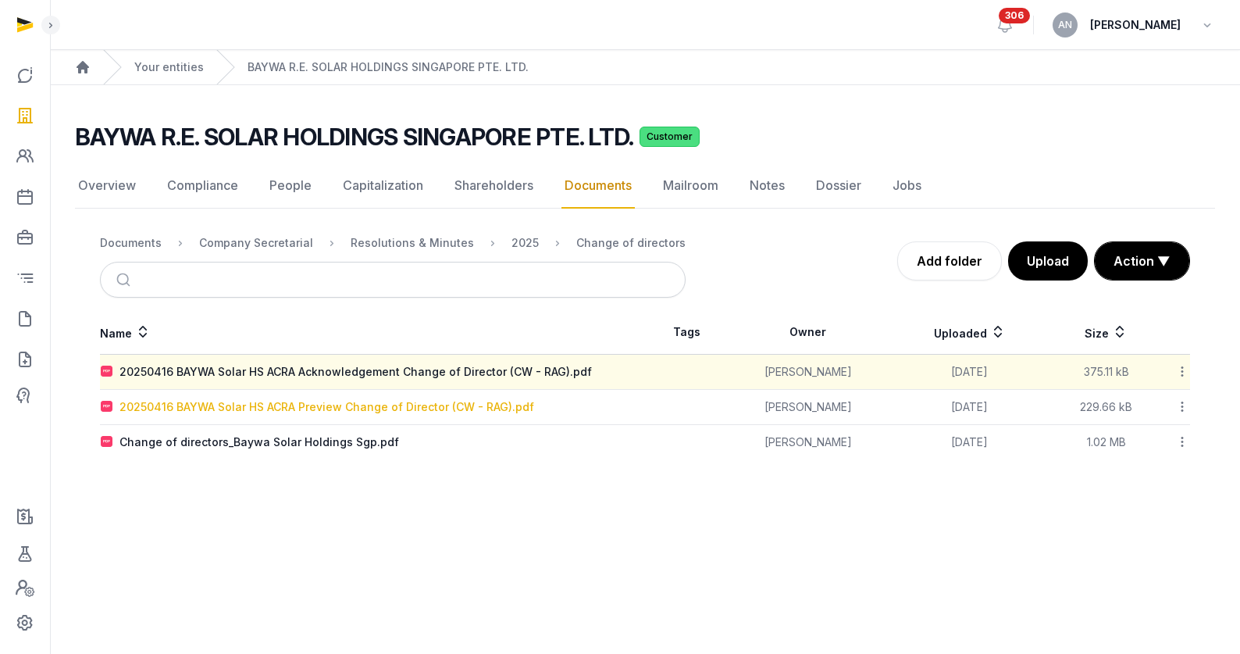
click at [330, 413] on div "20250416 BAYWA Solar HS ACRA Preview Change of Director (CW - RAG).pdf" at bounding box center [326, 407] width 415 height 16
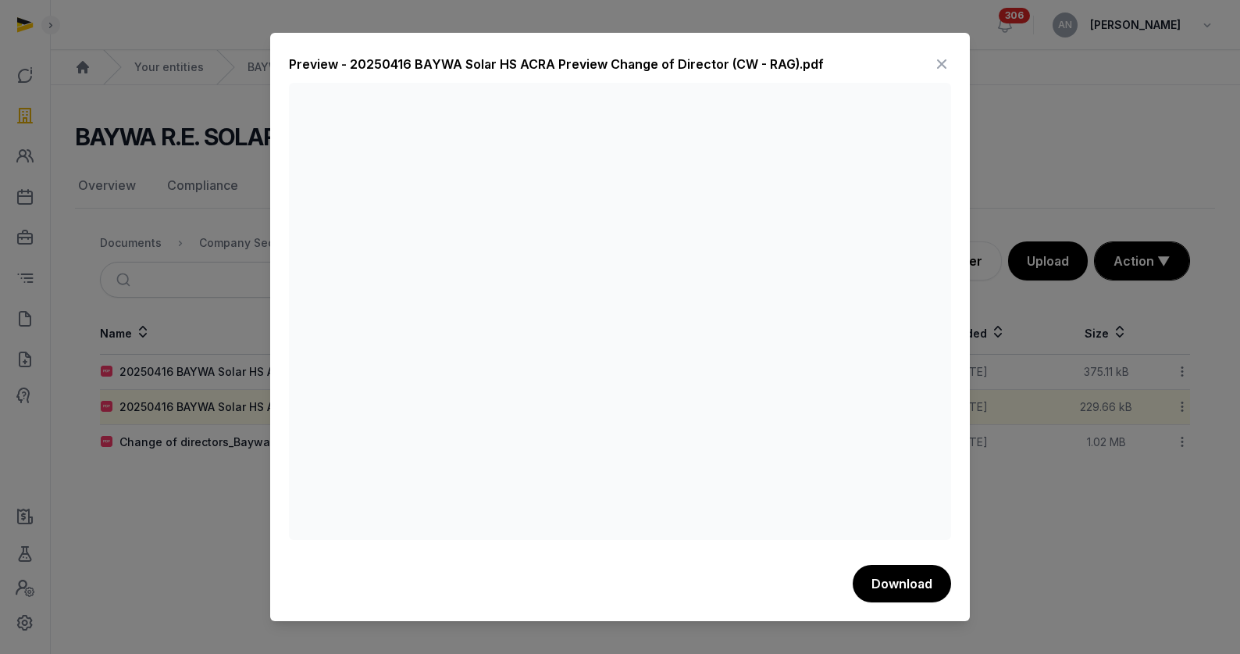
click at [948, 66] on icon at bounding box center [941, 64] width 19 height 25
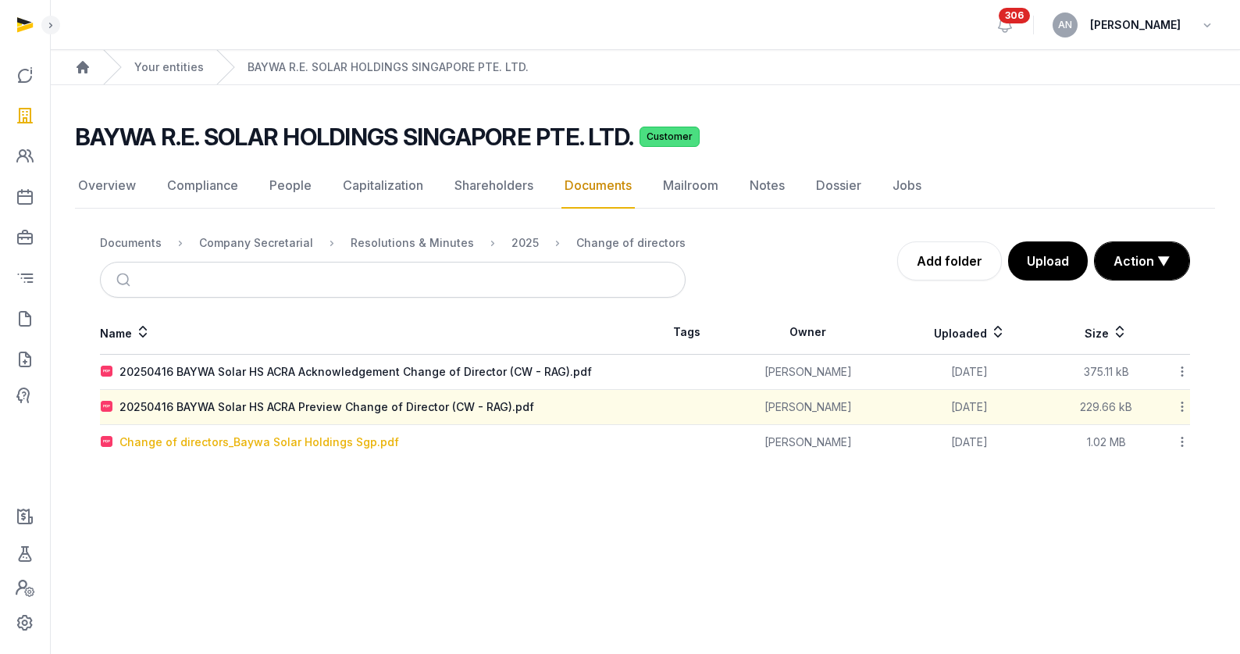
click at [287, 436] on div "Change of directors_Baywa Solar Holdings Sgp.pdf" at bounding box center [259, 442] width 280 height 16
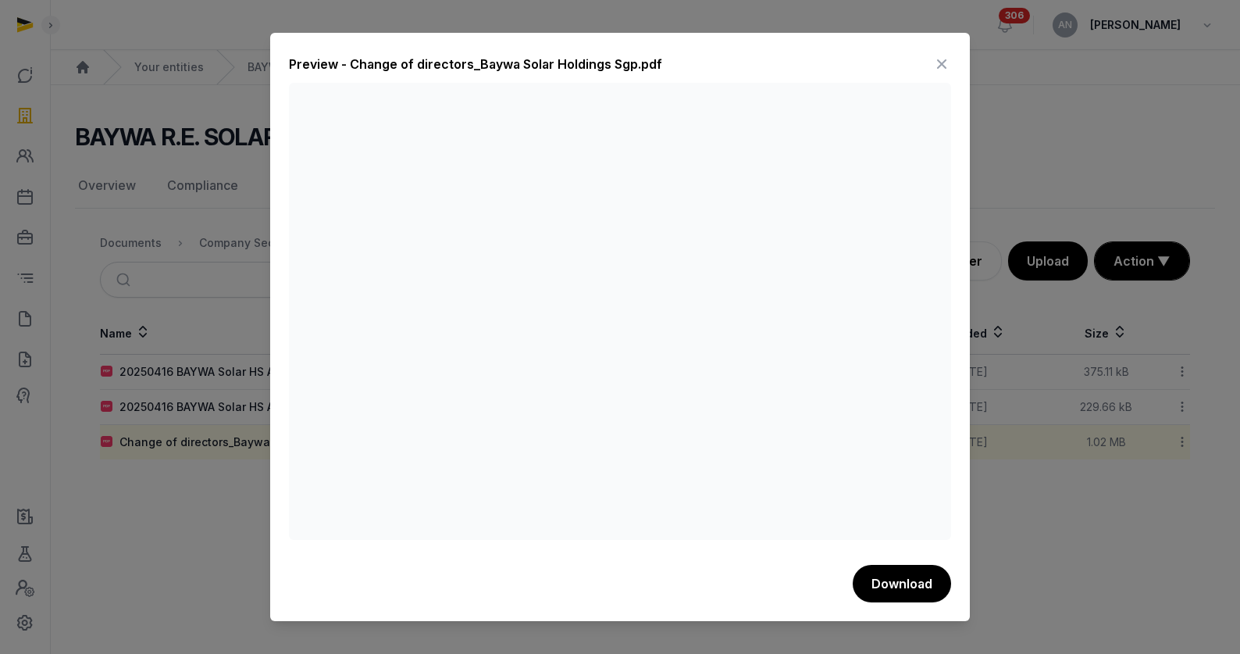
click at [945, 60] on icon at bounding box center [941, 64] width 19 height 25
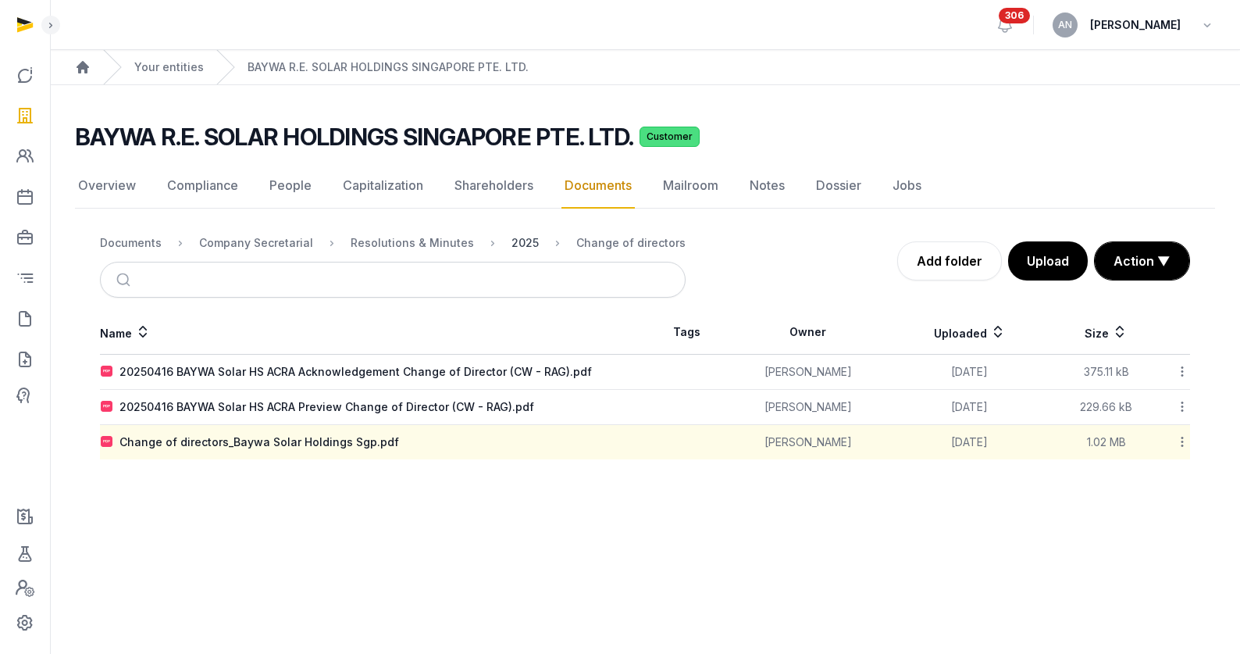
click at [511, 242] on div "2025" at bounding box center [524, 243] width 27 height 16
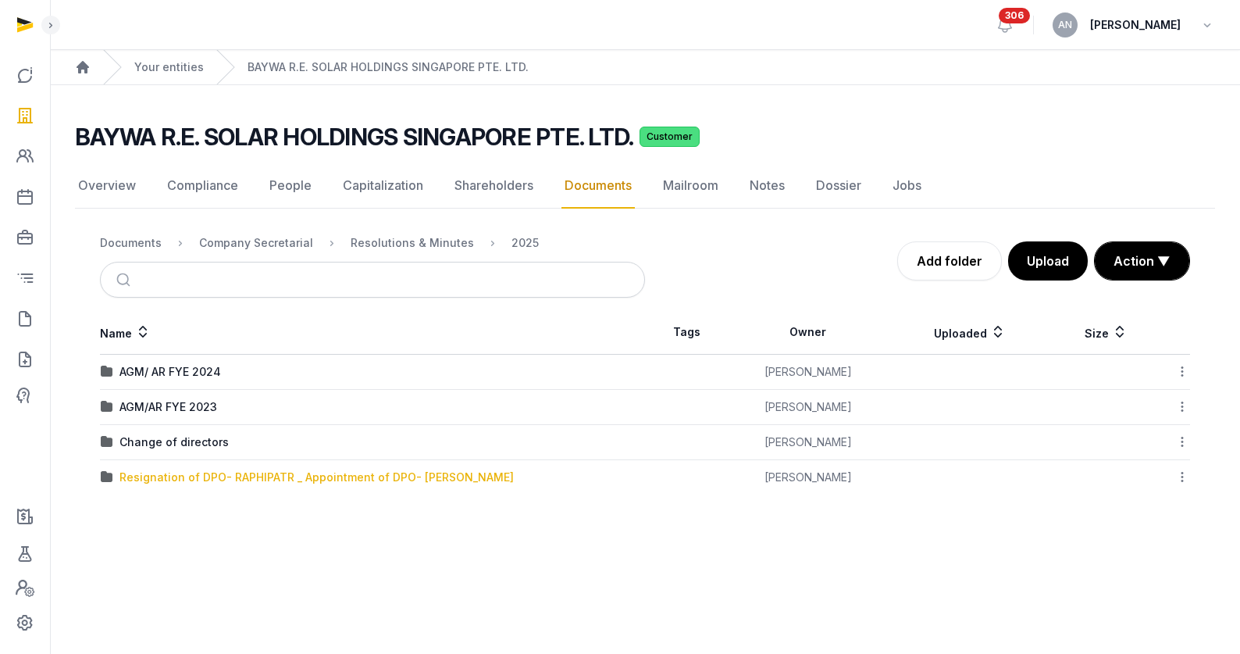
click at [137, 471] on div "Resignation of DPO- RAPHIPATR _ Appointment of DPO- [PERSON_NAME]" at bounding box center [316, 477] width 394 height 16
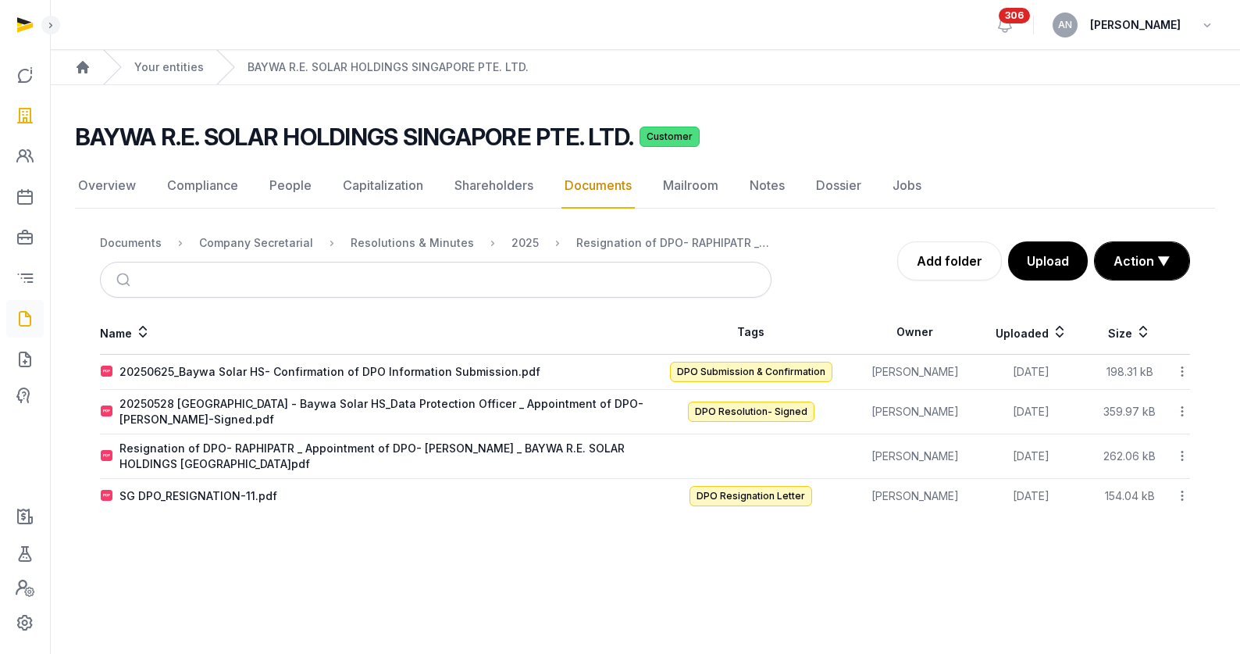
click at [19, 312] on icon at bounding box center [25, 318] width 19 height 25
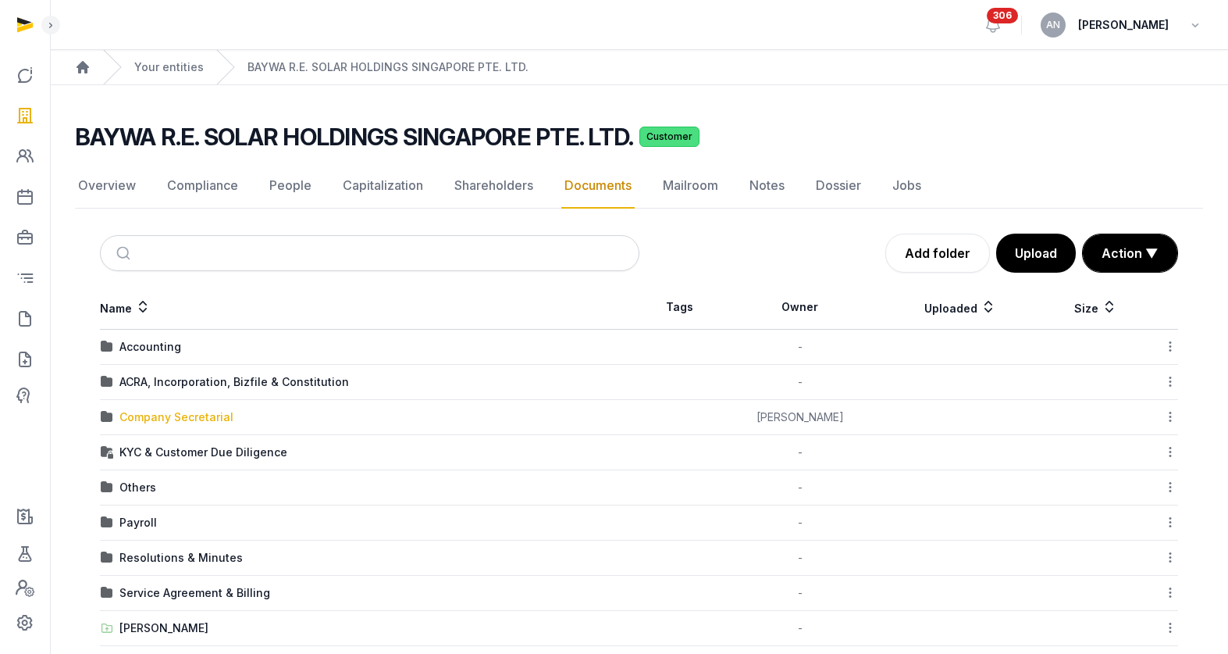
click at [159, 419] on div "Company Secretarial" at bounding box center [176, 417] width 114 height 16
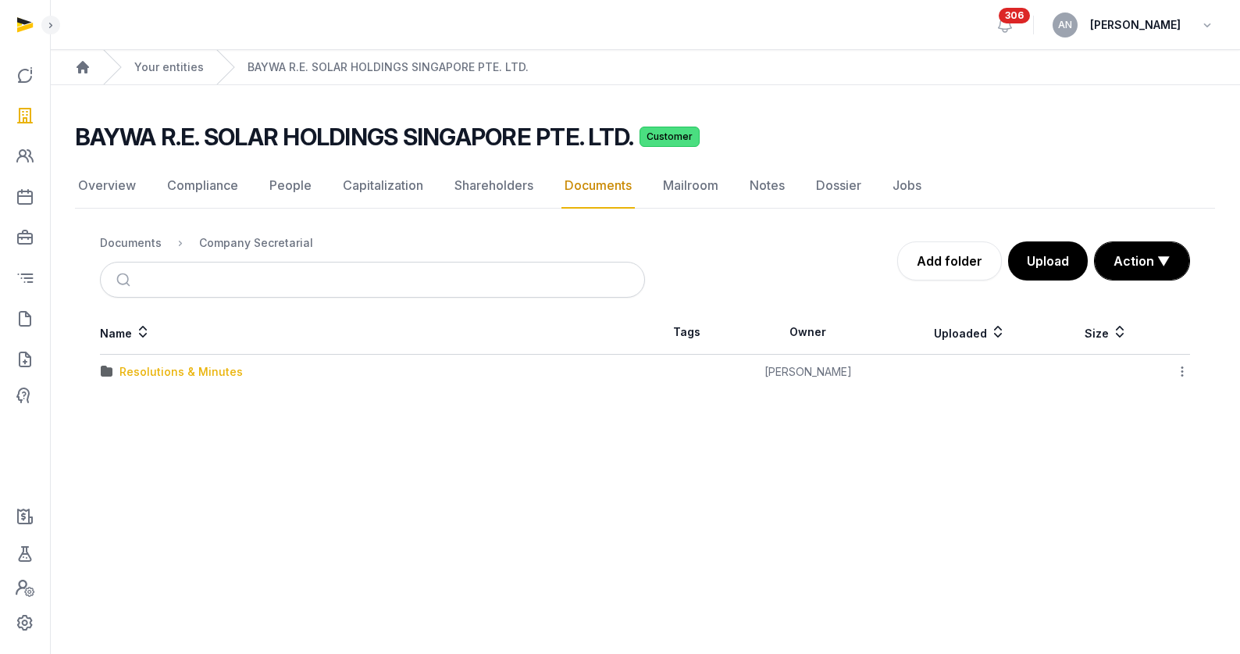
click at [174, 367] on div "Resolutions & Minutes" at bounding box center [180, 372] width 123 height 16
click at [118, 404] on div "2025" at bounding box center [372, 407] width 543 height 16
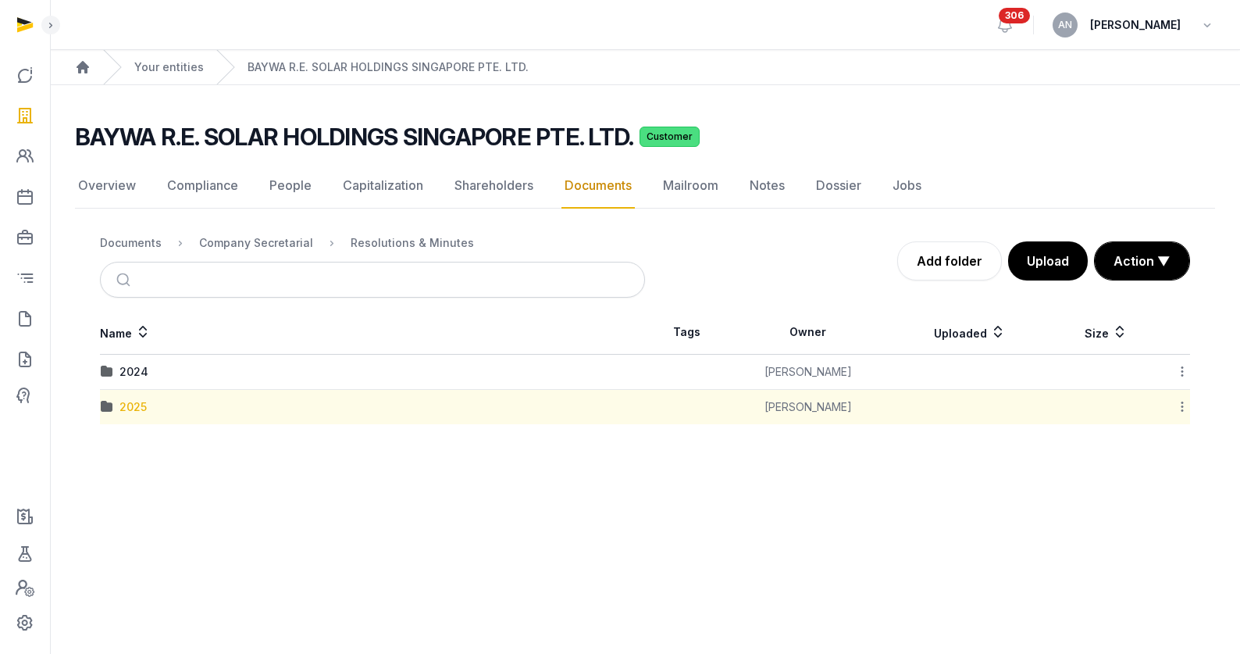
click at [119, 404] on div "2025" at bounding box center [132, 407] width 27 height 16
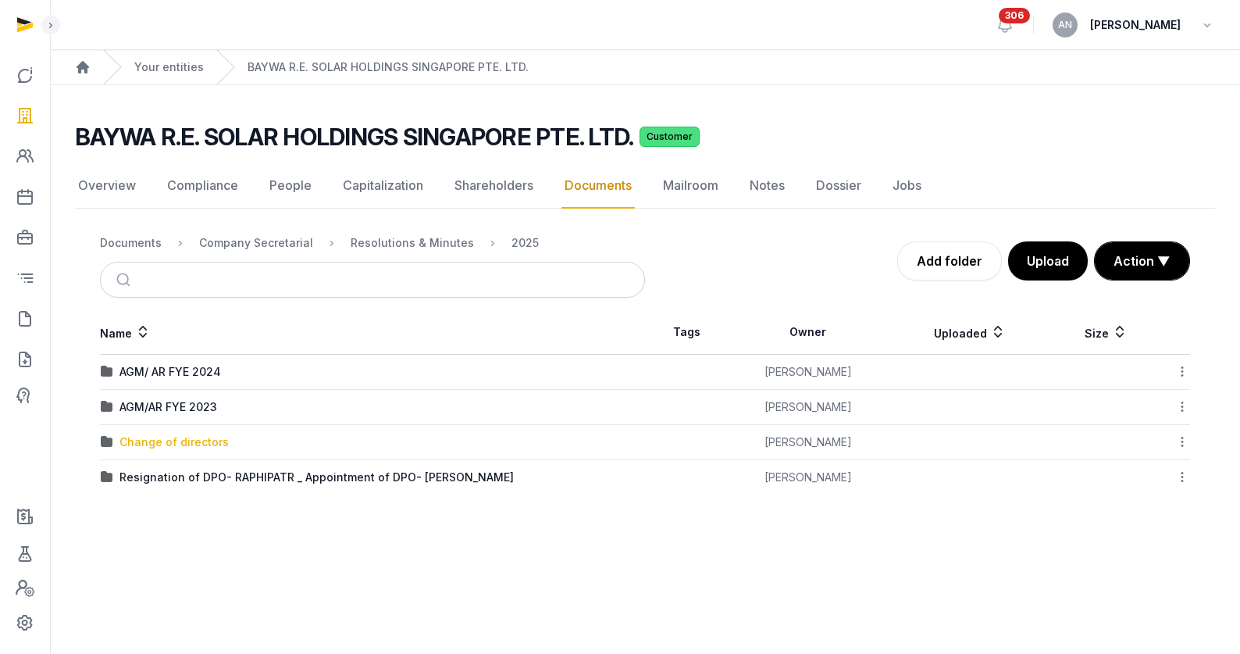
click at [195, 435] on div "Change of directors" at bounding box center [173, 442] width 109 height 16
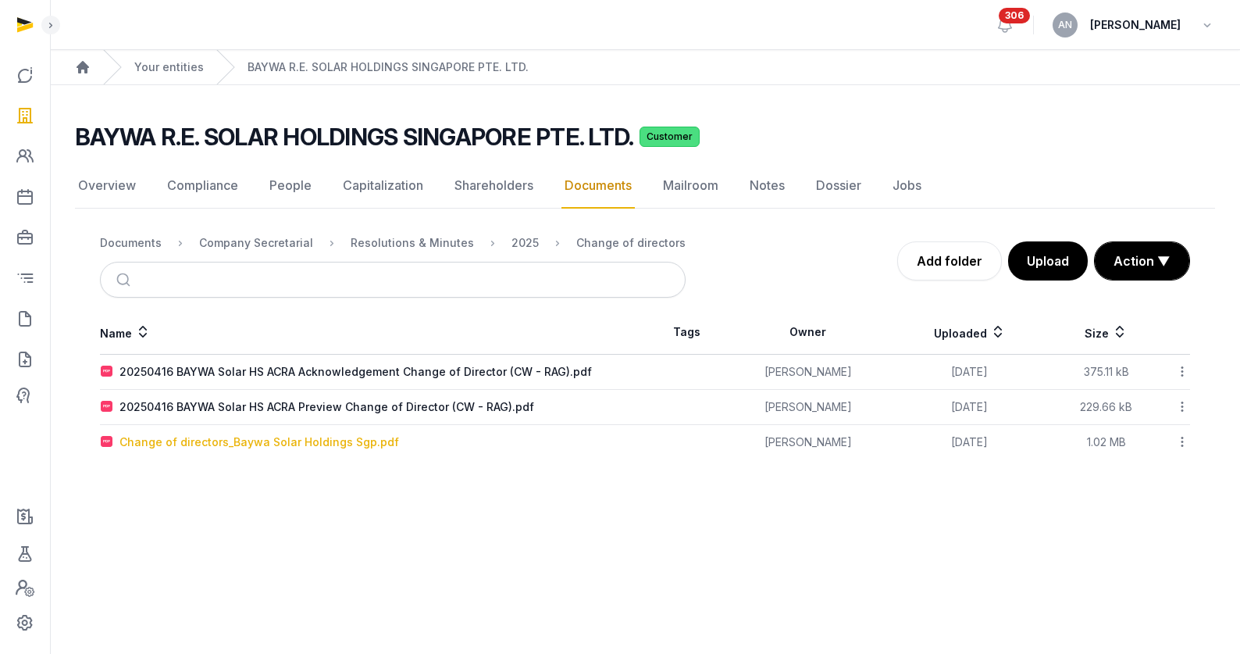
click at [281, 437] on div "Change of directors_Baywa Solar Holdings Sgp.pdf" at bounding box center [259, 442] width 280 height 16
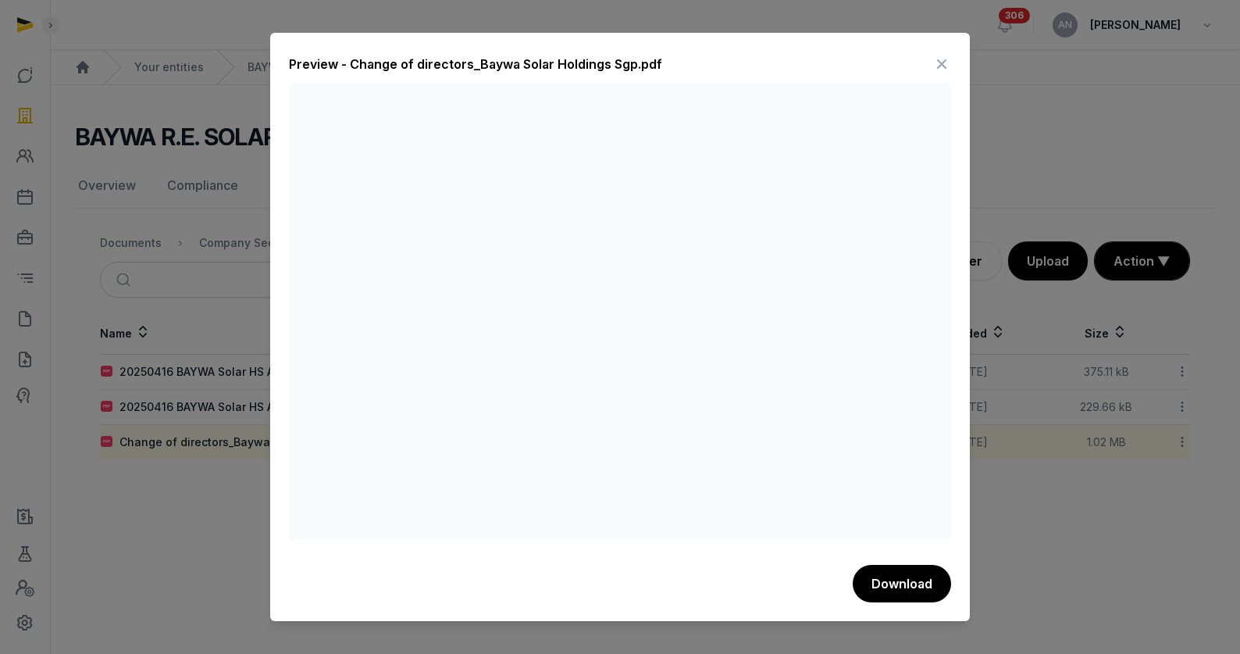
click at [177, 300] on div at bounding box center [620, 327] width 1240 height 654
click at [938, 60] on icon at bounding box center [941, 64] width 19 height 25
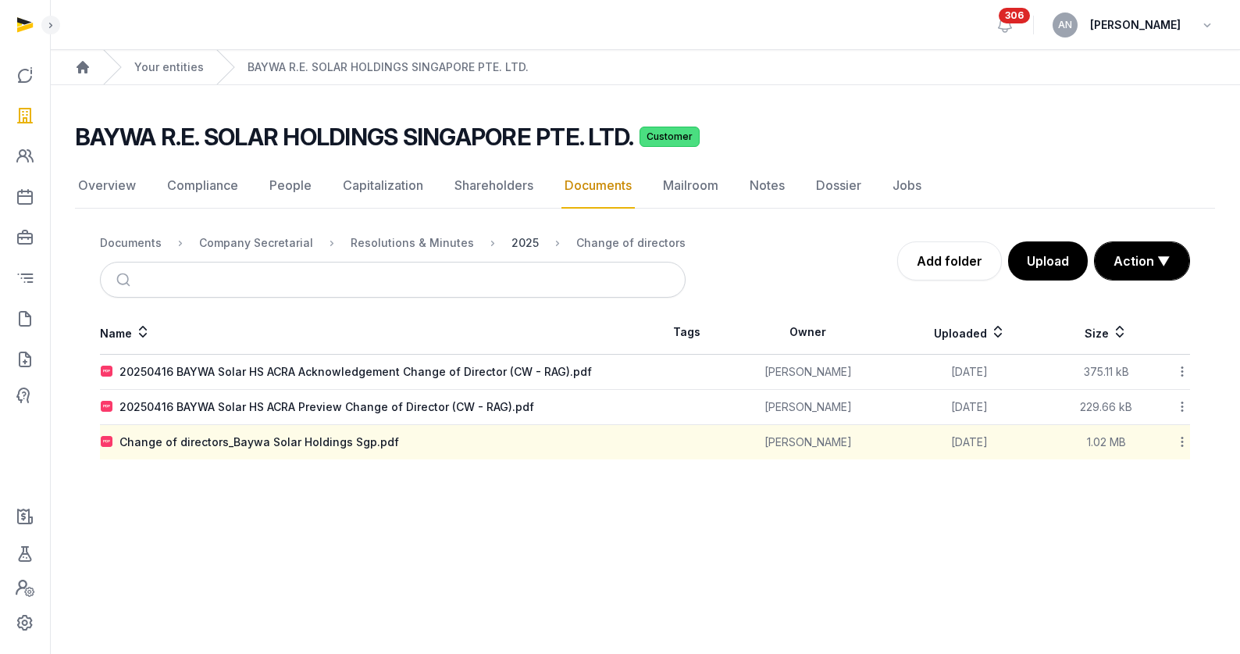
click at [511, 238] on div "2025" at bounding box center [524, 243] width 27 height 16
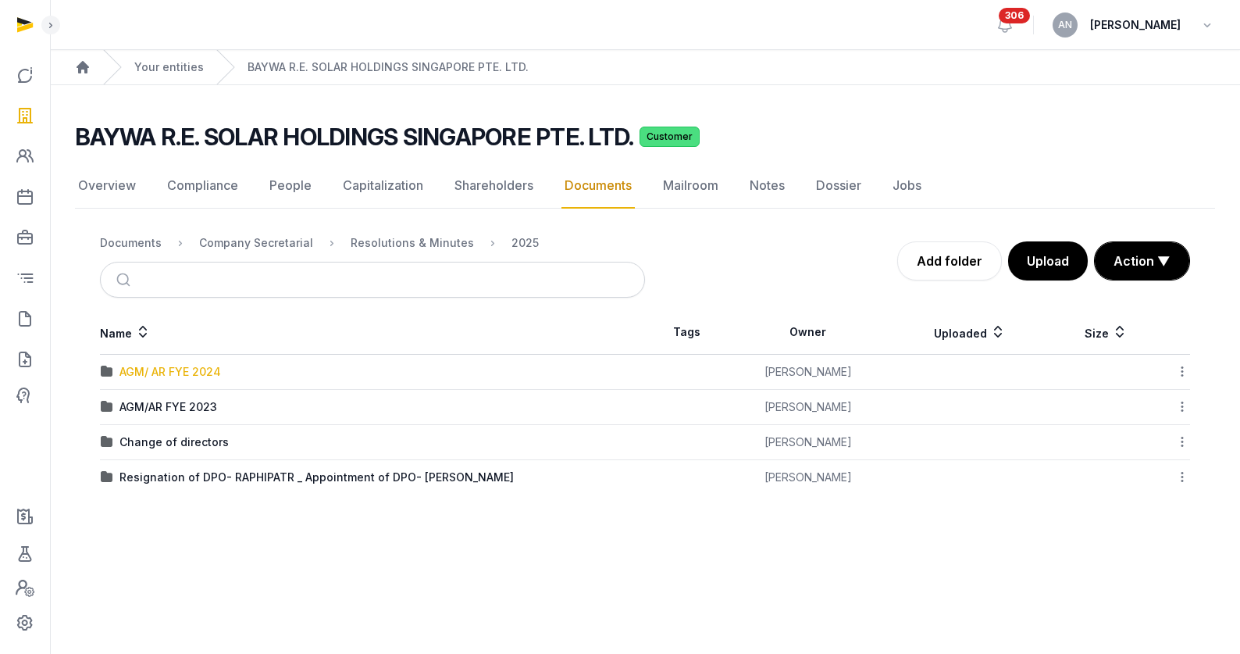
click at [181, 372] on div "AGM/ AR FYE 2024" at bounding box center [170, 372] width 102 height 16
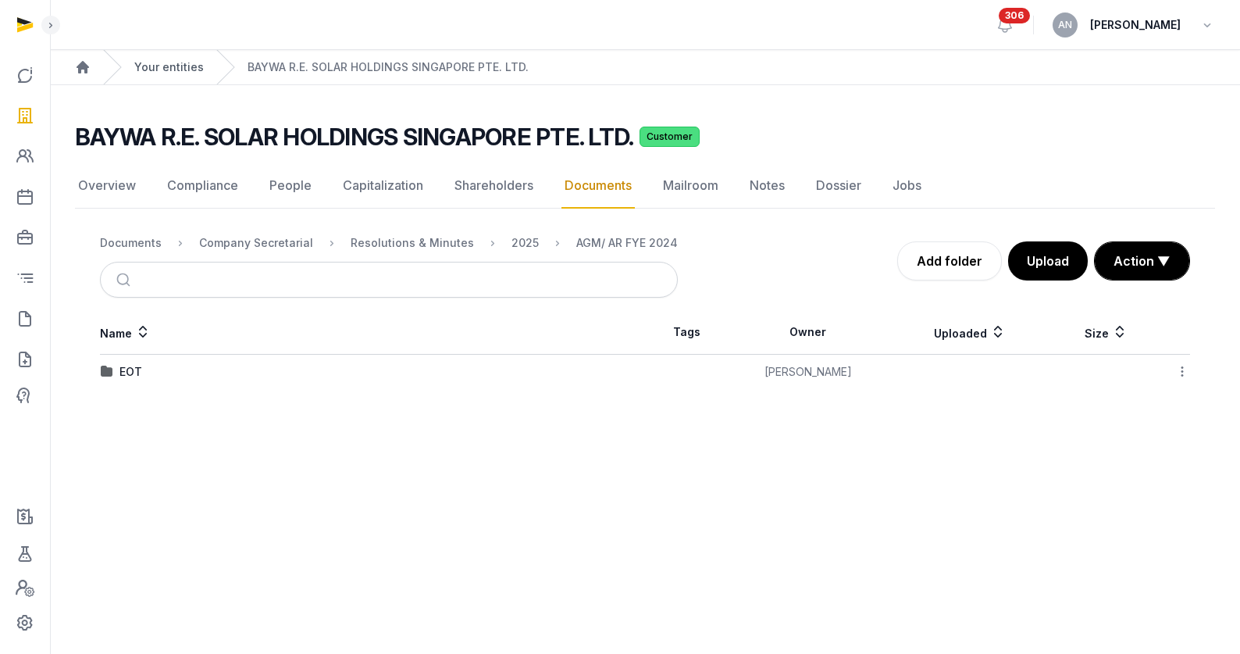
click at [160, 65] on link "Your entities" at bounding box center [168, 67] width 69 height 16
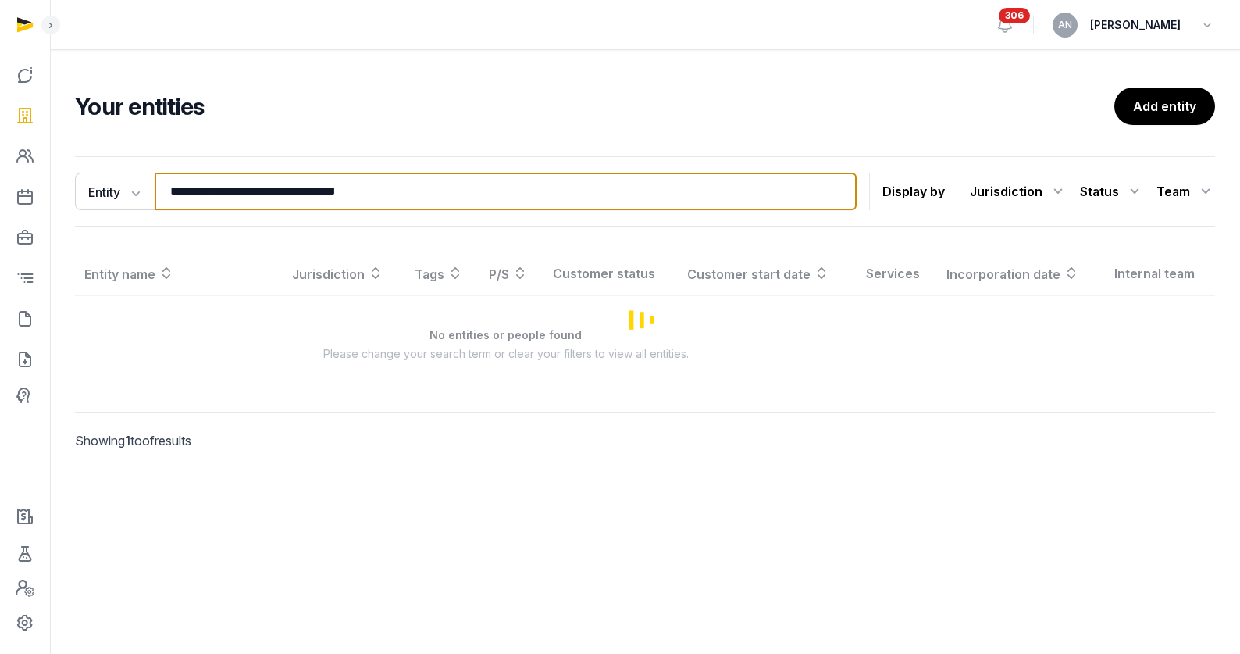
click at [353, 184] on input "**********" at bounding box center [506, 191] width 702 height 37
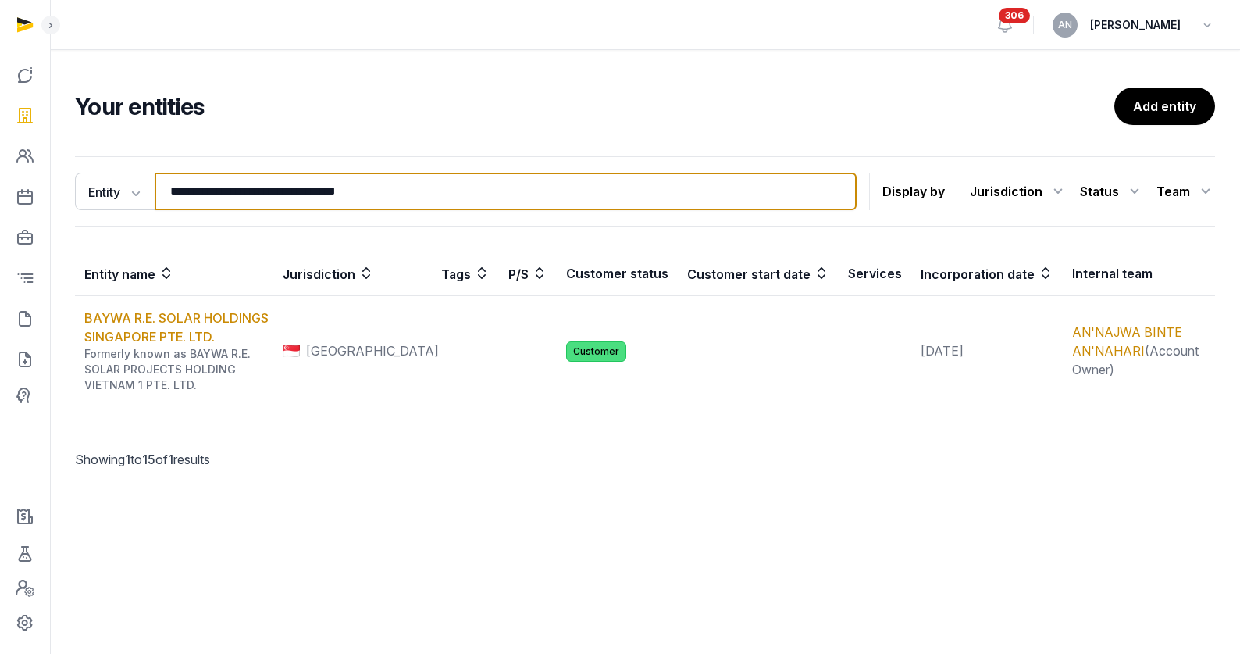
paste input "**********"
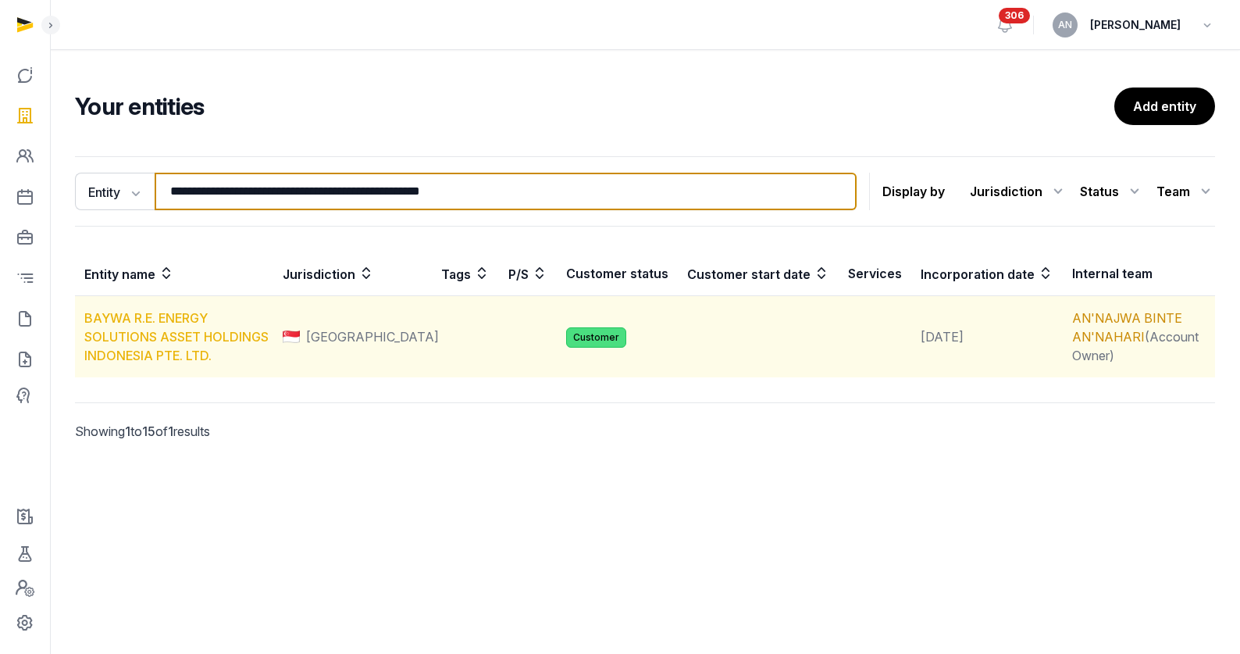
type input "**********"
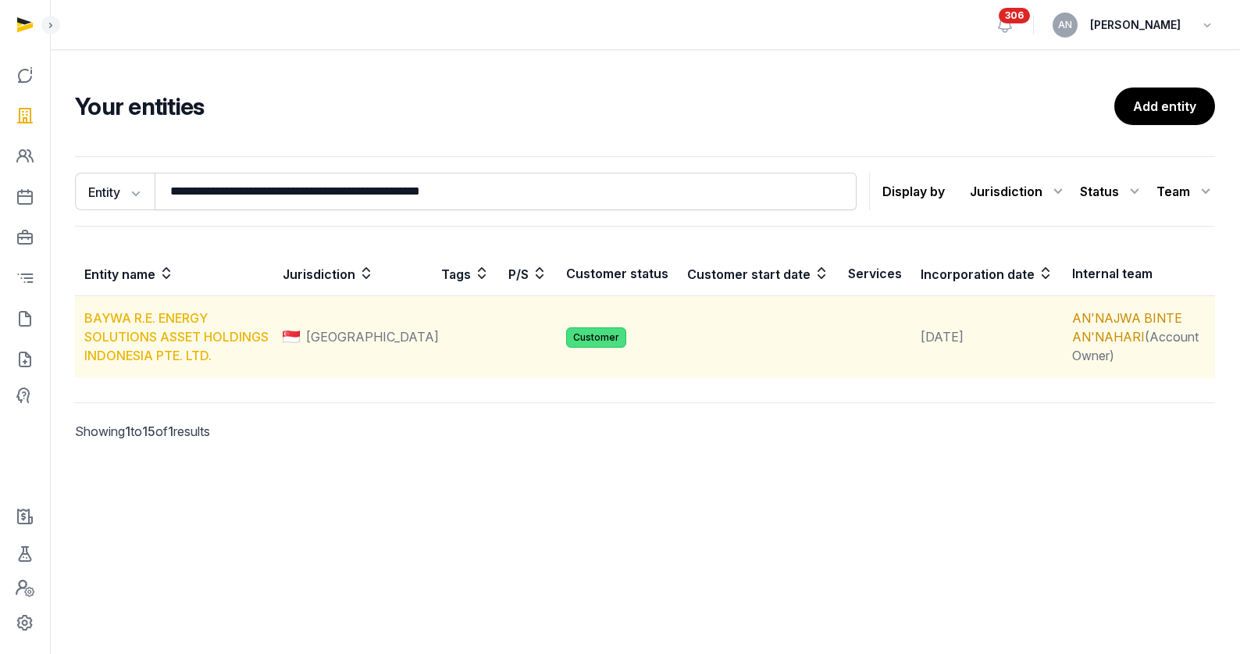
click at [209, 332] on link "BAYWA R.E. ENERGY SOLUTIONS ASSET HOLDINGS INDONESIA PTE. LTD." at bounding box center [176, 336] width 184 height 53
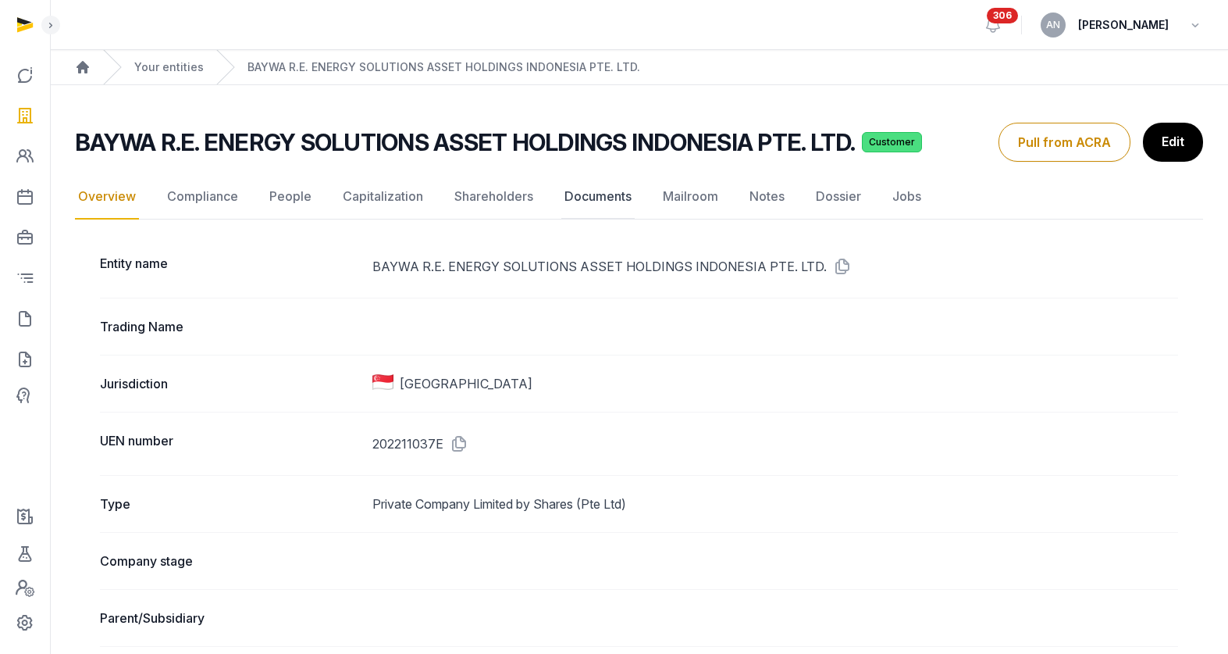
click at [624, 199] on link "Documents" at bounding box center [597, 196] width 73 height 45
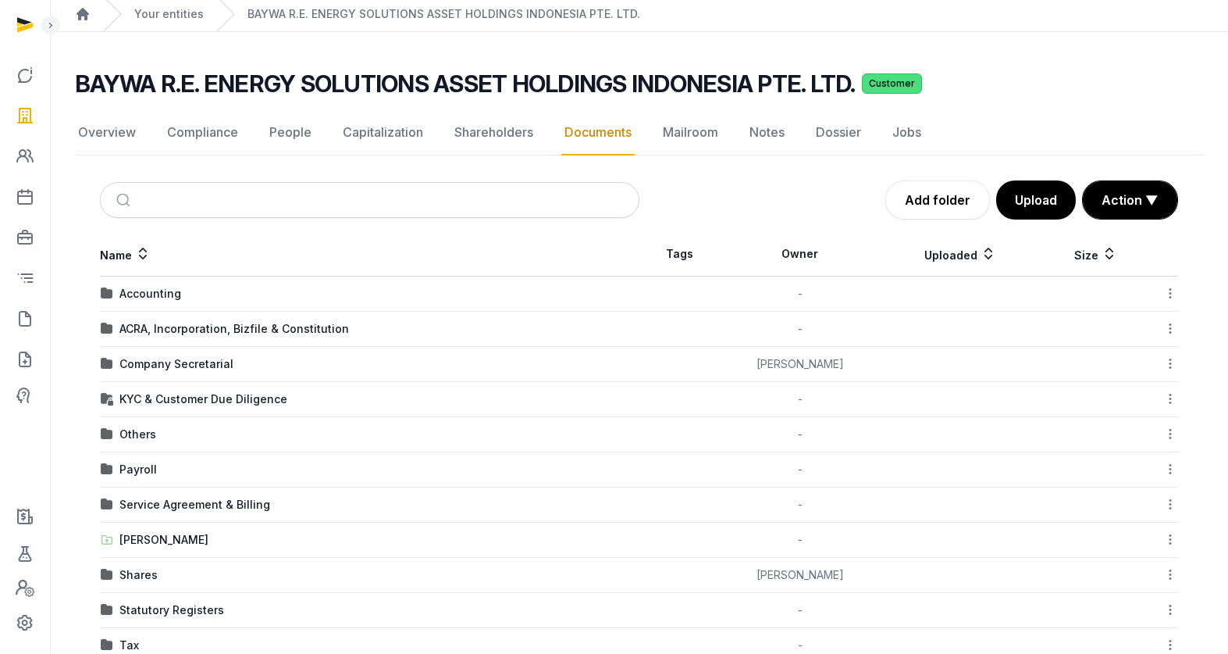
scroll to position [128, 0]
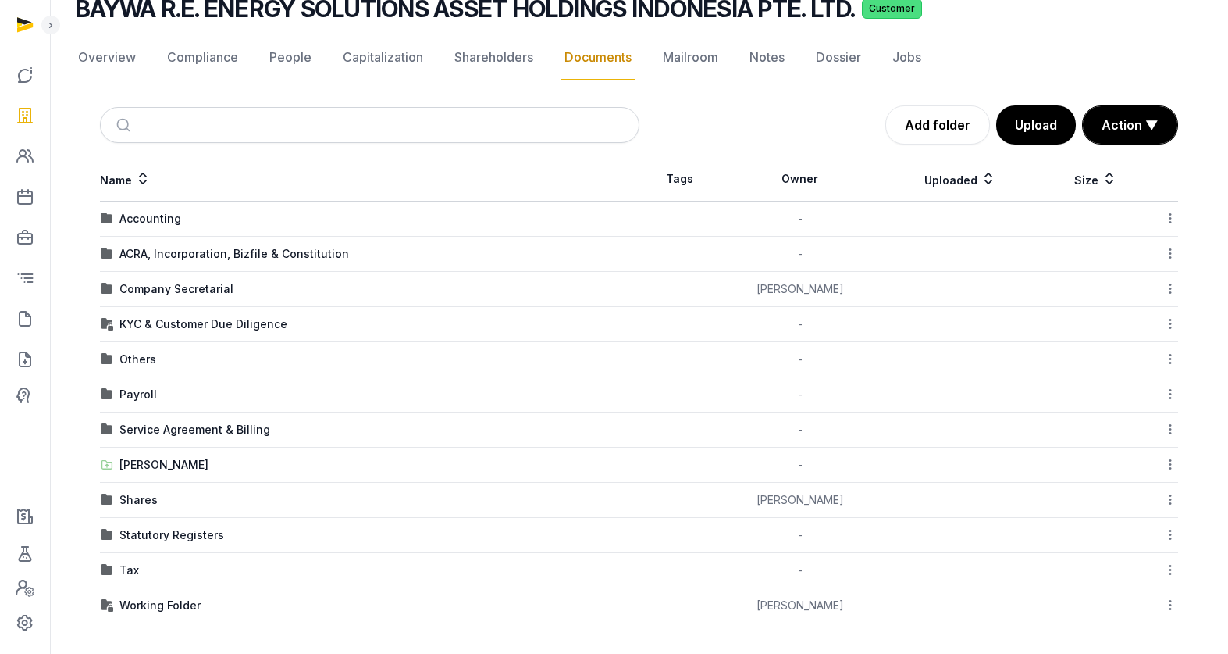
click at [163, 288] on div "Company Secretarial" at bounding box center [176, 289] width 114 height 16
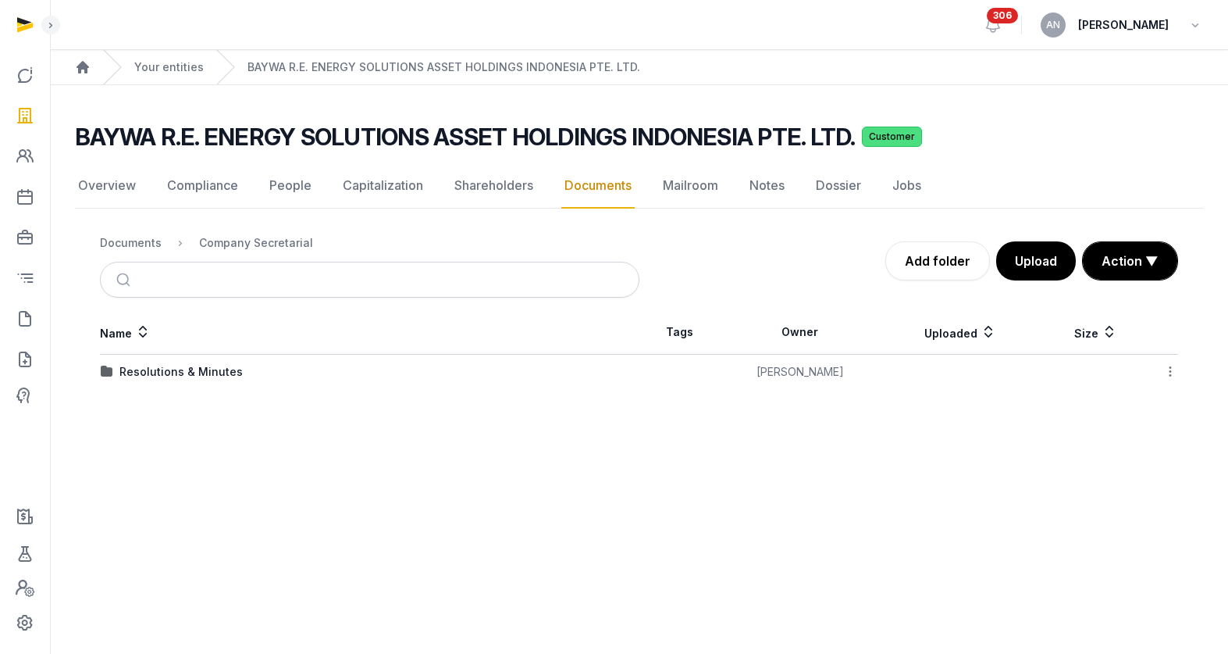
scroll to position [0, 0]
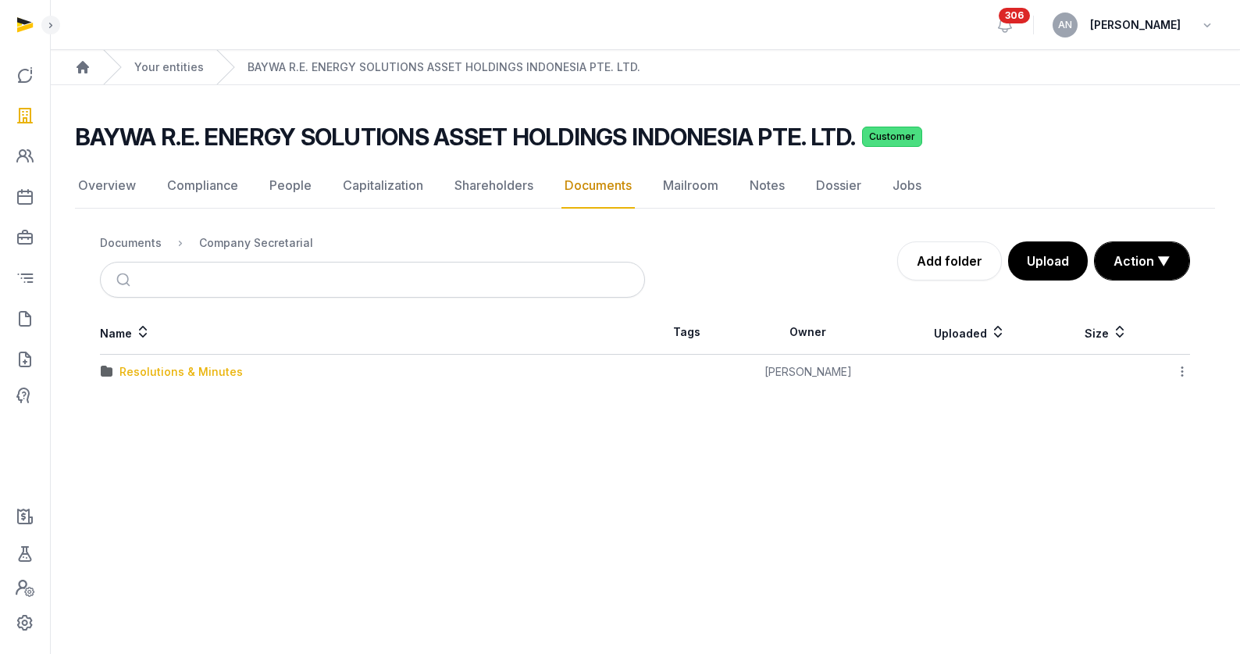
click at [159, 374] on div "Resolutions & Minutes" at bounding box center [180, 372] width 123 height 16
click at [125, 431] on td "2025" at bounding box center [372, 442] width 545 height 35
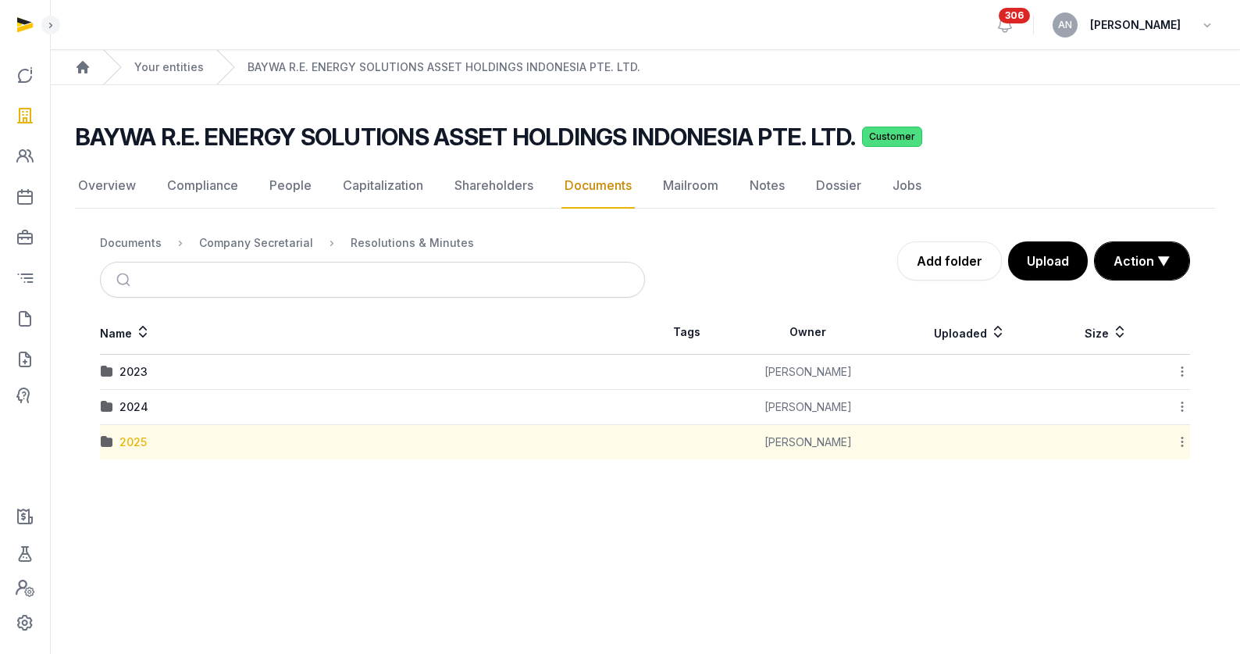
click at [127, 438] on div "2025" at bounding box center [132, 442] width 27 height 16
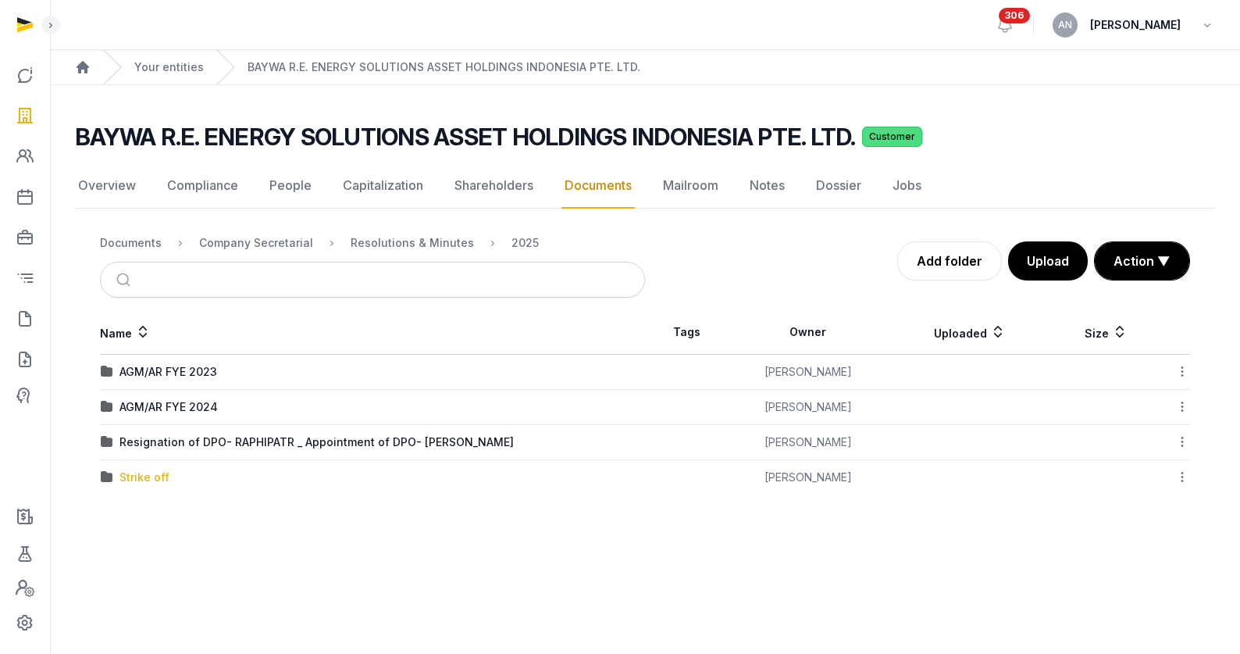
click at [146, 481] on div "Strike off" at bounding box center [144, 477] width 50 height 16
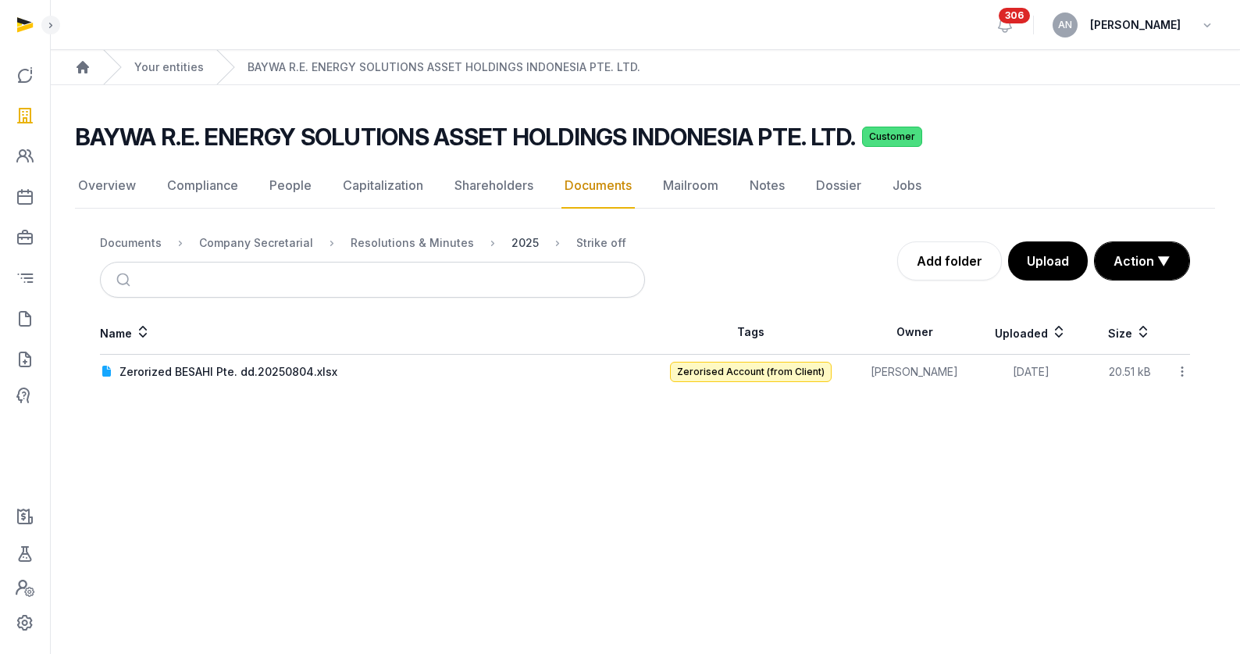
click at [511, 235] on div "2025" at bounding box center [524, 243] width 27 height 16
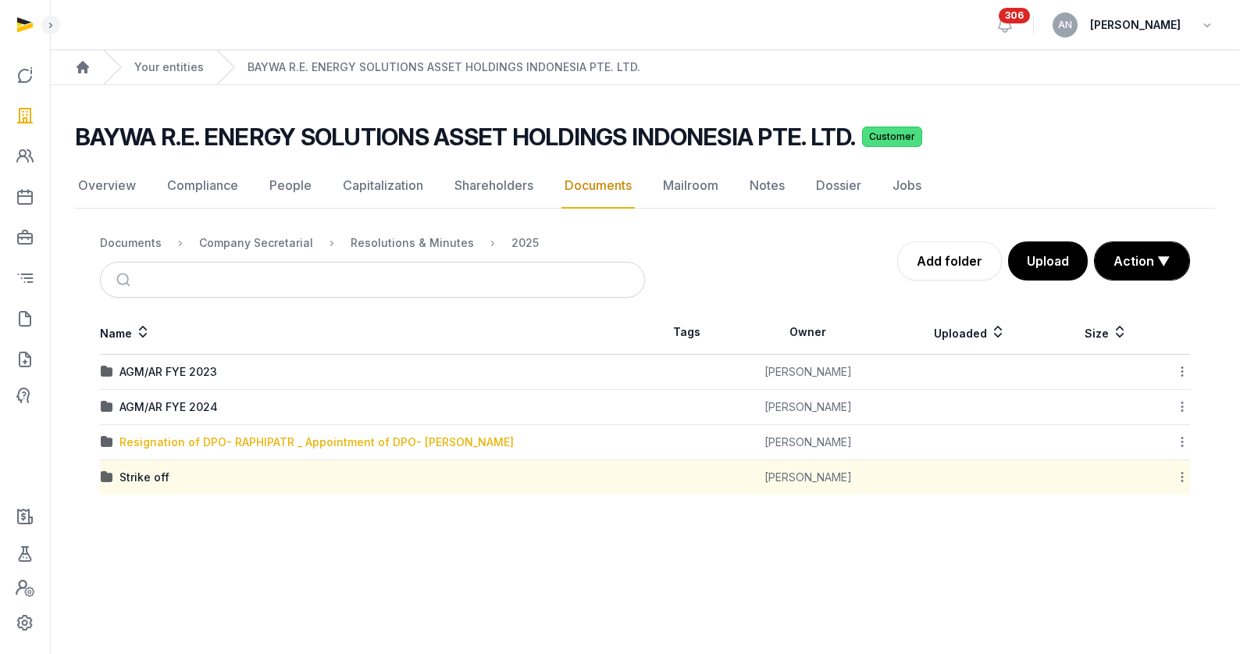
click at [204, 439] on div "Resignation of DPO- RAPHIPATR _ Appointment of DPO- [PERSON_NAME]" at bounding box center [316, 442] width 394 height 16
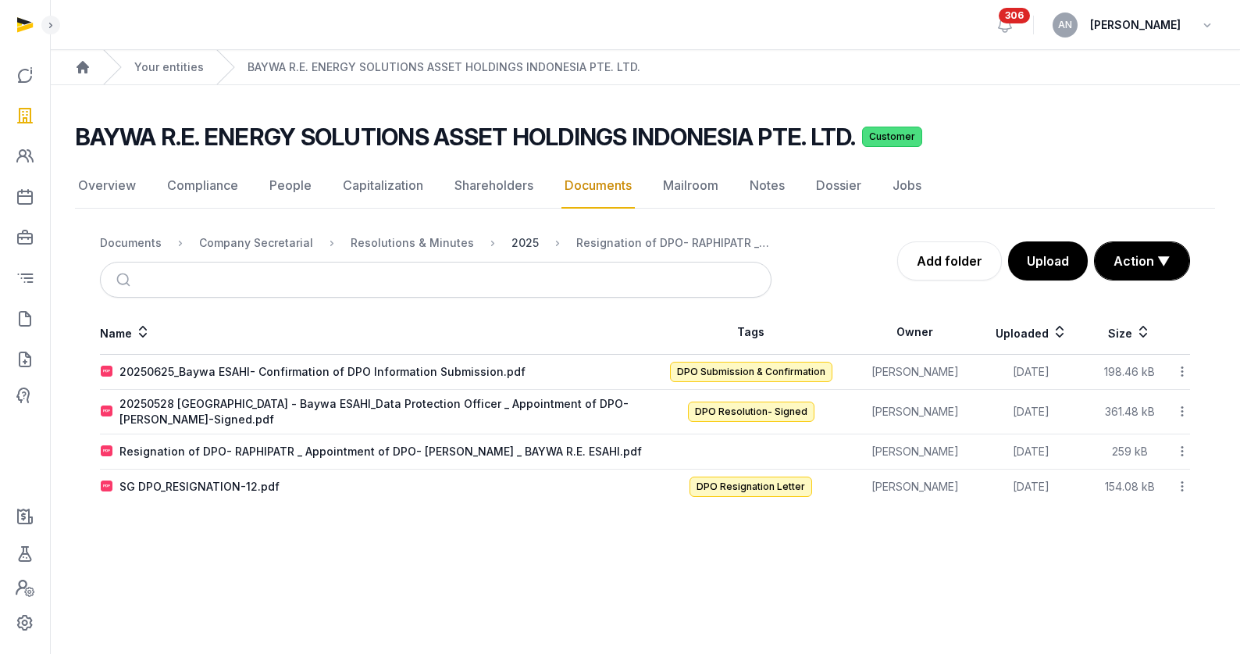
click at [511, 242] on div "2025" at bounding box center [524, 243] width 27 height 16
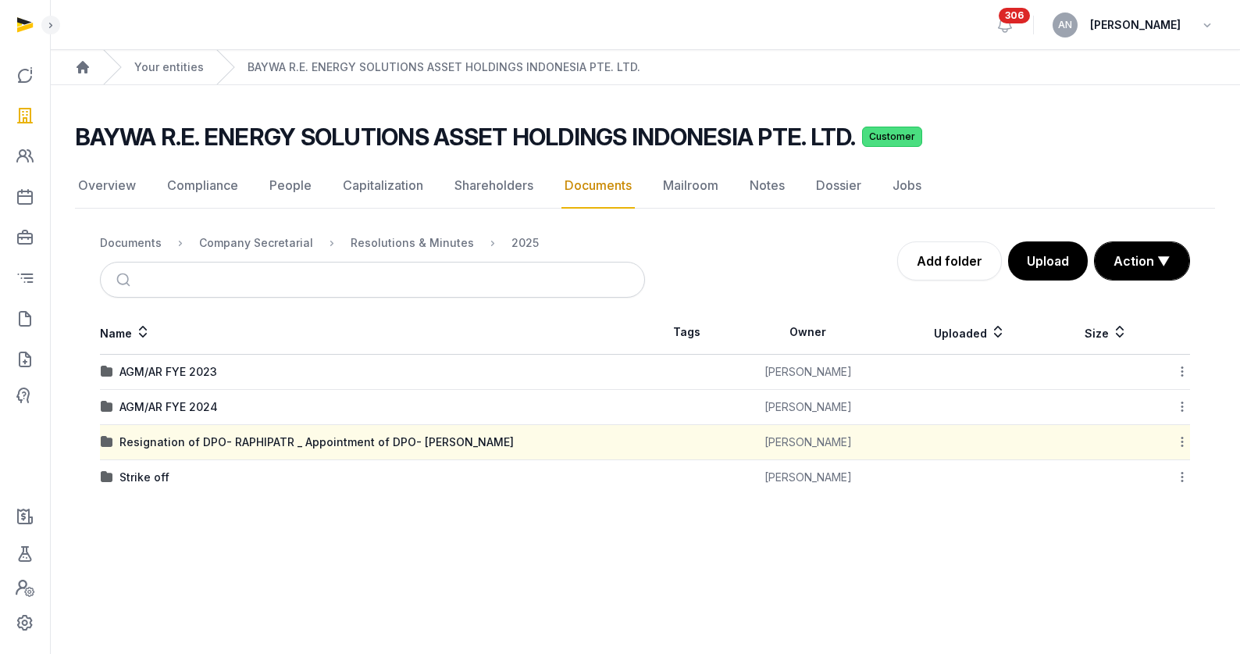
click at [180, 85] on main "BAYWA R.E. ENERGY SOLUTIONS ASSET HOLDINGS INDONESIA PTE. LTD. Customer Documen…" at bounding box center [645, 305] width 1190 height 440
click at [180, 65] on link "Your entities" at bounding box center [168, 67] width 69 height 16
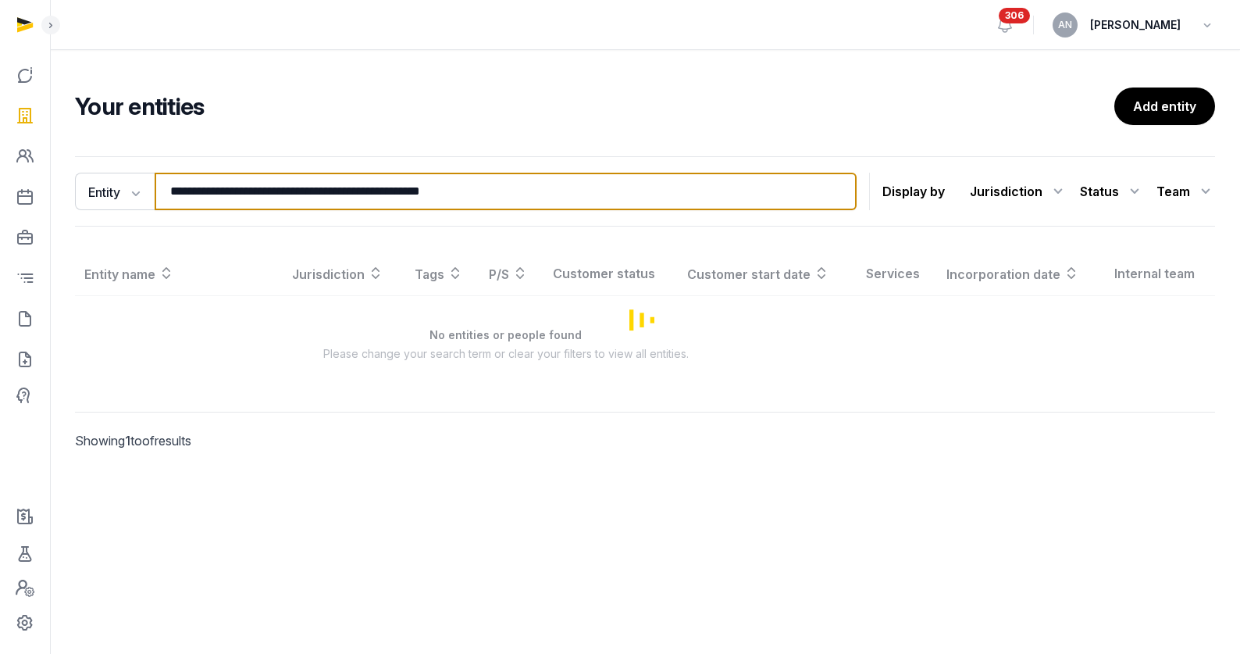
click at [297, 193] on input "**********" at bounding box center [506, 191] width 702 height 37
paste input "search"
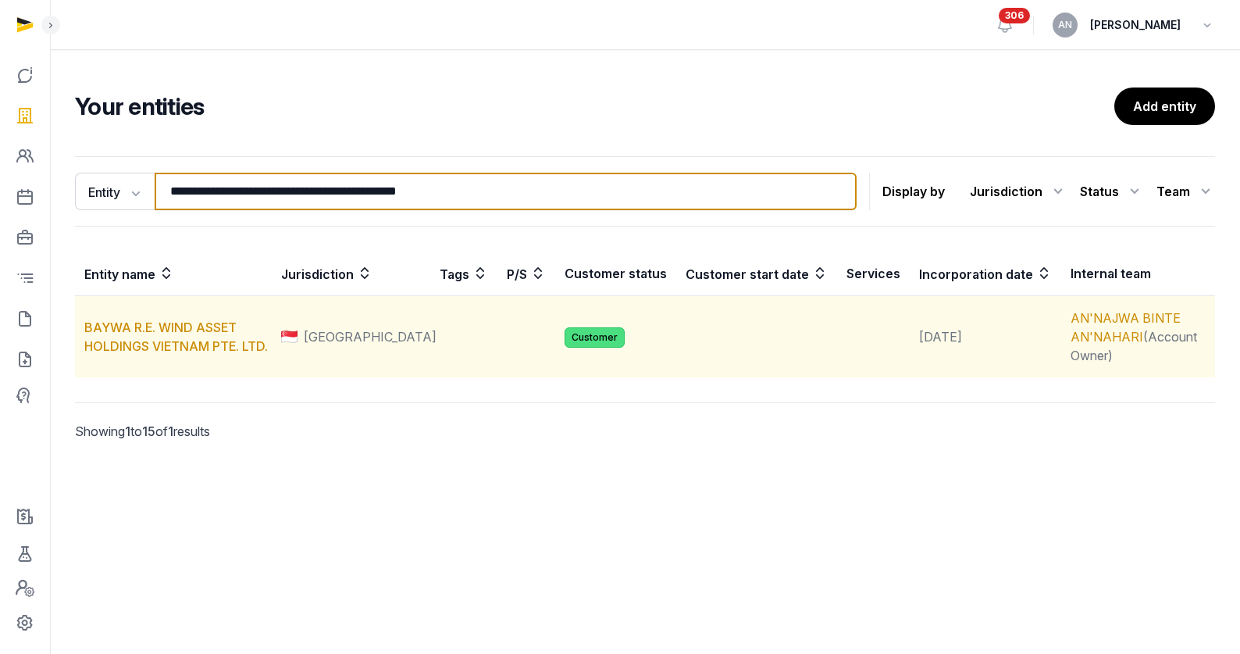
type input "**********"
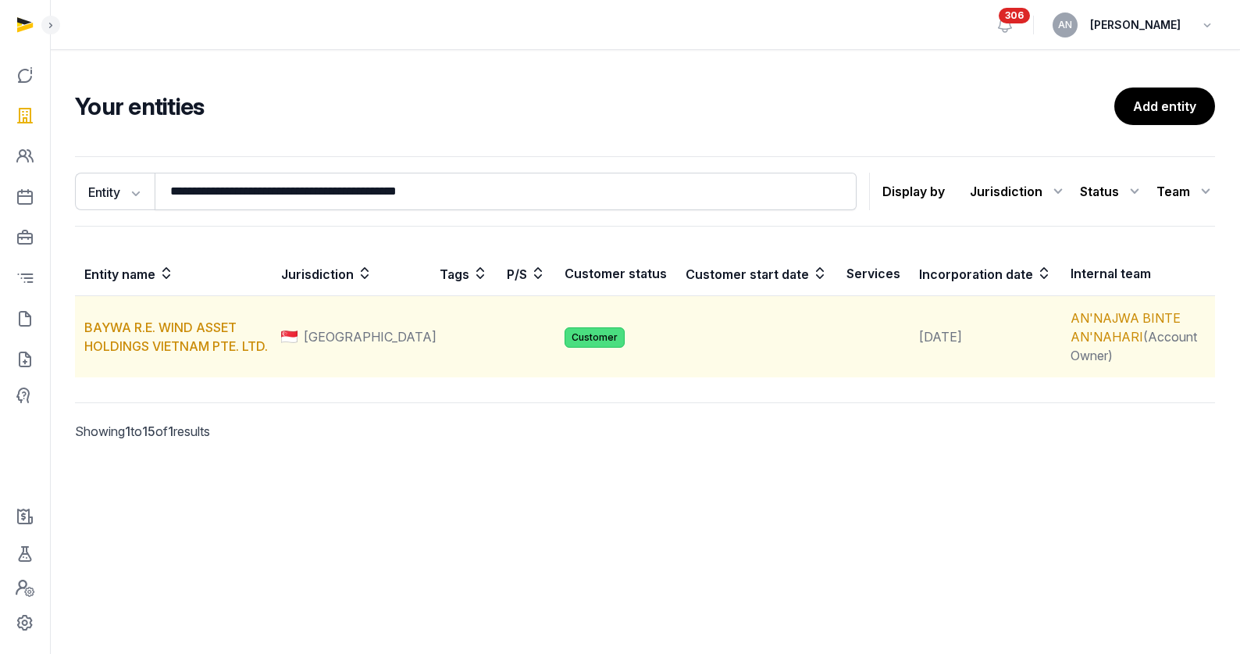
click at [209, 337] on td "BAYWA R.E. WIND ASSET HOLDINGS VIETNAM PTE. LTD." at bounding box center [173, 337] width 197 height 82
click at [206, 327] on link "BAYWA R.E. WIND ASSET HOLDINGS VIETNAM PTE. LTD." at bounding box center [176, 336] width 184 height 34
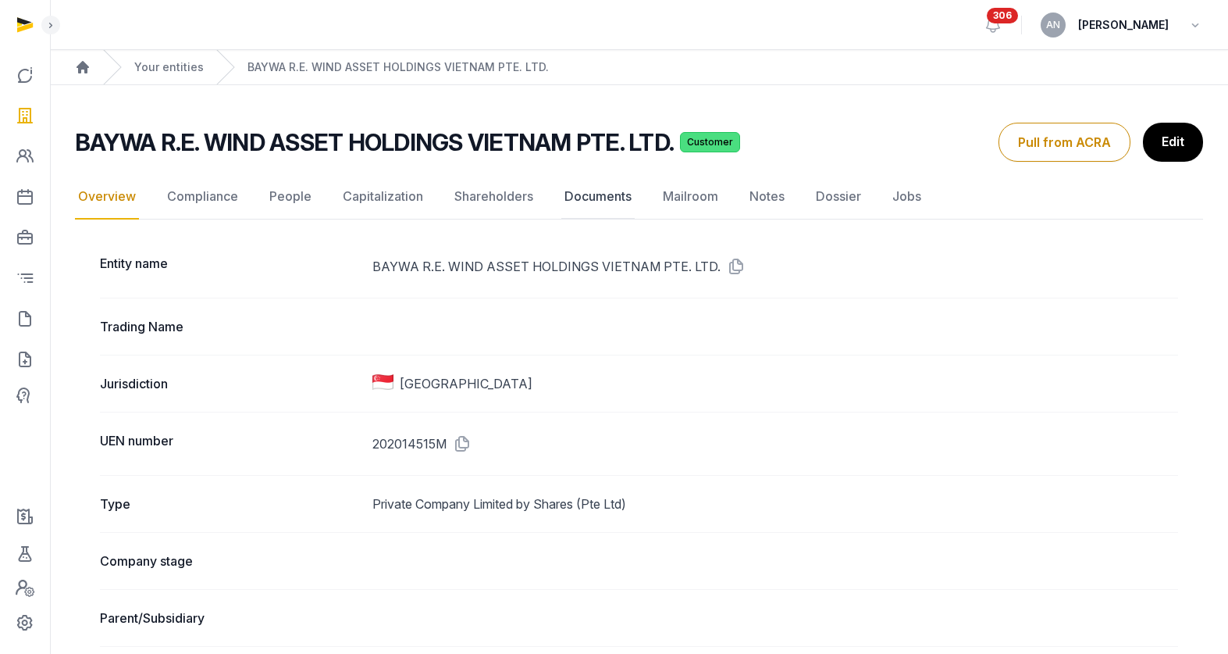
click at [588, 201] on link "Documents" at bounding box center [597, 196] width 73 height 45
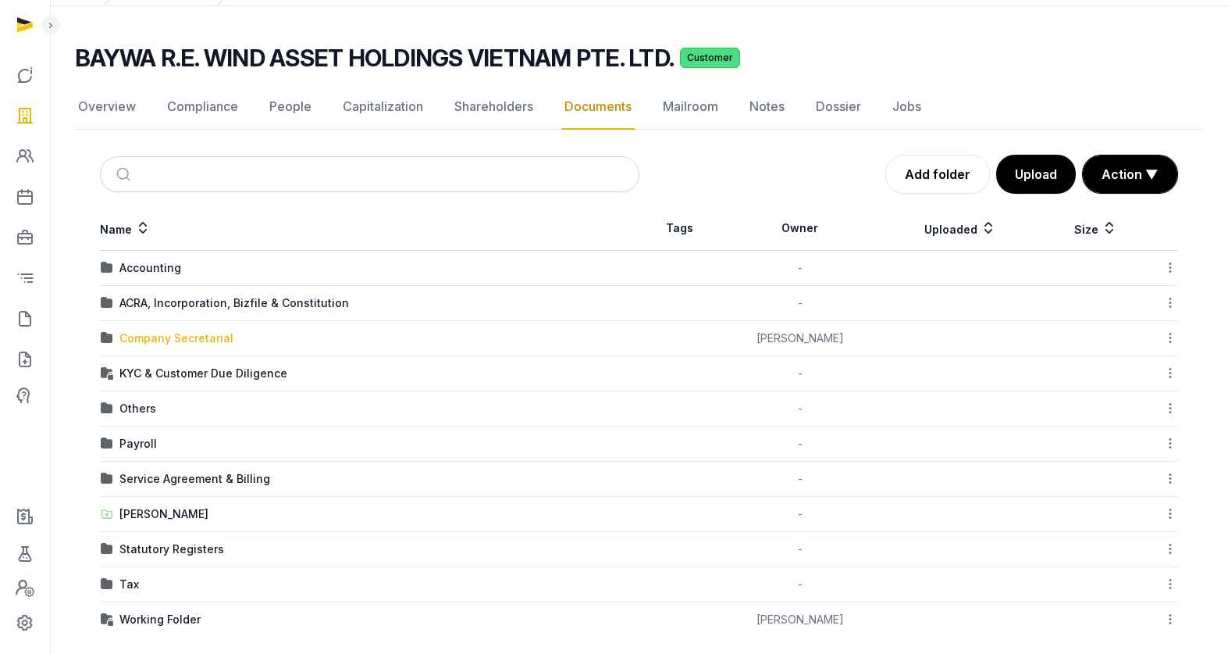
scroll to position [93, 0]
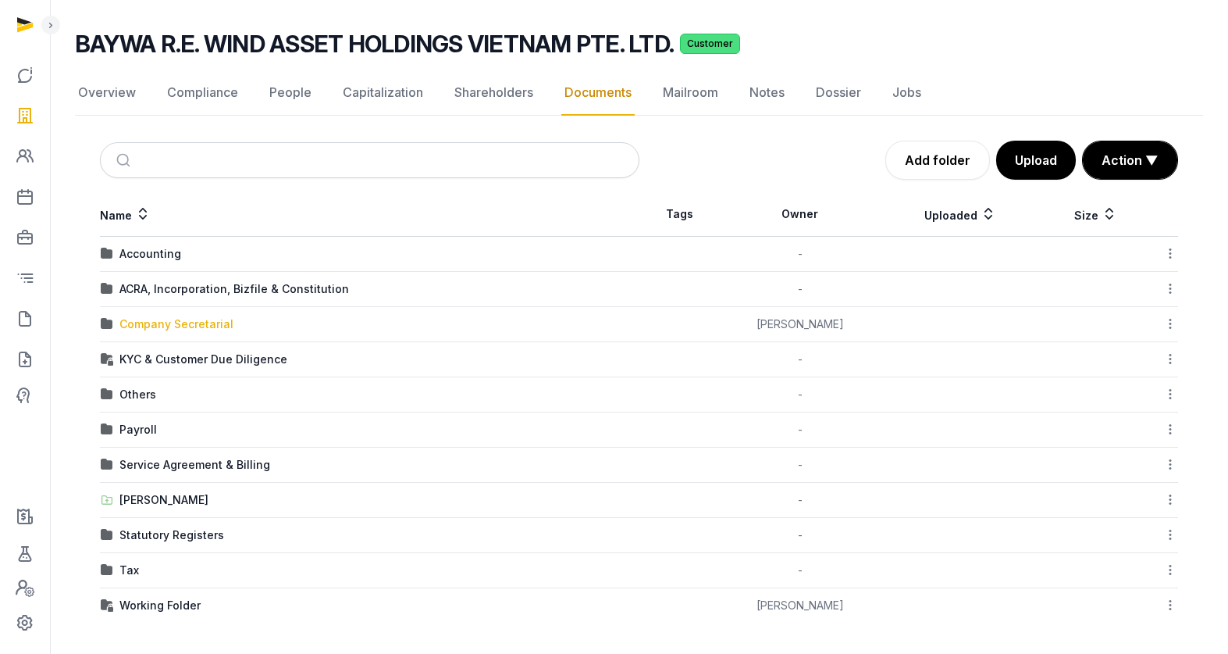
click at [159, 321] on div "Company Secretarial" at bounding box center [176, 324] width 114 height 16
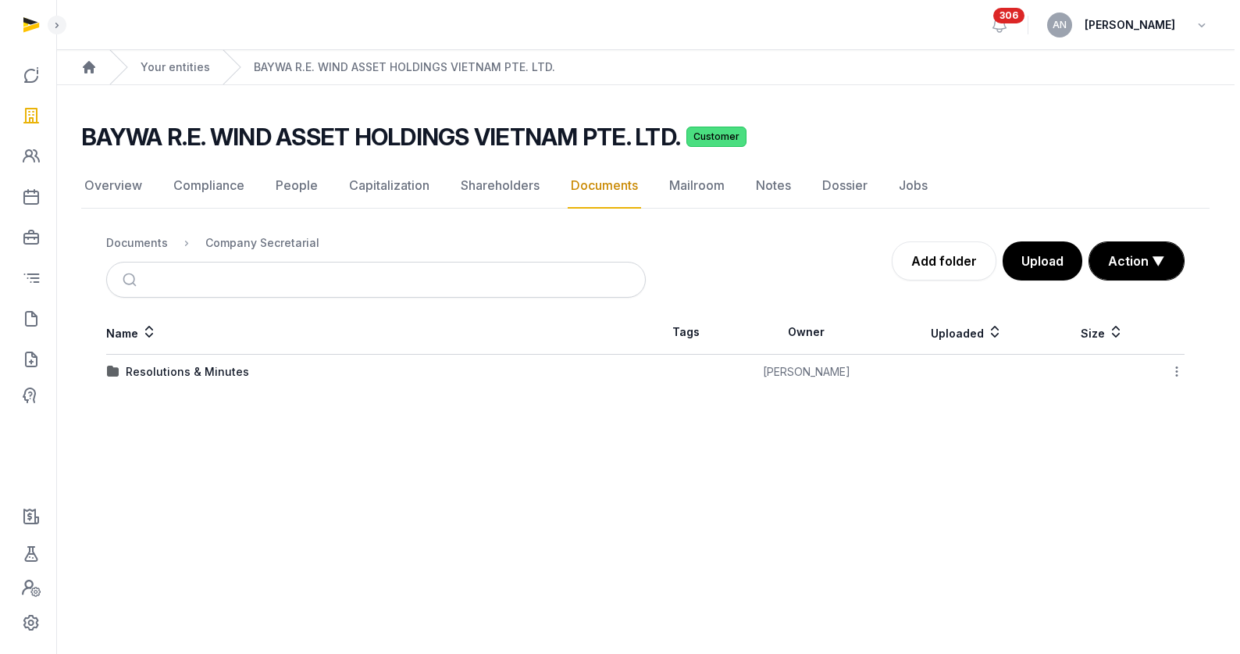
scroll to position [0, 0]
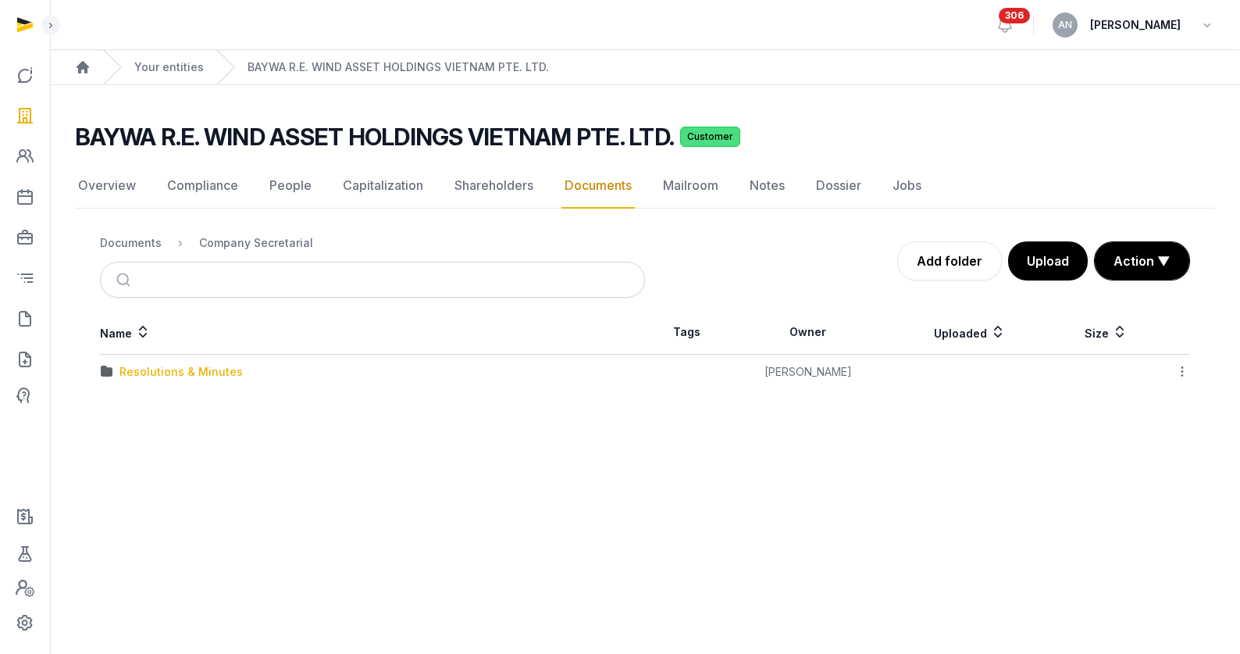
click at [137, 367] on div "Resolutions & Minutes" at bounding box center [180, 372] width 123 height 16
click at [136, 448] on div "2025" at bounding box center [132, 442] width 27 height 16
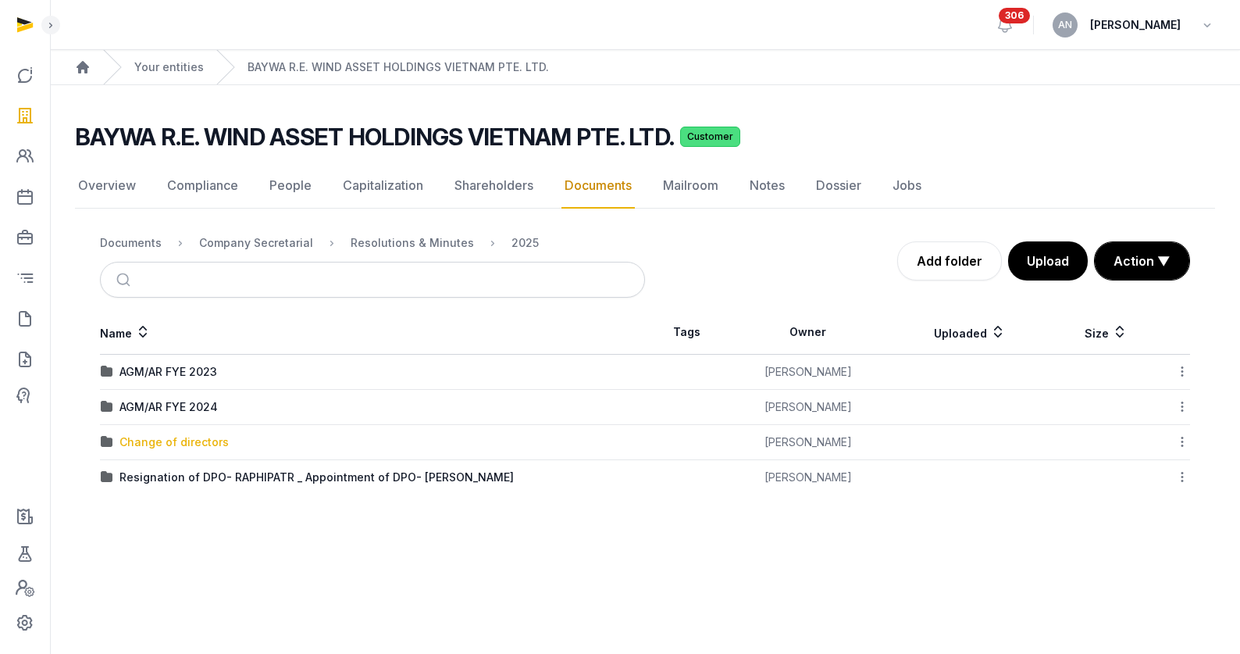
click at [219, 438] on div "Change of directors" at bounding box center [173, 442] width 109 height 16
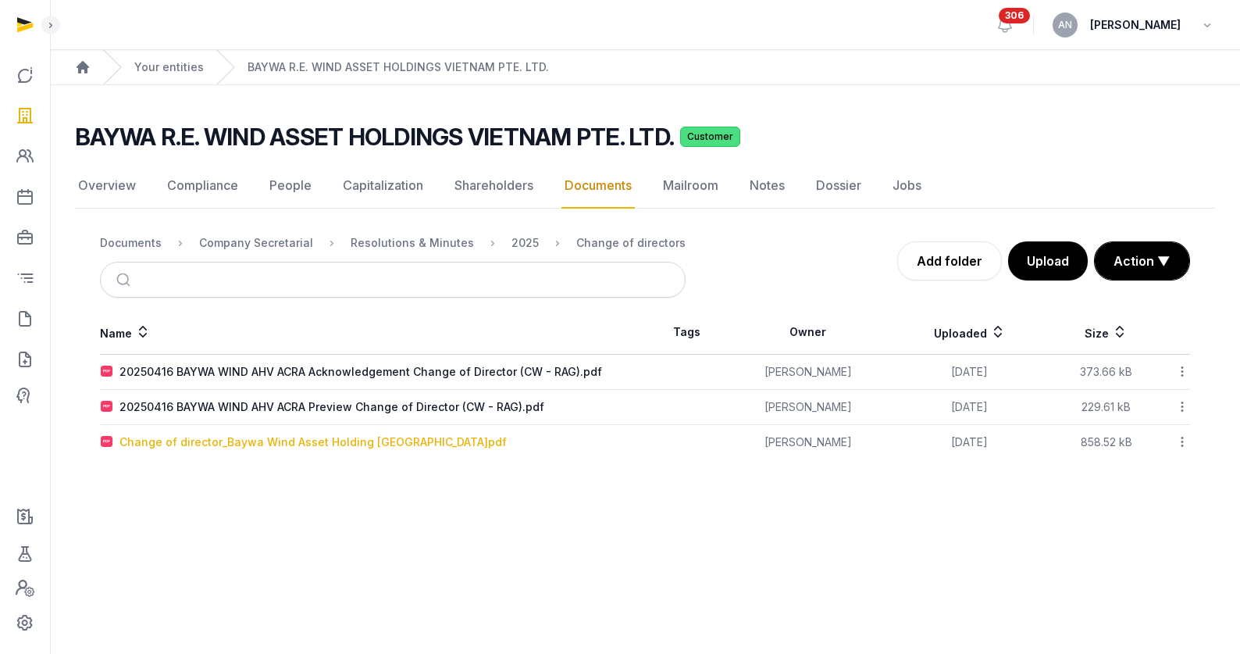
click at [255, 444] on div "Change of director_Baywa Wind Asset Holding [GEOGRAPHIC_DATA]pdf" at bounding box center [312, 442] width 387 height 16
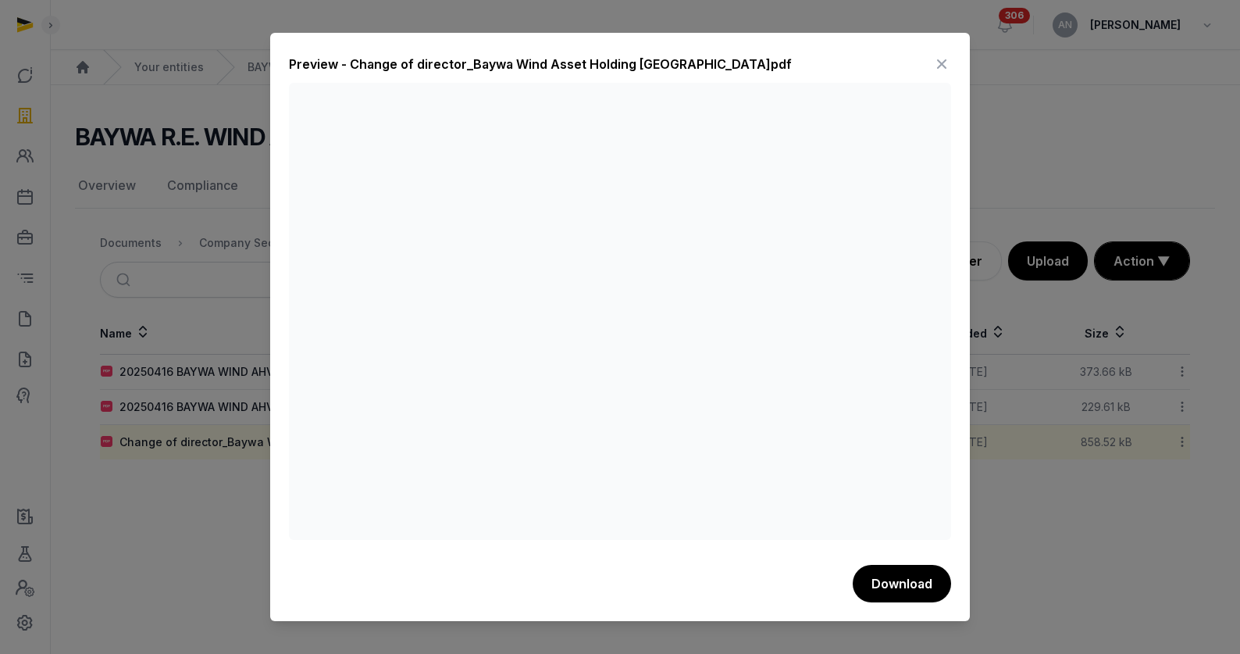
click at [190, 276] on div at bounding box center [620, 327] width 1240 height 654
drag, startPoint x: 219, startPoint y: 244, endPoint x: 228, endPoint y: 244, distance: 9.4
click at [220, 244] on div at bounding box center [620, 327] width 1240 height 654
click at [935, 69] on icon at bounding box center [941, 64] width 19 height 25
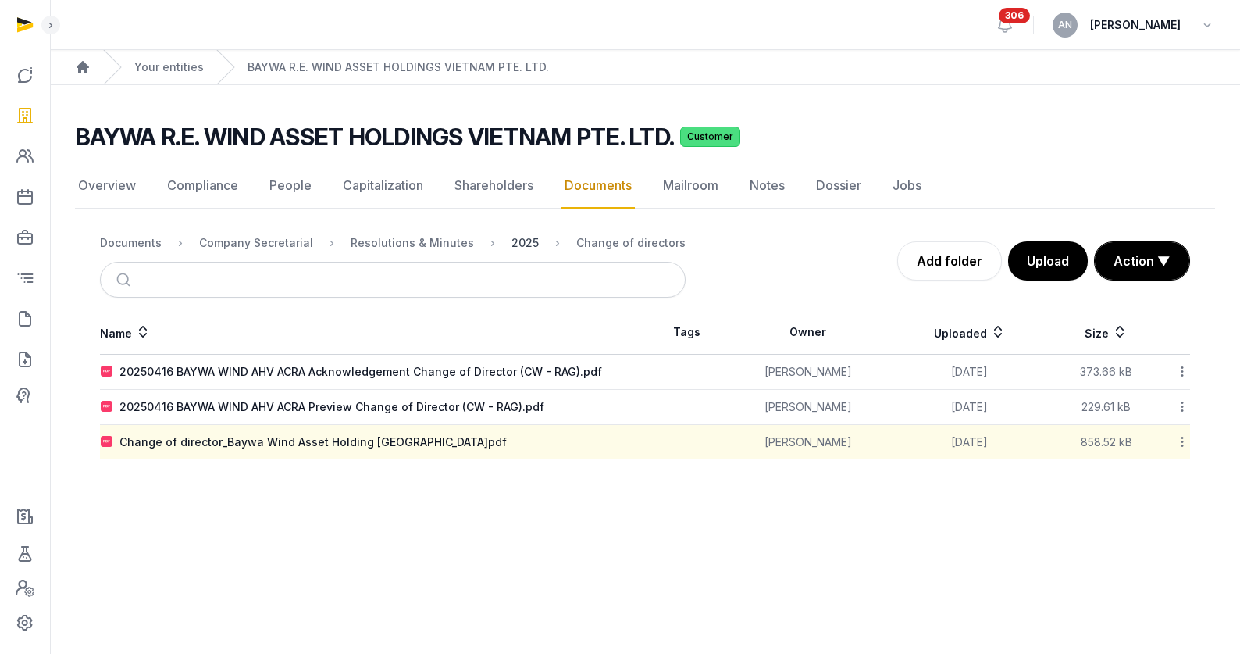
click at [511, 239] on div "2025" at bounding box center [524, 243] width 27 height 16
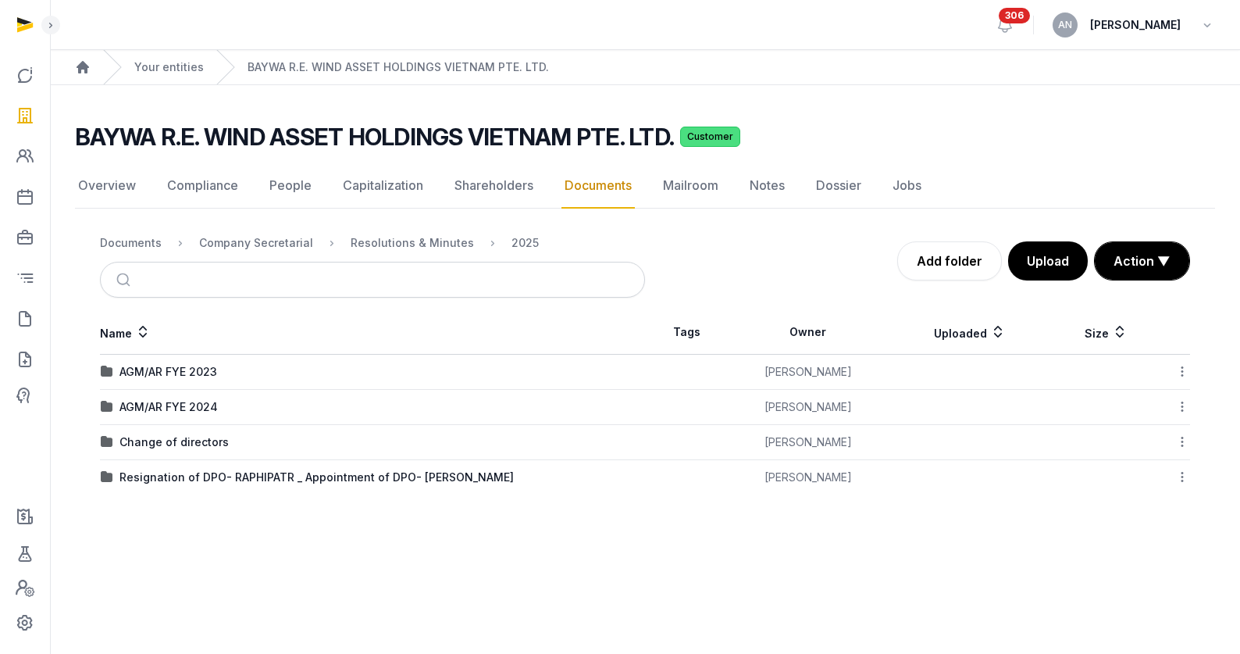
drag, startPoint x: 177, startPoint y: 473, endPoint x: 212, endPoint y: 460, distance: 37.6
click at [177, 473] on div "Resignation of DPO- RAPHIPATR _ Appointment of DPO- [PERSON_NAME]" at bounding box center [316, 477] width 394 height 16
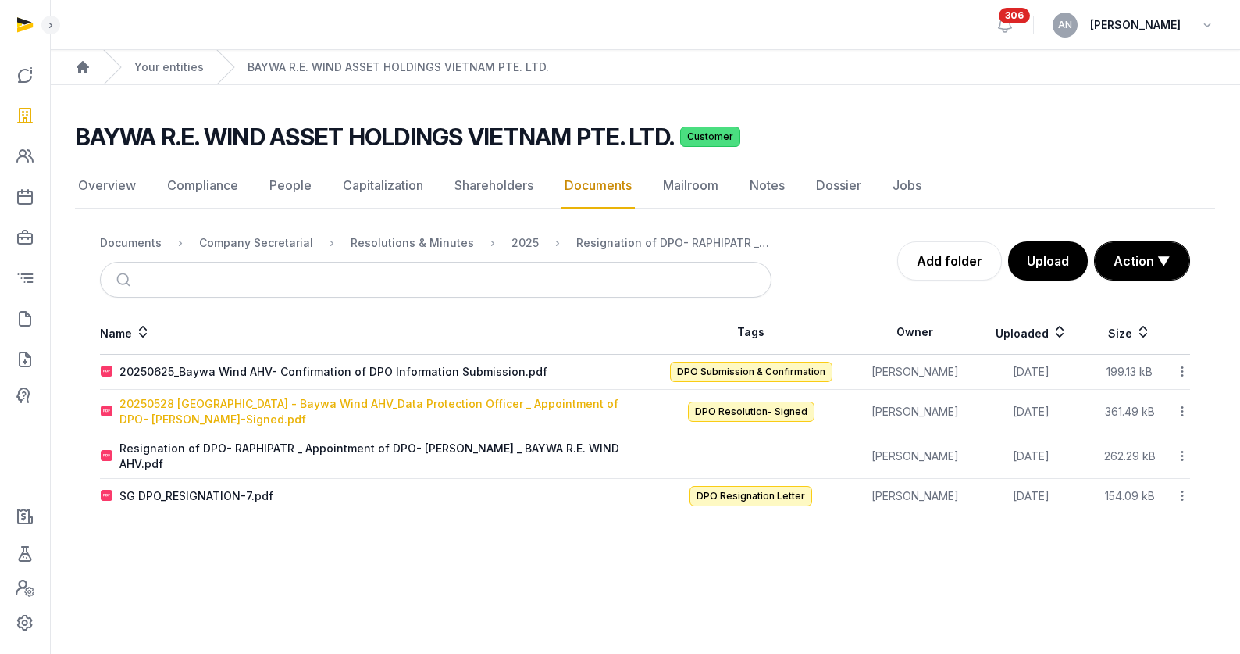
click at [232, 398] on div "20250528 [GEOGRAPHIC_DATA] - Baywa Wind AHV_Data Protection Officer _ Appointme…" at bounding box center [381, 411] width 525 height 31
